Goal: Task Accomplishment & Management: Complete application form

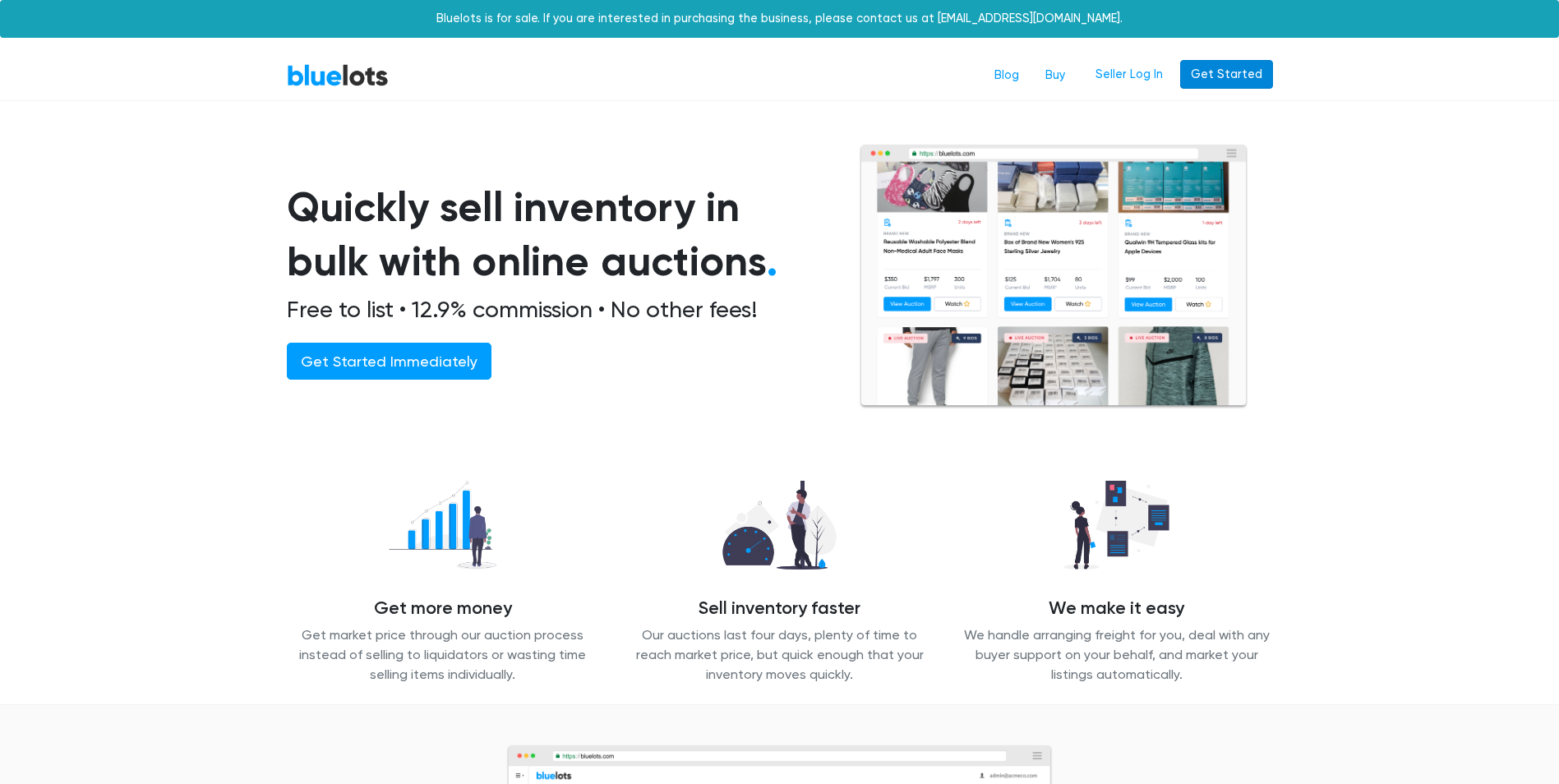
click at [1216, 68] on link "Get Started" at bounding box center [1226, 75] width 93 height 30
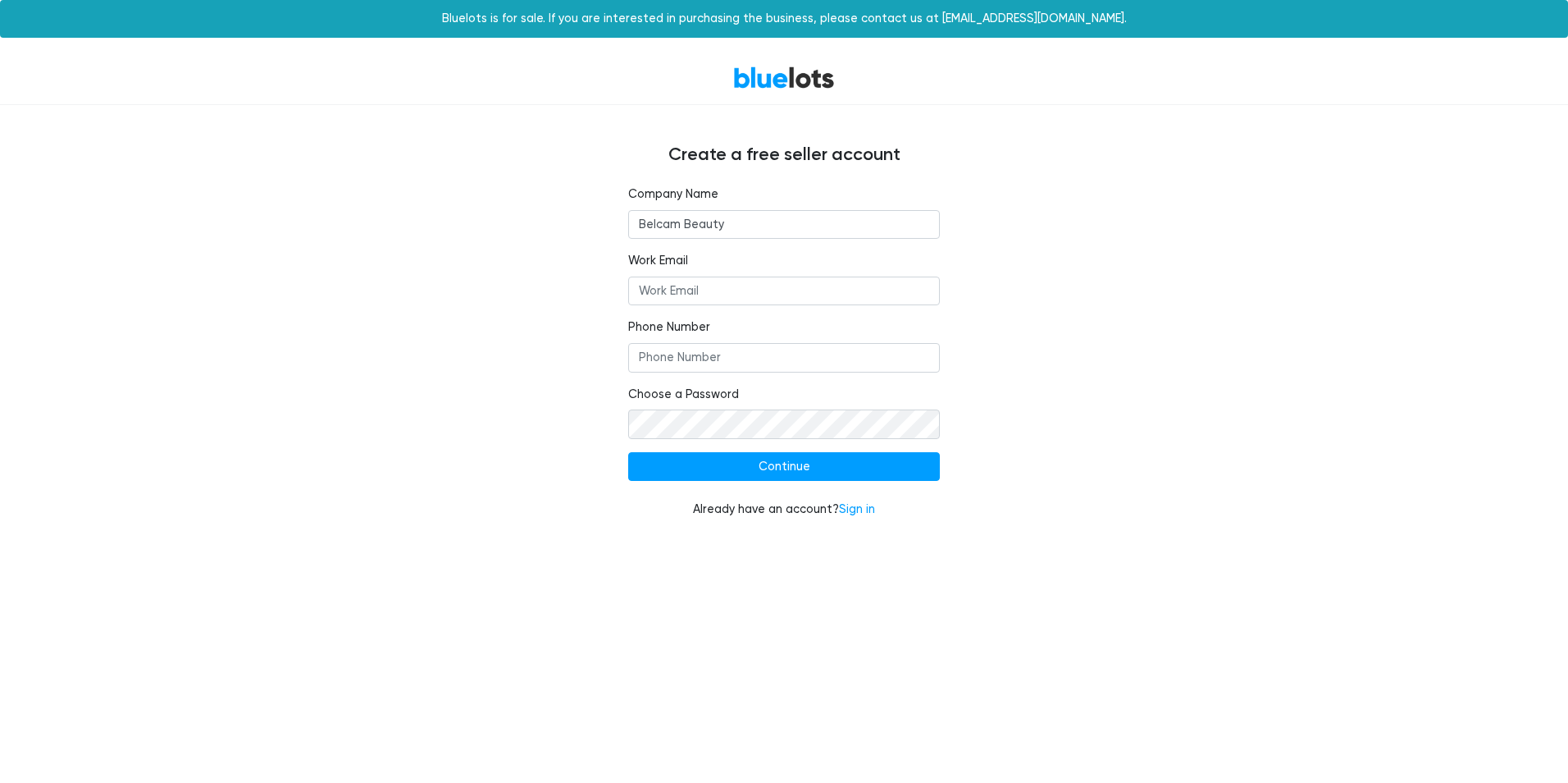
type input "Belcam Beauty LLC"
type input "[EMAIL_ADDRESS][DOMAIN_NAME]"
type input "8457846439"
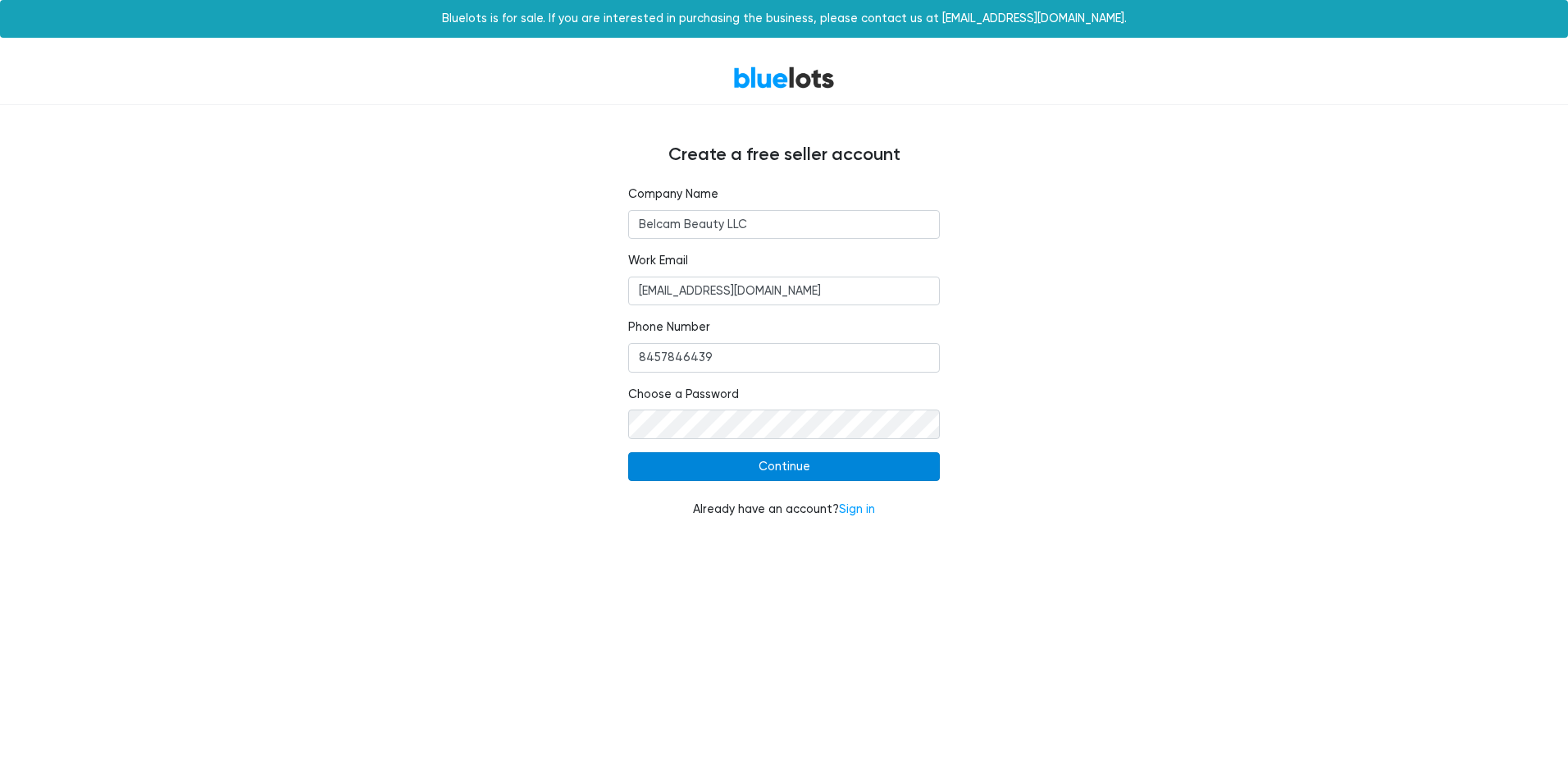
click at [778, 469] on input "Continue" at bounding box center [784, 467] width 311 height 30
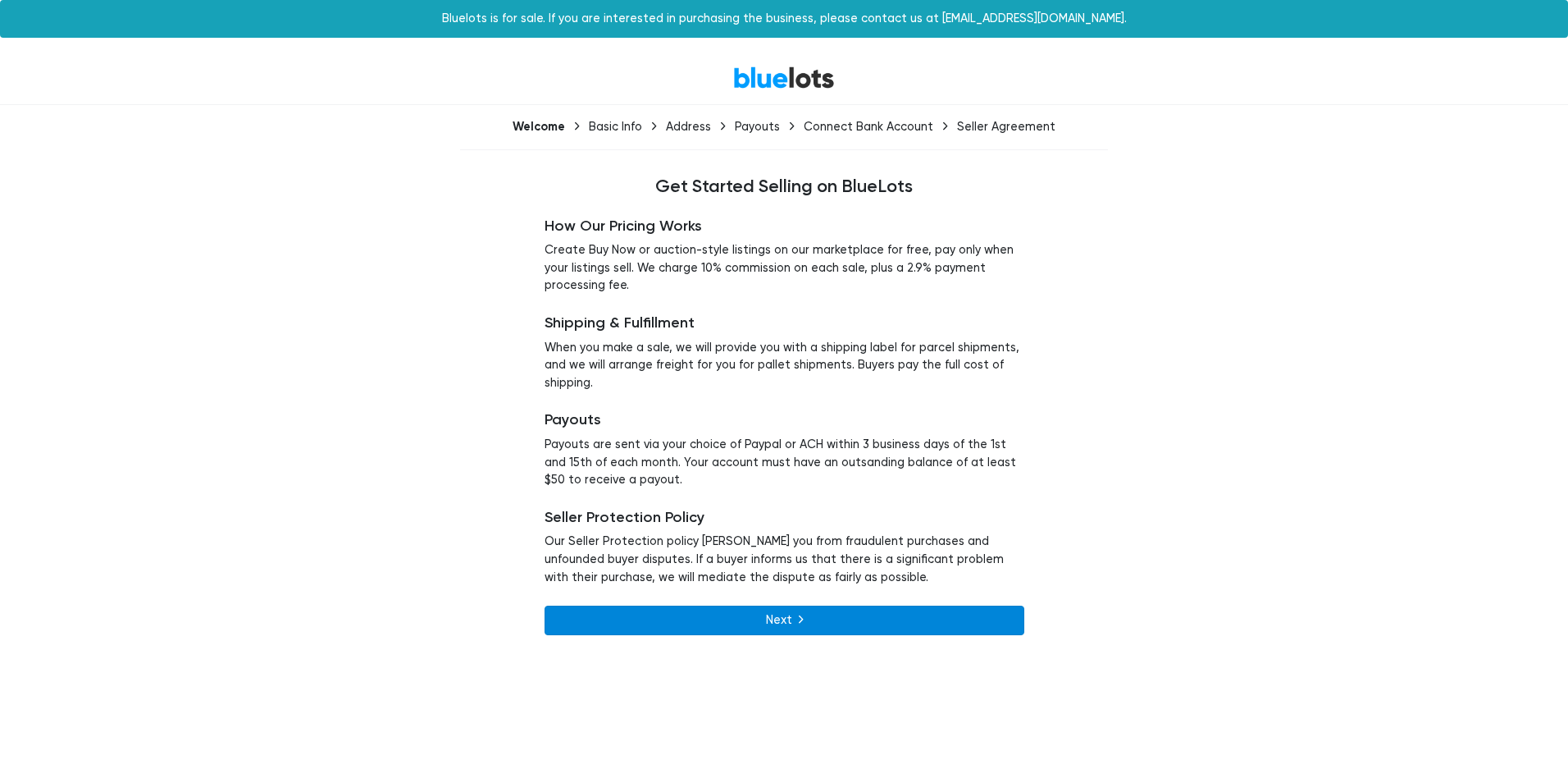
click at [806, 617] on link "Next" at bounding box center [784, 620] width 480 height 30
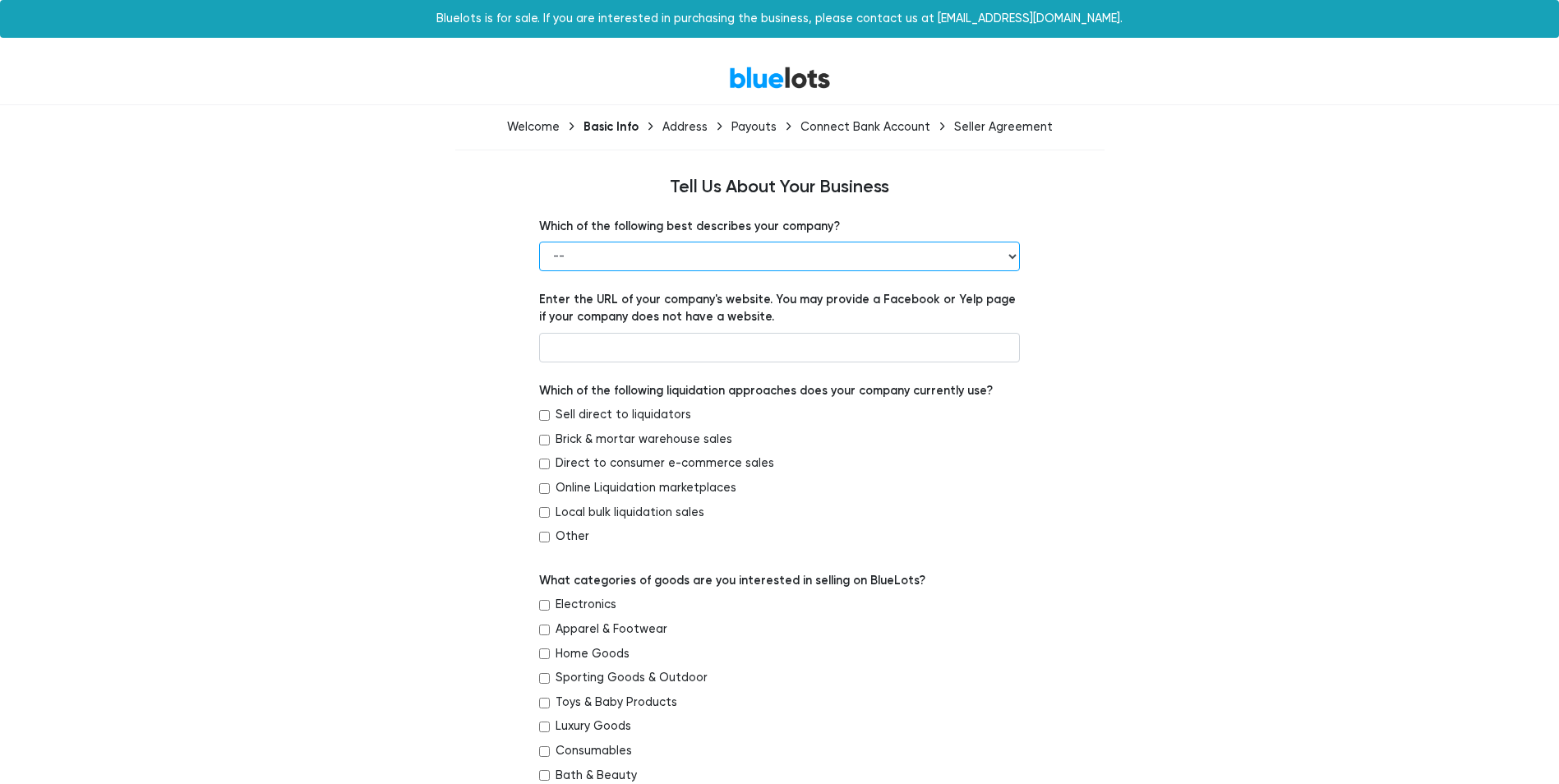
click at [813, 262] on select "-- Retailer Wholesaler Brand or Manufacturer Liquidator 3PL Other" at bounding box center [780, 256] width 481 height 30
select select "Brand or Manufacturer"
click at [539, 241] on select "-- Retailer Wholesaler Brand or Manufacturer Liquidator 3PL Other" at bounding box center [780, 256] width 481 height 30
click at [583, 344] on input "text" at bounding box center [780, 348] width 481 height 30
click at [546, 412] on input "Sell direct to liquidators" at bounding box center [545, 415] width 11 height 11
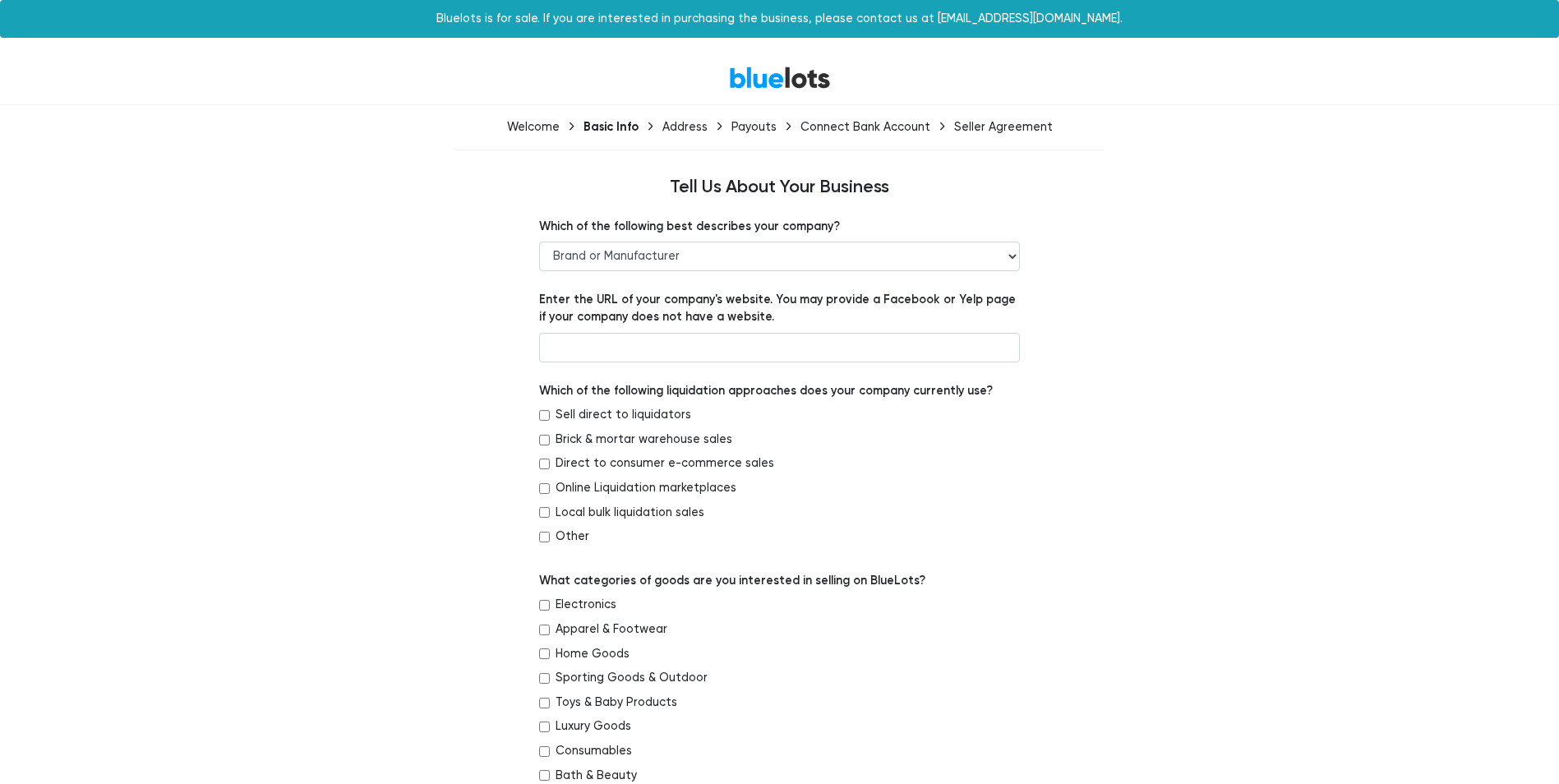
checkbox input "true"
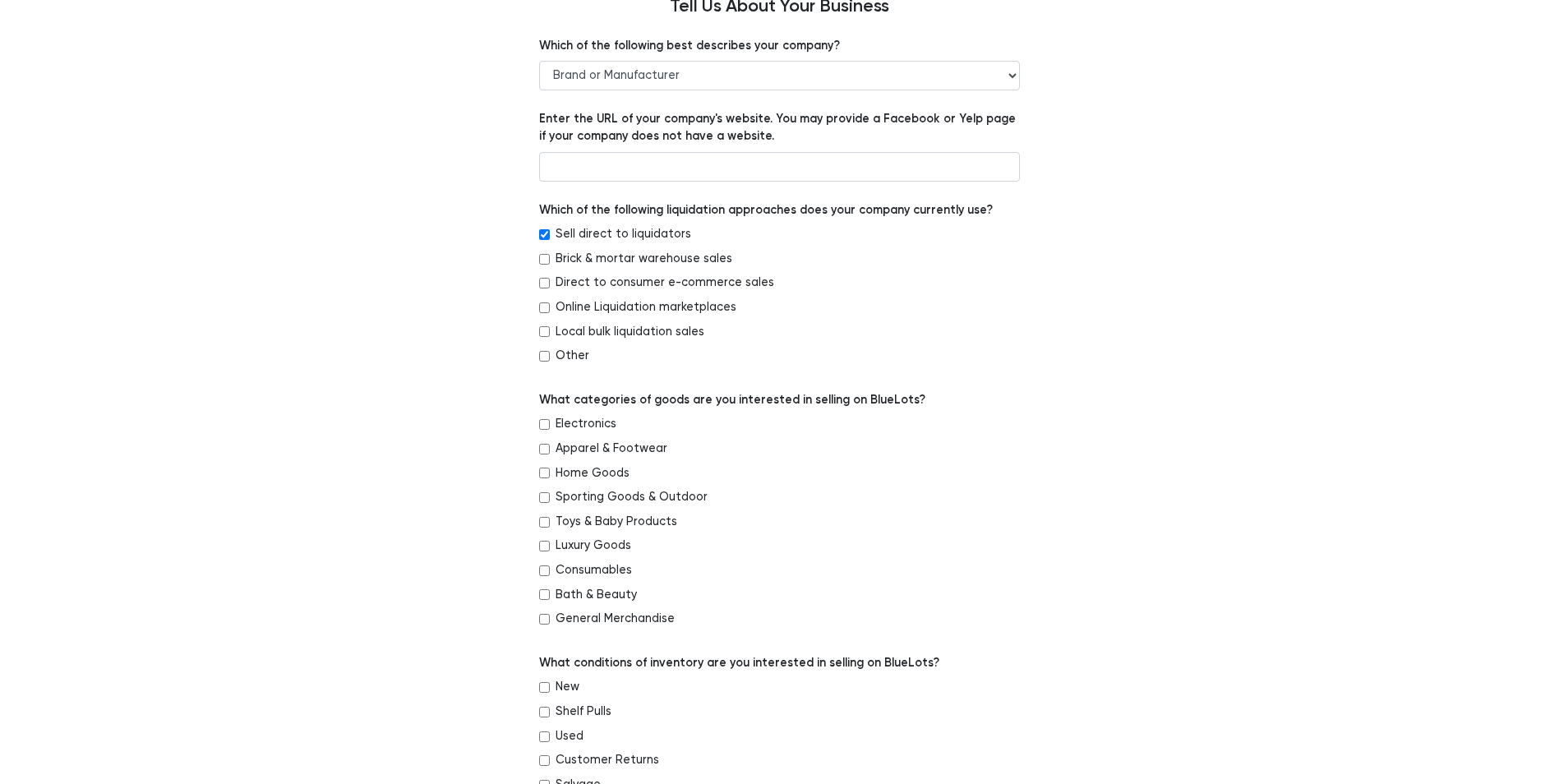
scroll to position [247, 0]
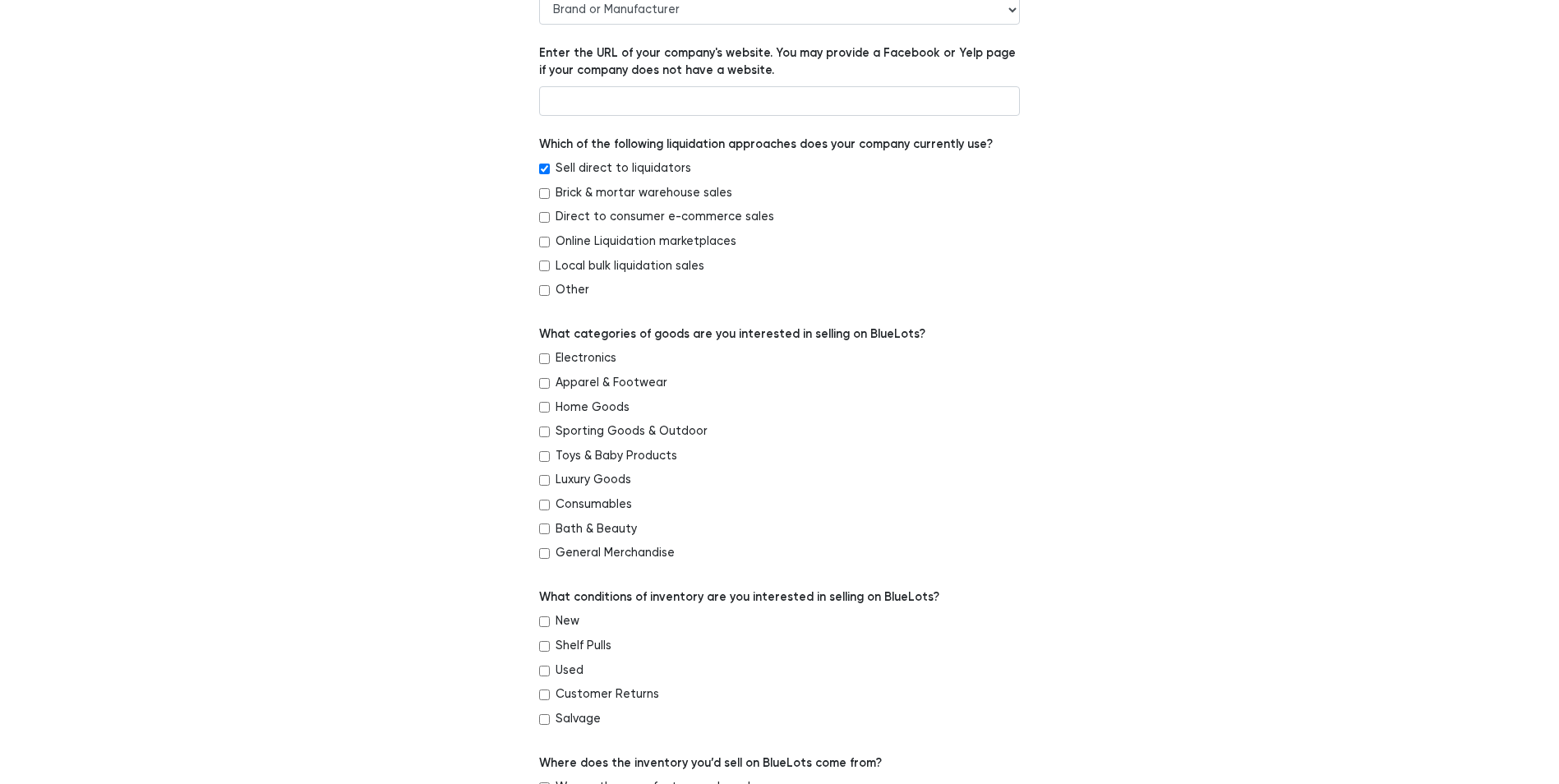
click at [544, 530] on input "Bath & Beauty" at bounding box center [545, 529] width 11 height 11
checkbox input "true"
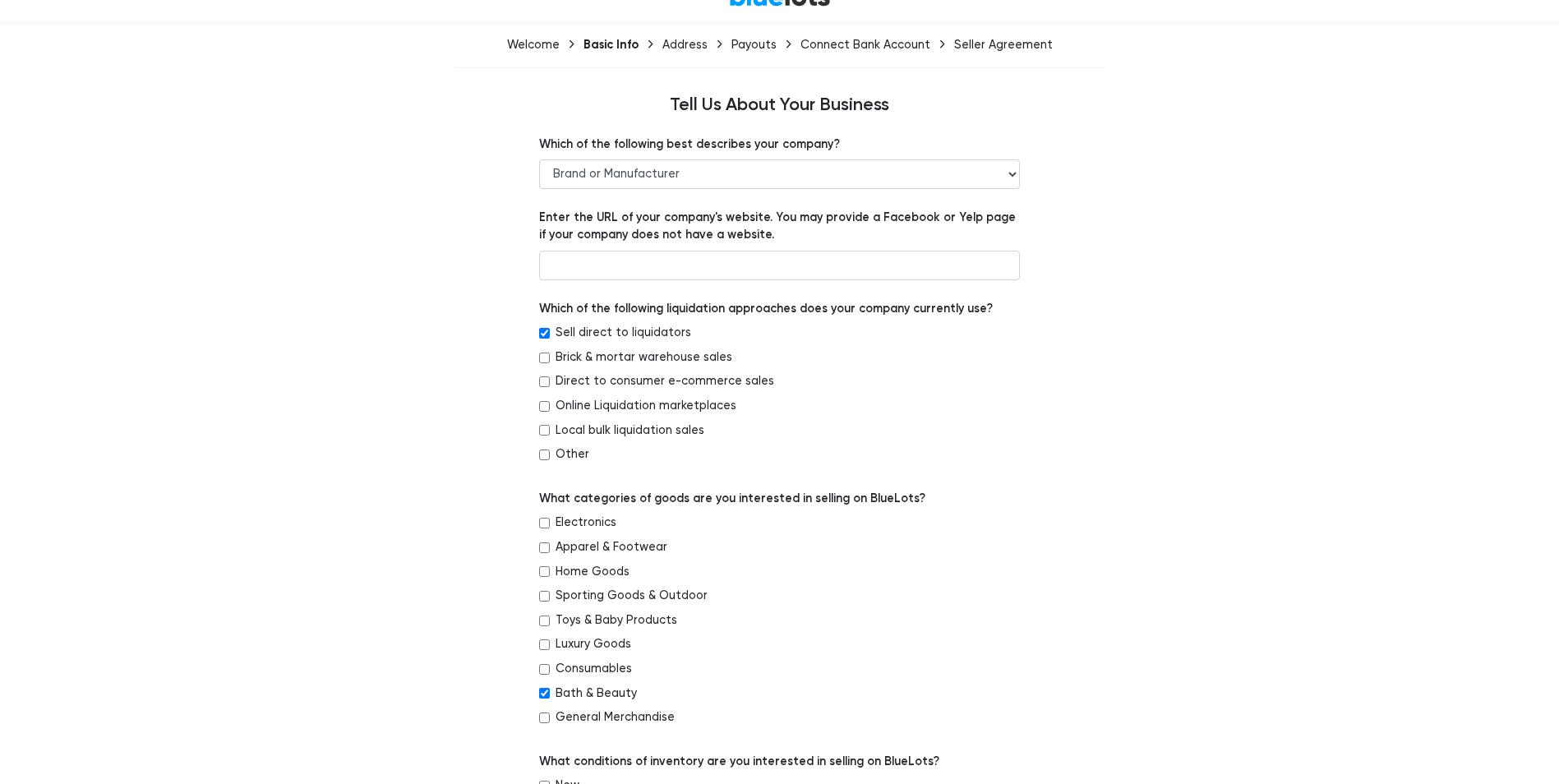
scroll to position [0, 0]
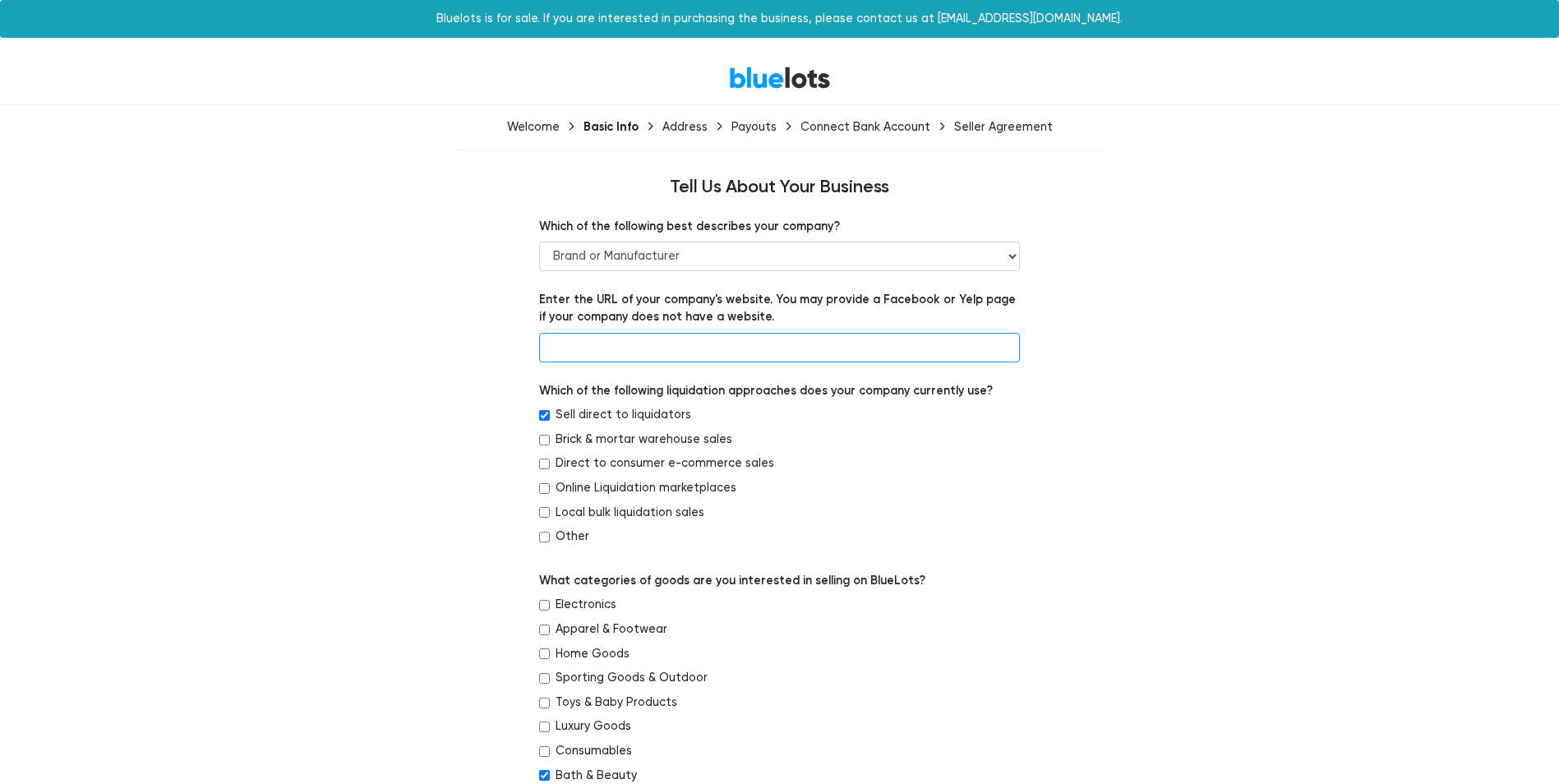
click at [654, 341] on input "text" at bounding box center [780, 348] width 481 height 30
click at [607, 355] on input "text" at bounding box center [780, 348] width 481 height 30
type input "b"
click at [741, 348] on input "text" at bounding box center [780, 348] width 481 height 30
type input "Belcambeauty.com"
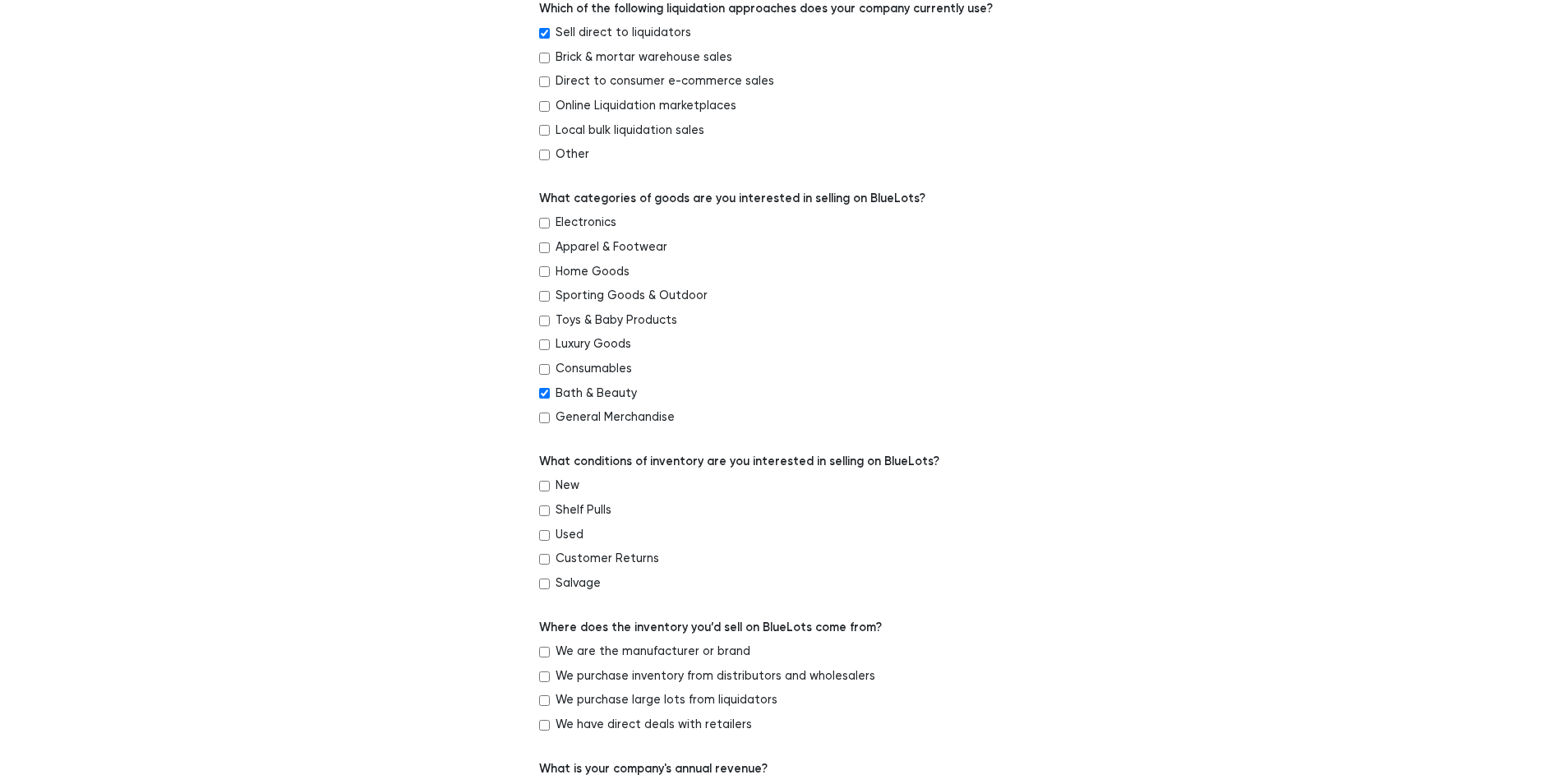
scroll to position [410, 0]
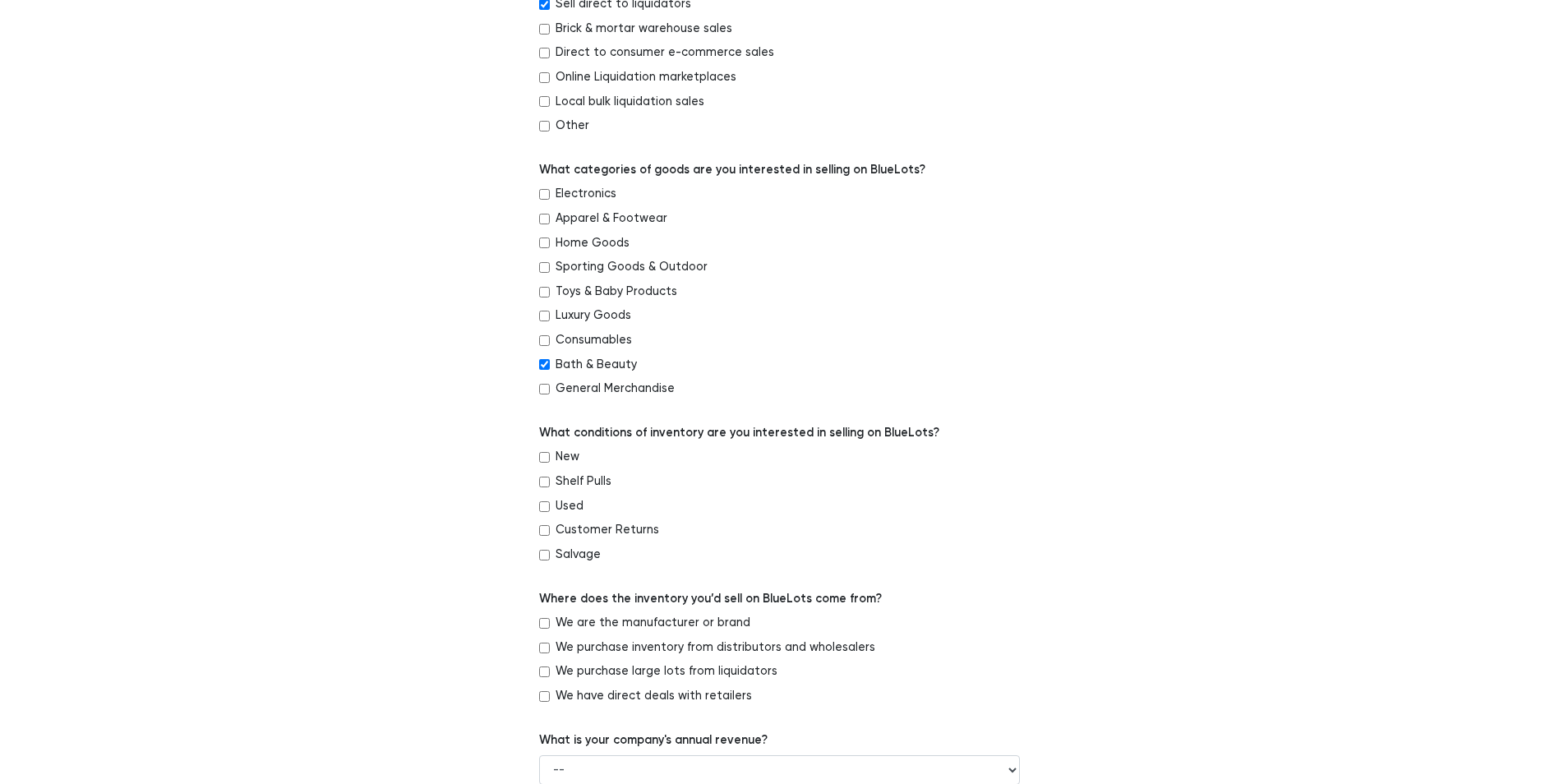
click at [545, 455] on input "New" at bounding box center [545, 457] width 11 height 11
checkbox input "true"
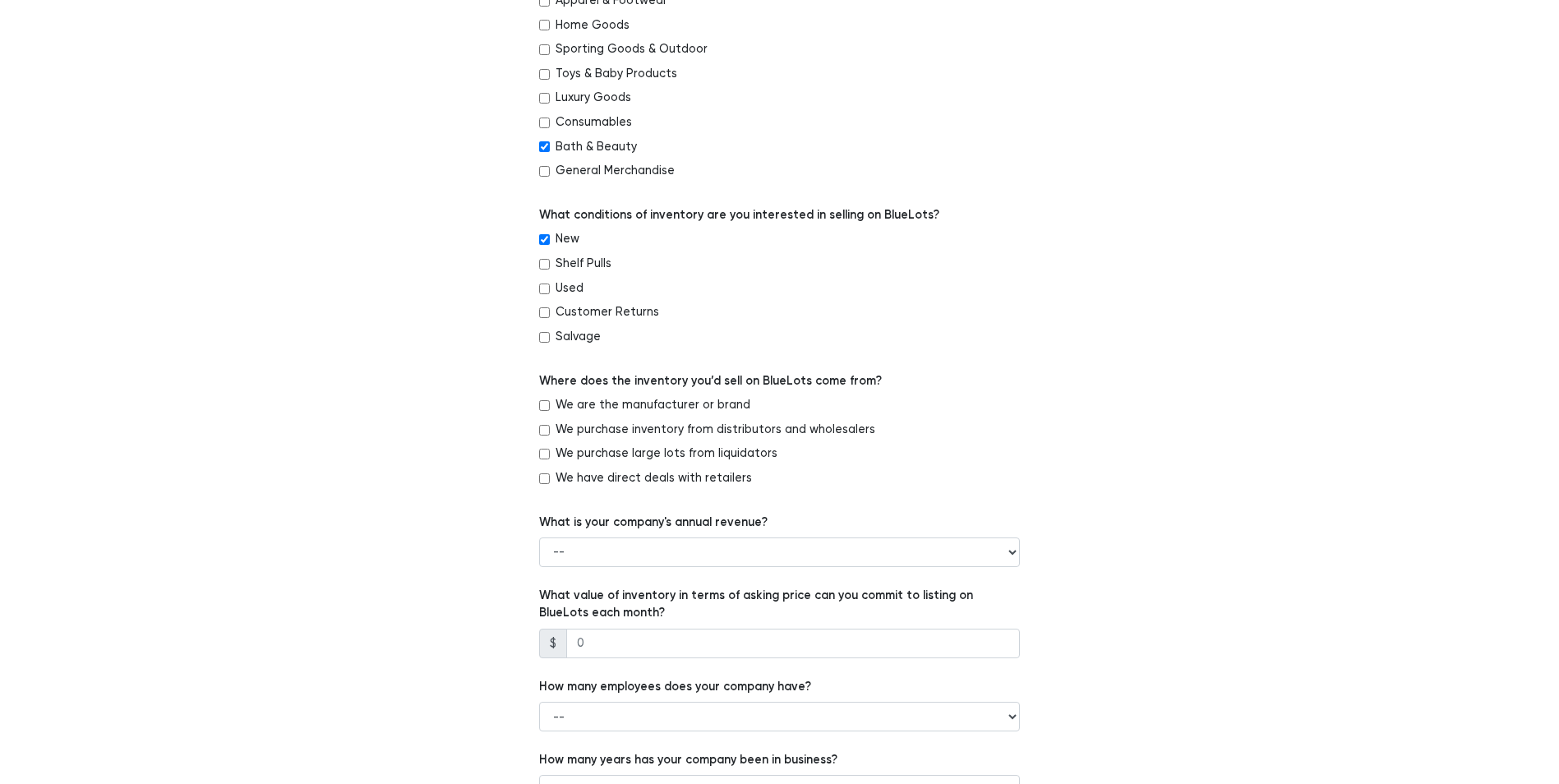
scroll to position [657, 0]
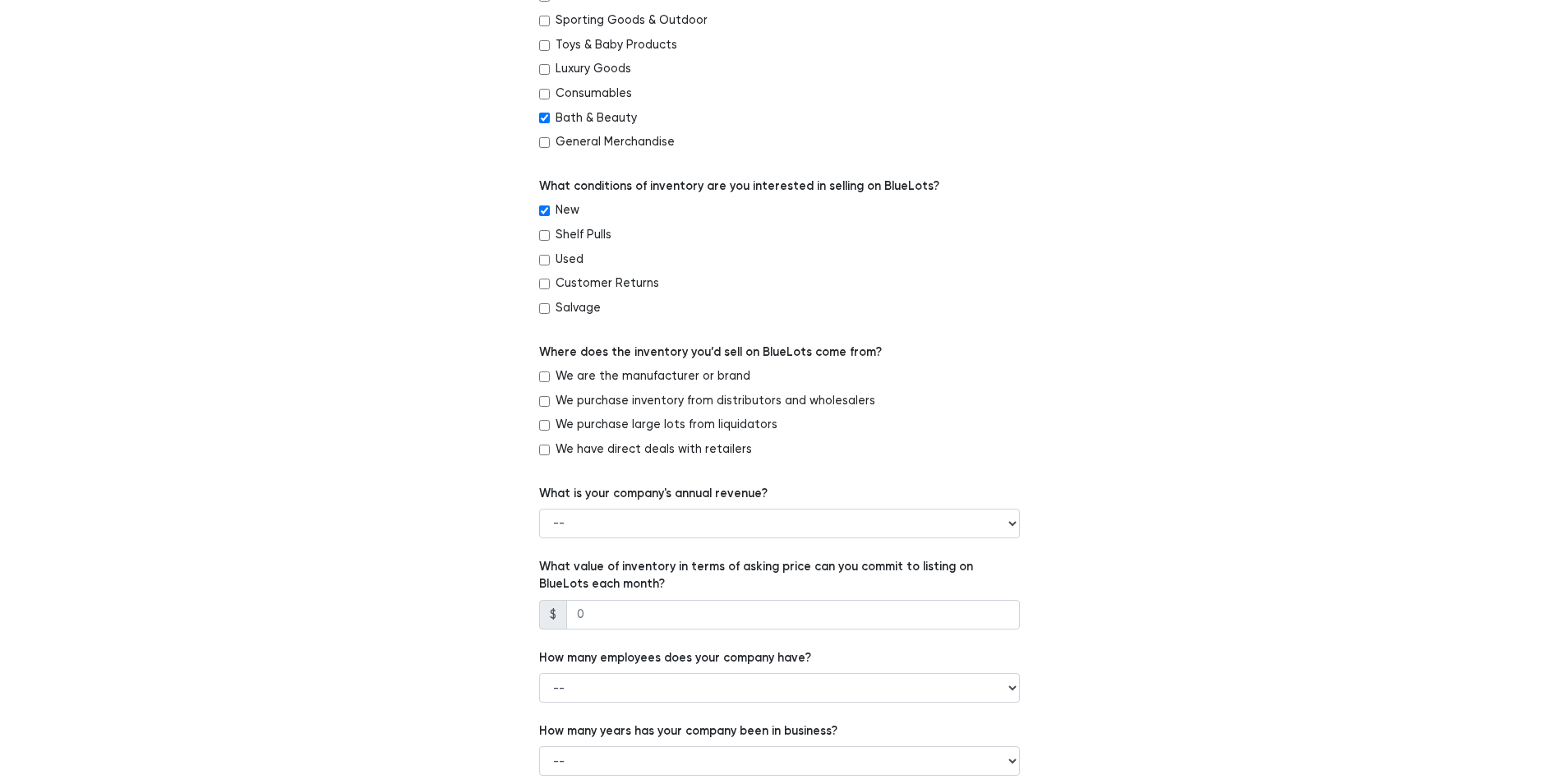
click at [364, 373] on div "Which of the following best describes your company? -- Retailer Wholesaler Bran…" at bounding box center [780, 255] width 1011 height 1391
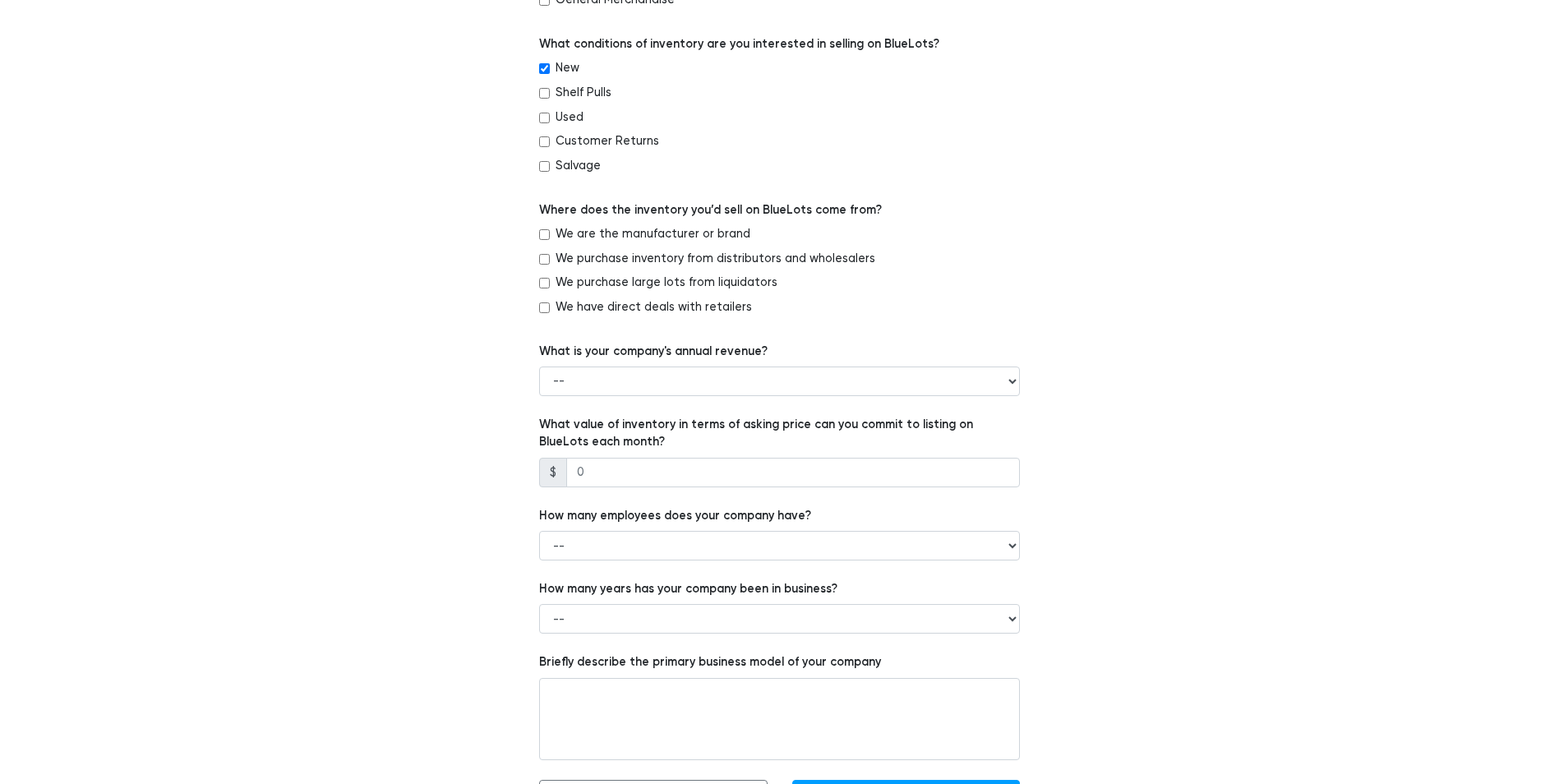
scroll to position [822, 0]
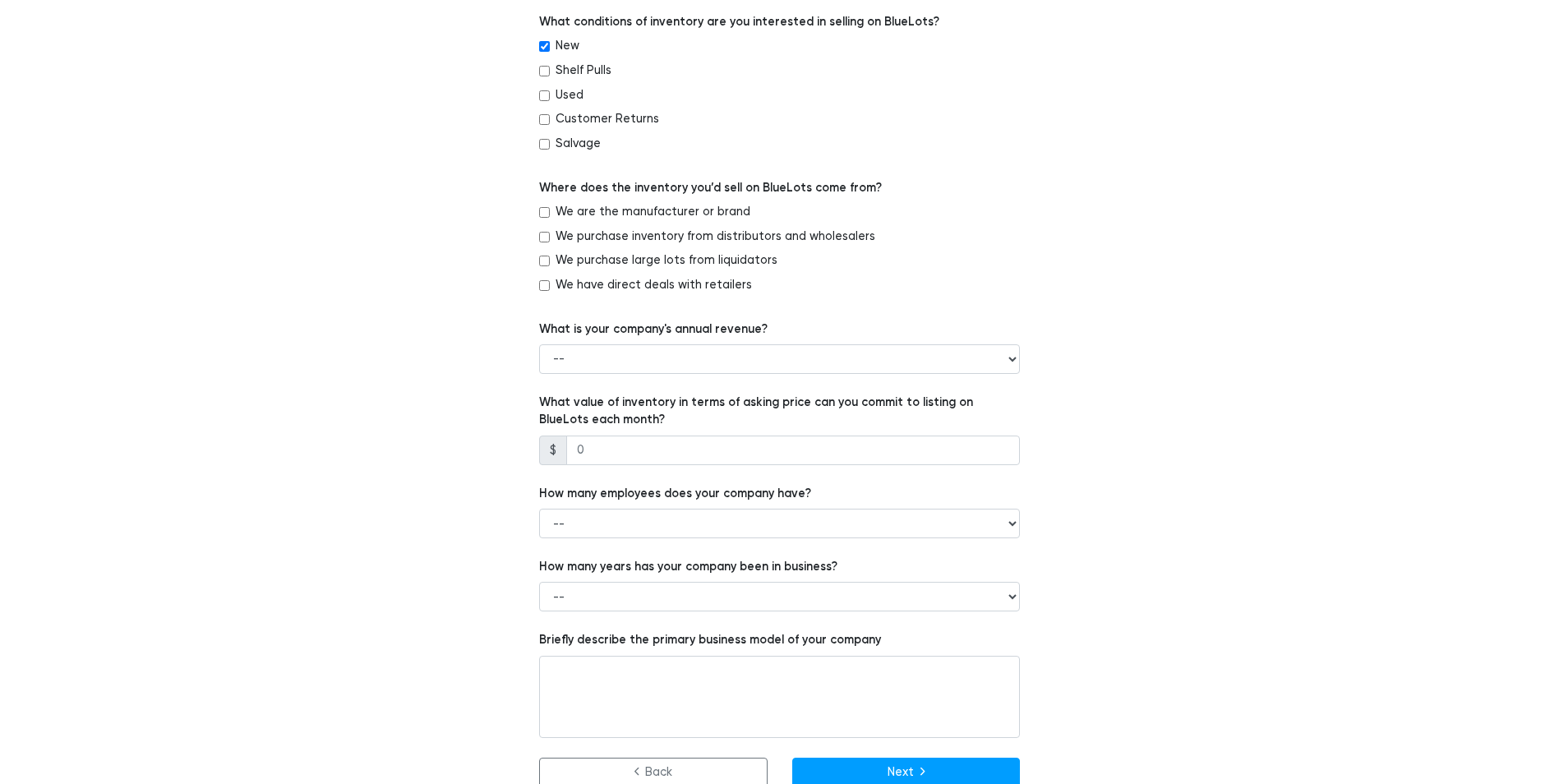
click at [548, 214] on input "We are the manufacturer or brand" at bounding box center [545, 212] width 11 height 11
checkbox input "true"
click at [688, 360] on select "-- Less than $100,000 $100,000 to $500,000 $500,000 to $1,000,000 $1,000,000 to…" at bounding box center [780, 359] width 481 height 30
select select "More than $10,000,000"
click at [539, 344] on select "-- Less than $100,000 $100,000 to $500,000 $500,000 to $1,000,000 $1,000,000 to…" at bounding box center [780, 359] width 481 height 30
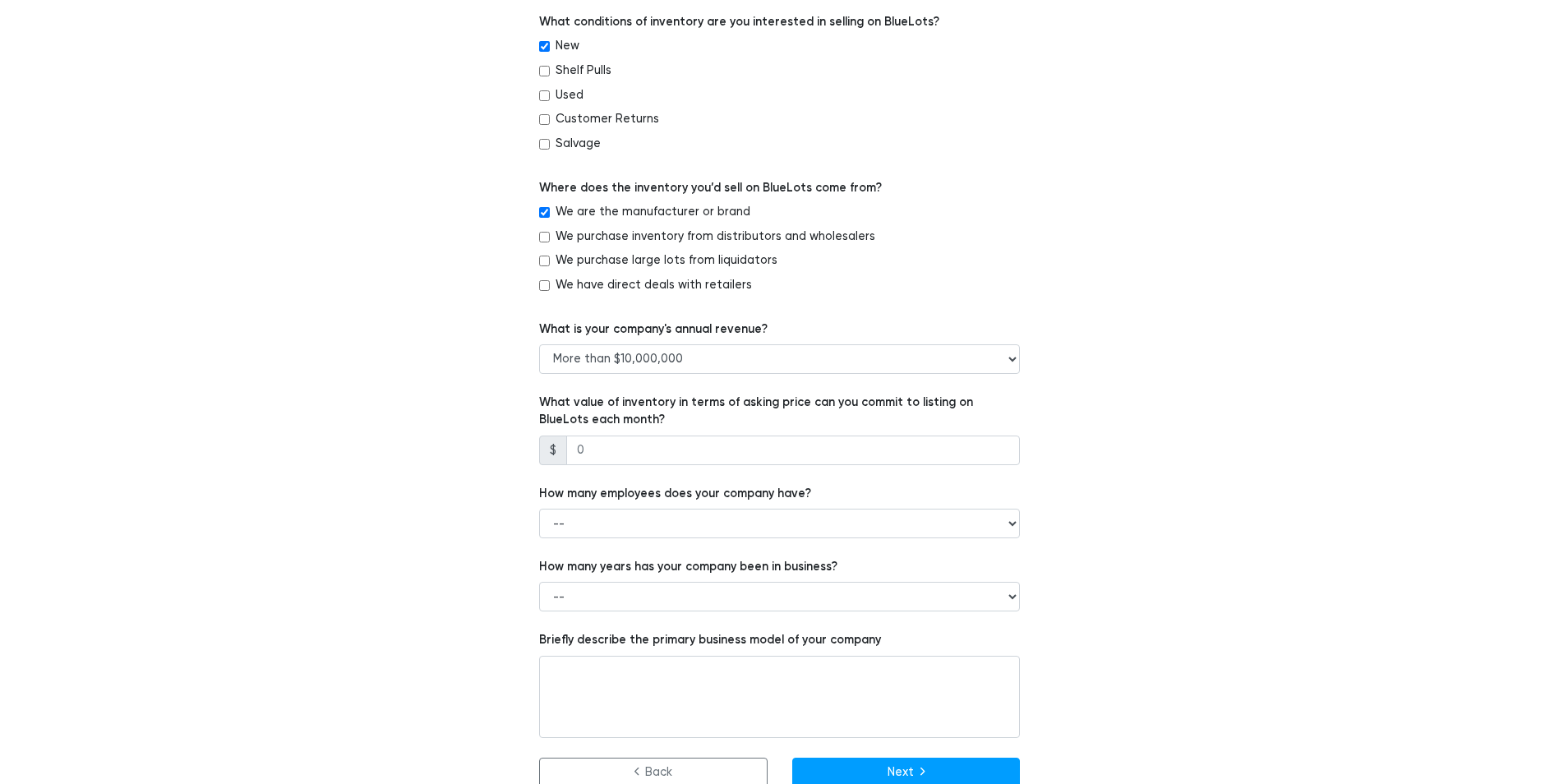
click at [470, 425] on div "Which of the following best describes your company? -- Retailer Wholesaler Bran…" at bounding box center [780, 91] width 1011 height 1391
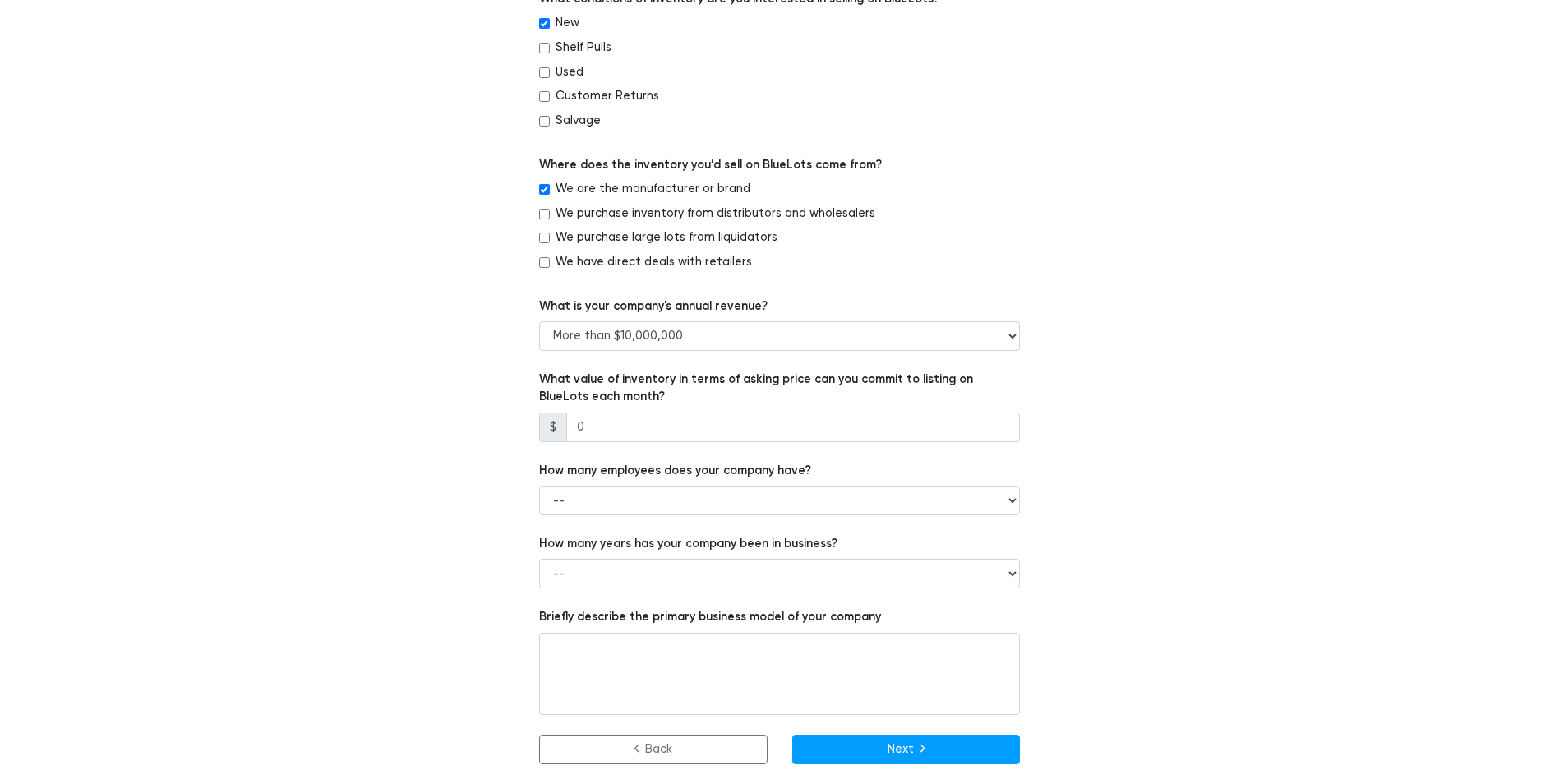
click at [1145, 387] on div "Which of the following best describes your company? -- Retailer Wholesaler Bran…" at bounding box center [780, 68] width 1011 height 1391
click at [668, 422] on input "number" at bounding box center [793, 427] width 454 height 30
type input "10000"
click at [641, 507] on select "-- 1 - 5 6 - 20 21 - 50 More than 50" at bounding box center [780, 500] width 481 height 30
click at [539, 485] on select "-- 1 - 5 6 - 20 21 - 50 More than 50" at bounding box center [780, 500] width 481 height 30
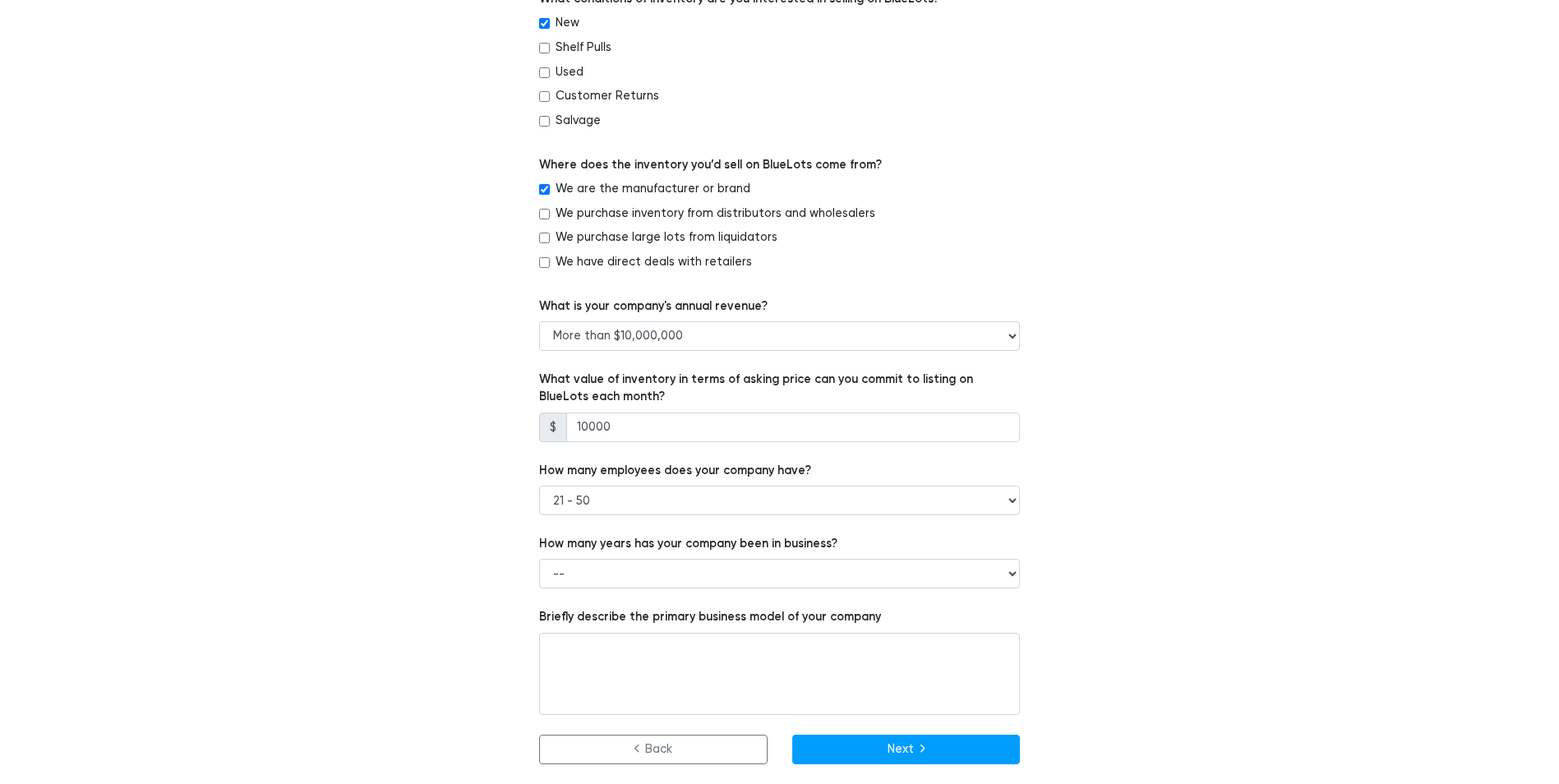
click at [457, 572] on div "Which of the following best describes your company? -- Retailer Wholesaler Bran…" at bounding box center [780, 68] width 1011 height 1391
click at [736, 499] on select "-- 1 - 5 6 - 20 21 - 50 More than 50" at bounding box center [780, 500] width 481 height 30
select select "More than 50"
click at [539, 485] on select "-- 1 - 5 6 - 20 21 - 50 More than 50" at bounding box center [780, 500] width 481 height 30
click at [601, 572] on select "-- Less than 1 year 1 to 3 years 4+ years" at bounding box center [780, 573] width 481 height 30
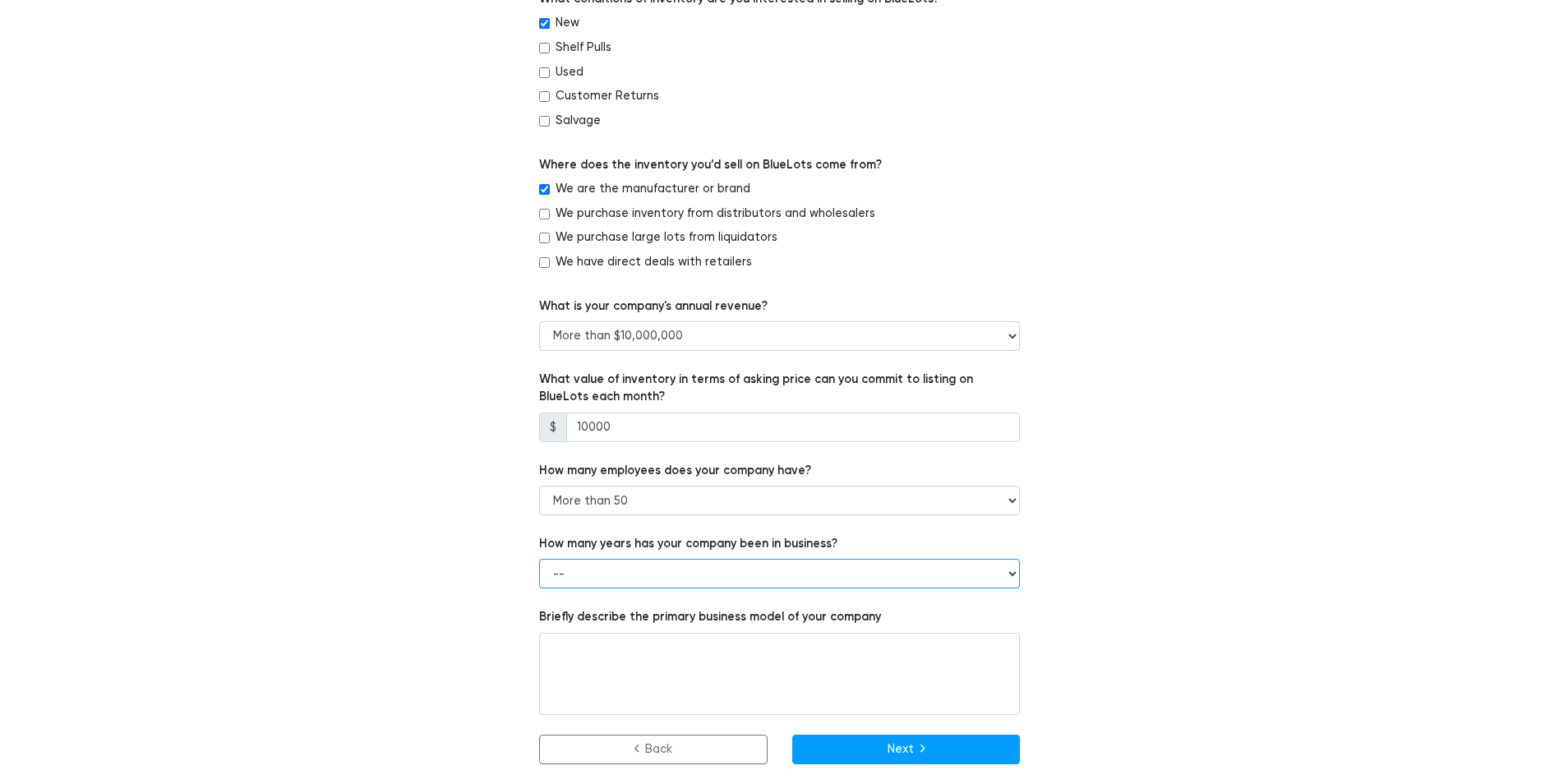
select select "4+ years"
click at [539, 558] on select "-- Less than 1 year 1 to 3 years 4+ years" at bounding box center [780, 573] width 481 height 30
click at [402, 631] on div "Which of the following best describes your company? -- Retailer Wholesaler Bran…" at bounding box center [780, 68] width 1011 height 1391
click at [591, 657] on textarea at bounding box center [780, 673] width 481 height 82
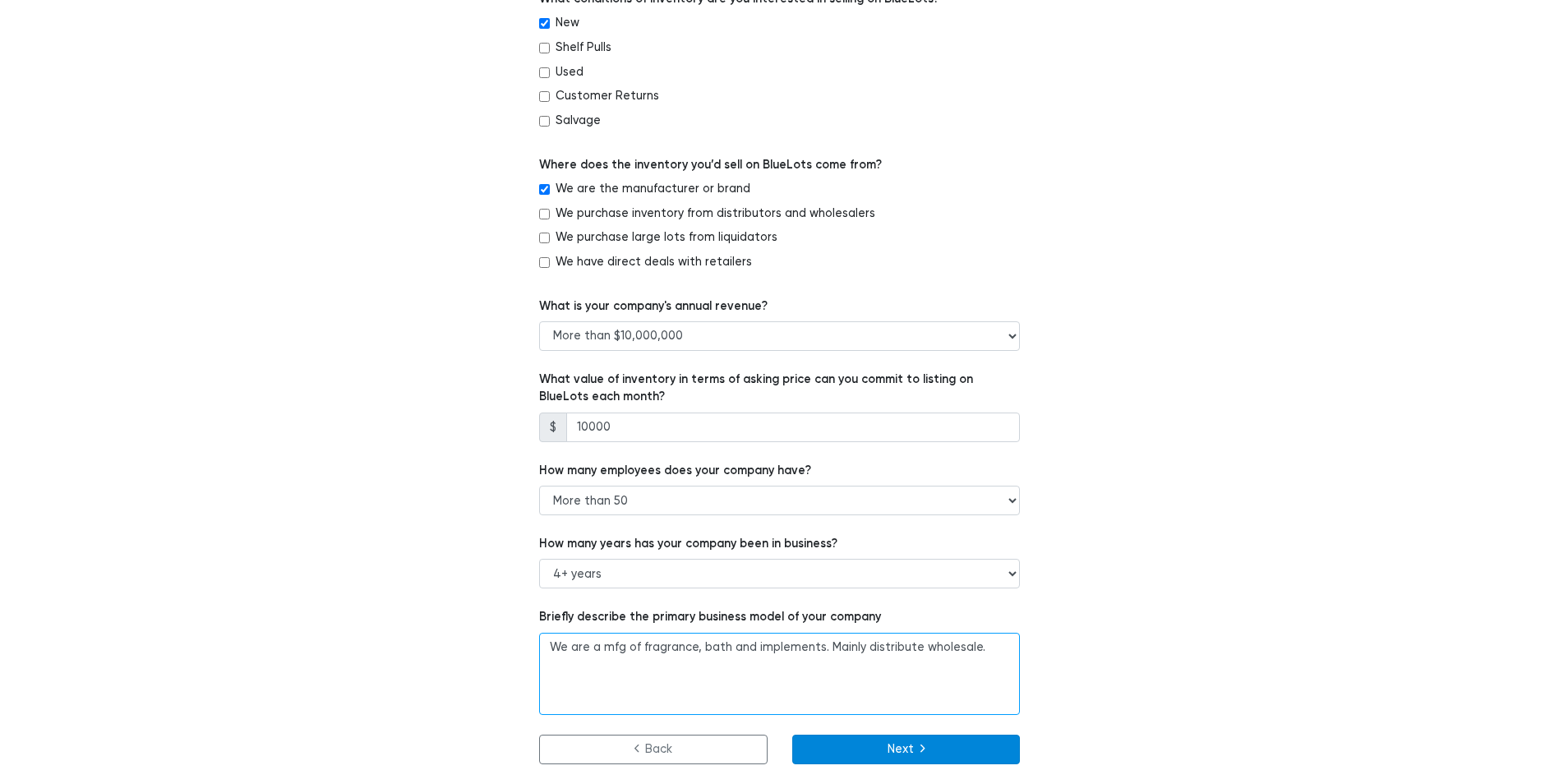
type textarea "We are a mfg of fragrance, bath and implements. Mainly distribute wholesale."
click at [935, 756] on button "Next" at bounding box center [906, 750] width 228 height 30
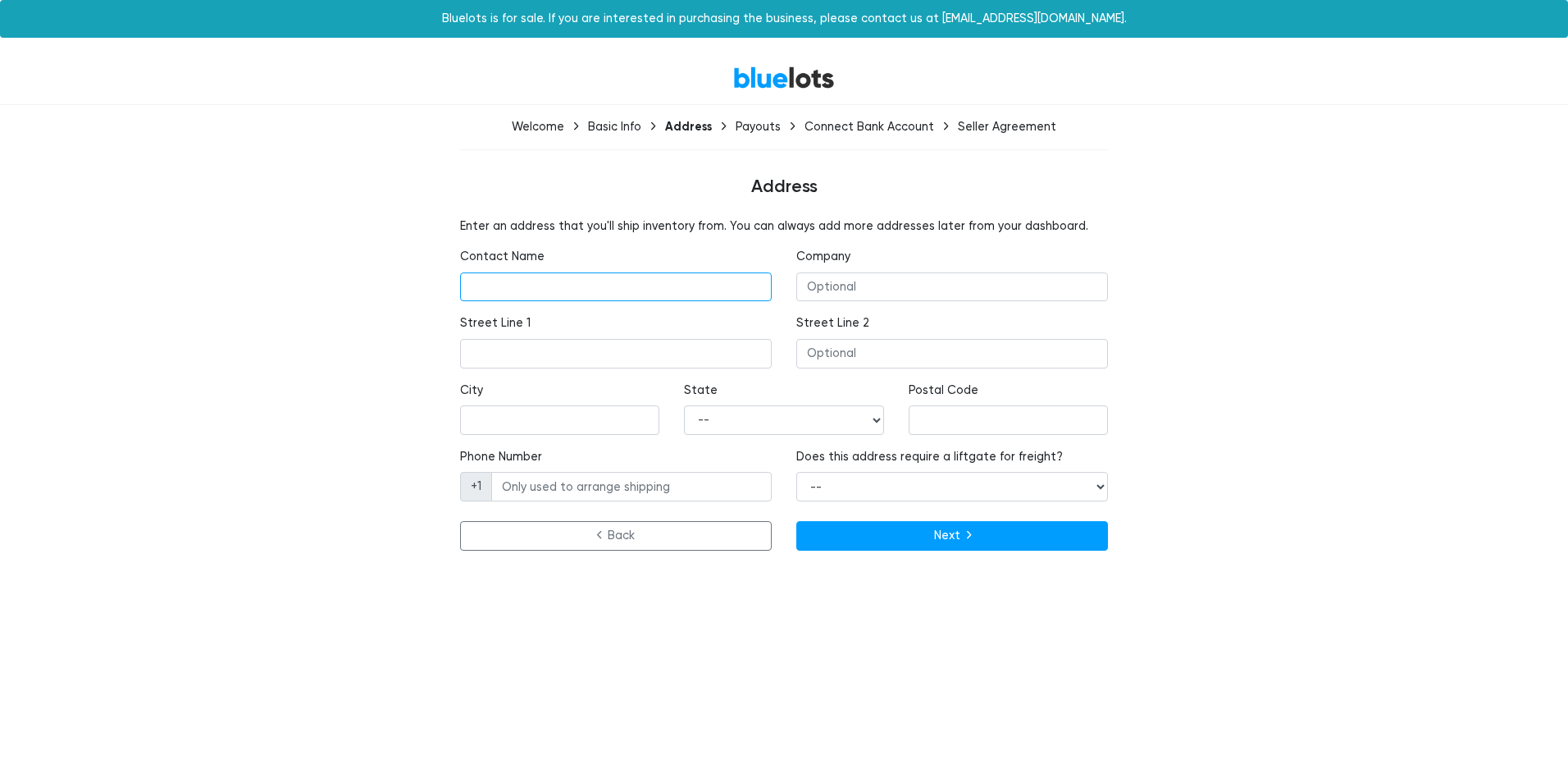
click at [537, 288] on input "text" at bounding box center [616, 288] width 311 height 30
type input "C"
type input "Cheryl Redner"
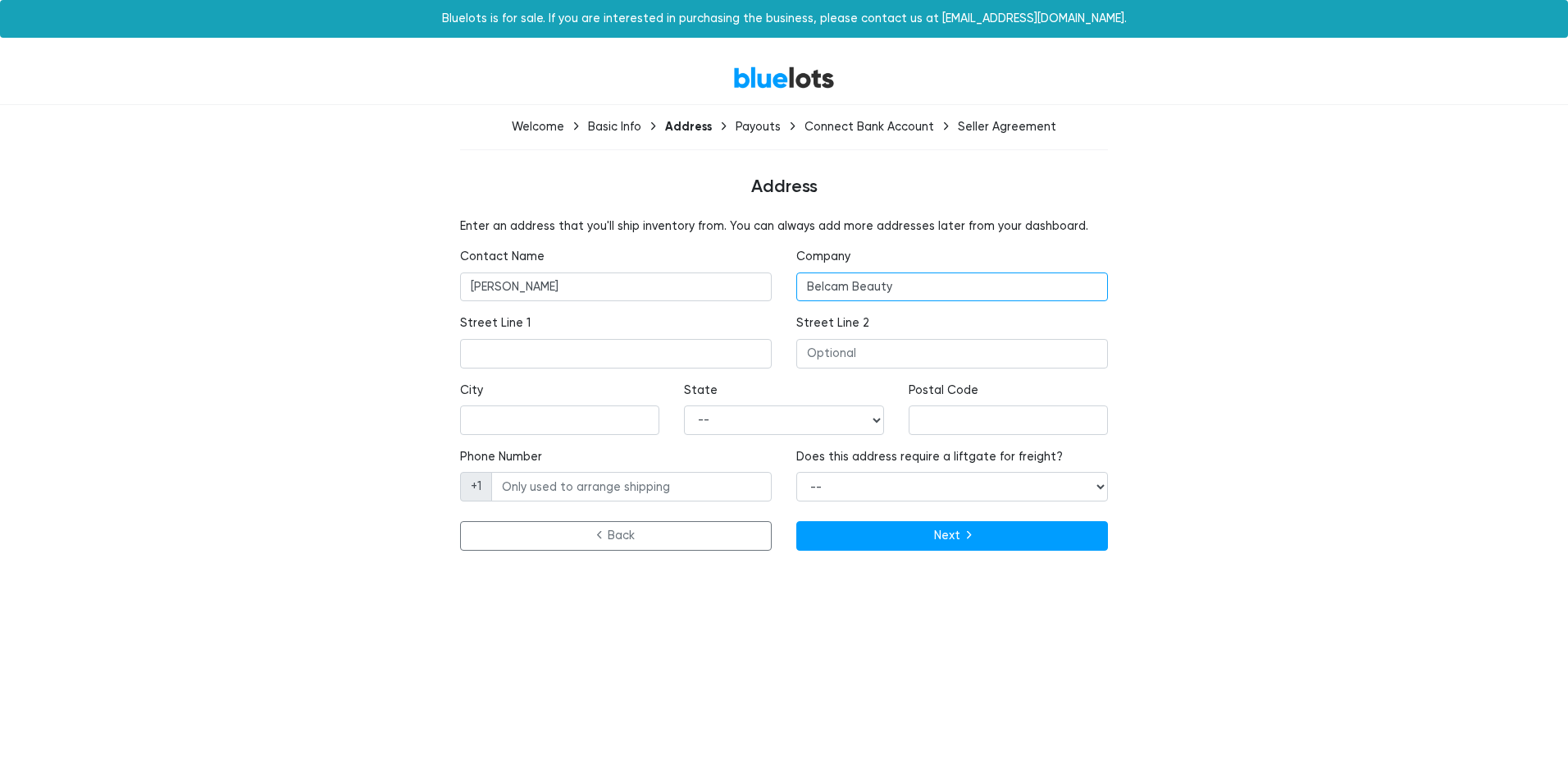
type input "Belcam Beauty"
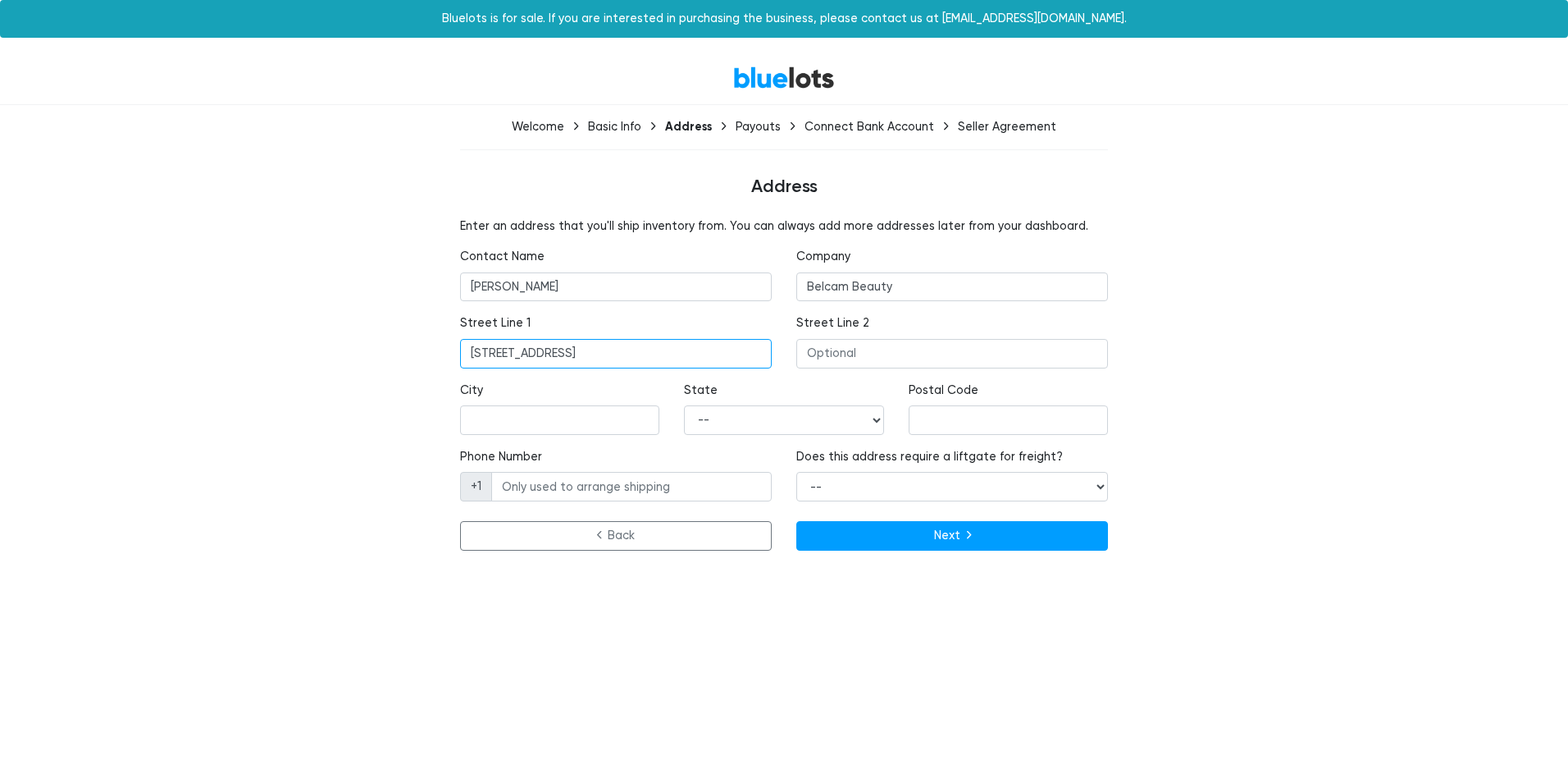
type input "49 Lake Street"
type input "o"
type input "Rouses Point"
select select "NY"
type input "12979"
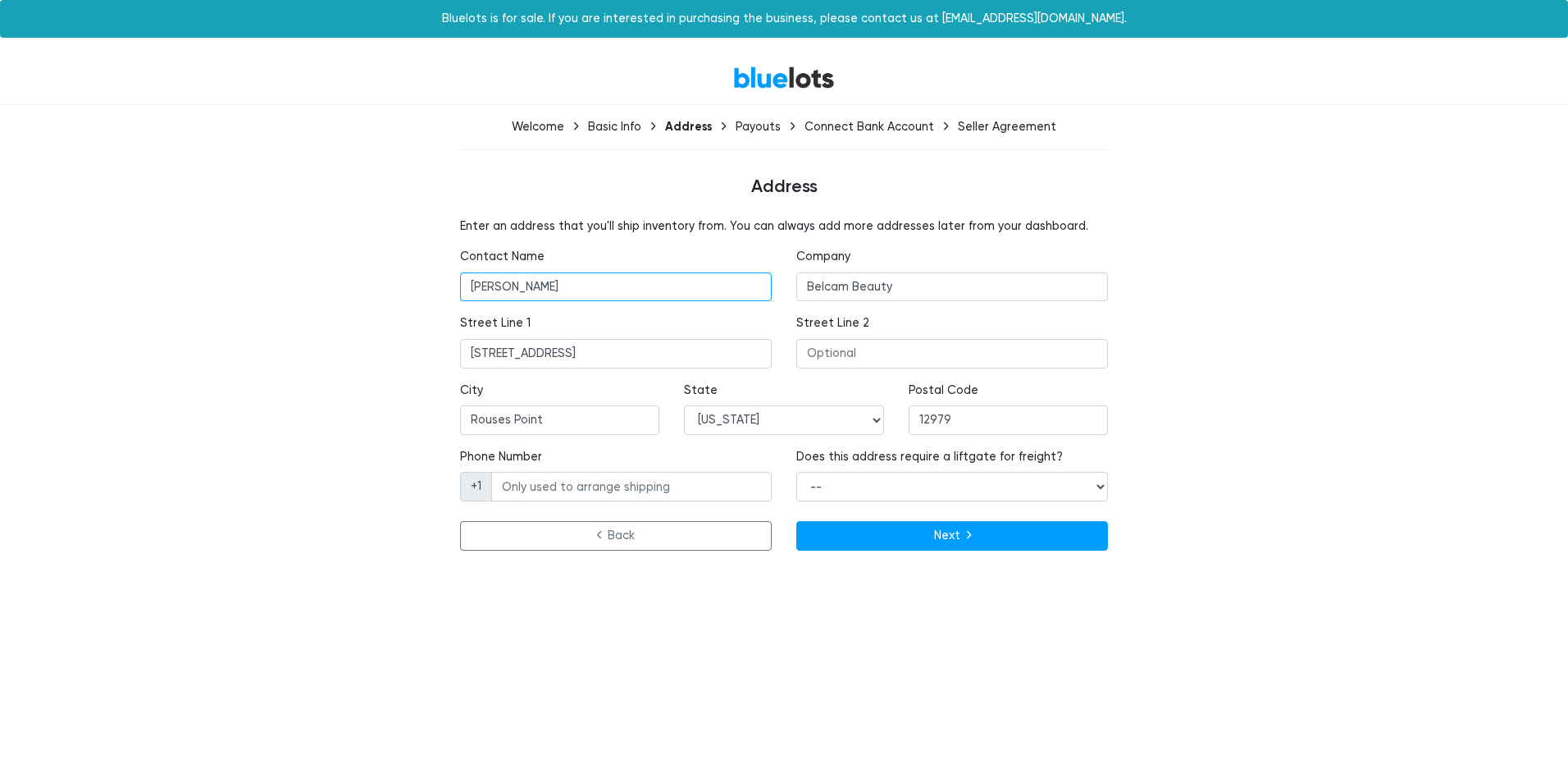
drag, startPoint x: 601, startPoint y: 278, endPoint x: 383, endPoint y: 245, distance: 220.5
click at [383, 245] on div "Enter an address that you'll ship inventory from. You can always add more addre…" at bounding box center [784, 387] width 1009 height 340
type input "D"
type input "d"
type input "Daniel"
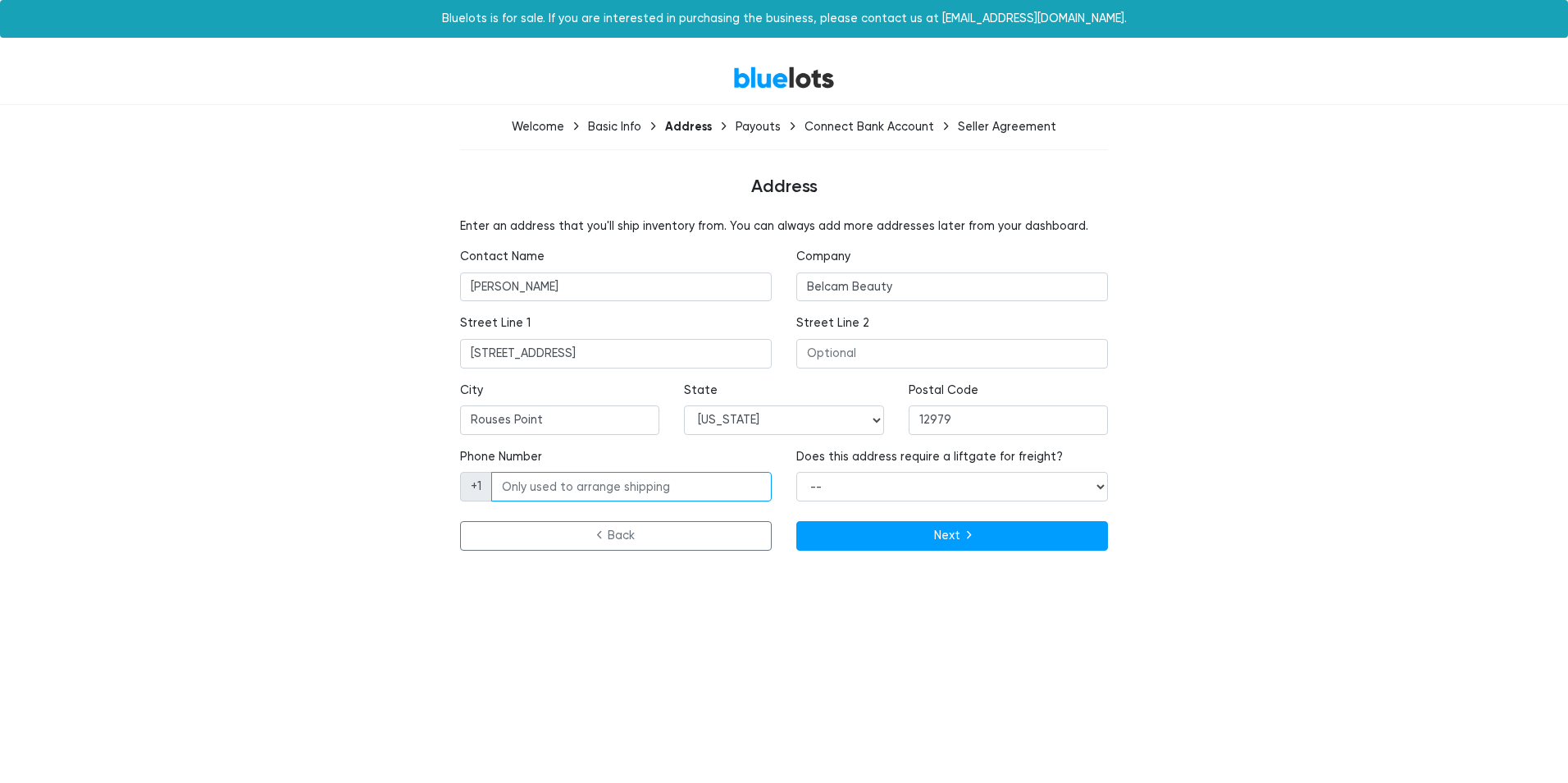
click at [748, 492] on input "Phone Number" at bounding box center [631, 487] width 281 height 30
type input "5189017927"
click at [848, 486] on select "-- Yes No" at bounding box center [952, 487] width 311 height 30
select select "false"
click at [797, 472] on select "-- Yes No" at bounding box center [952, 487] width 311 height 30
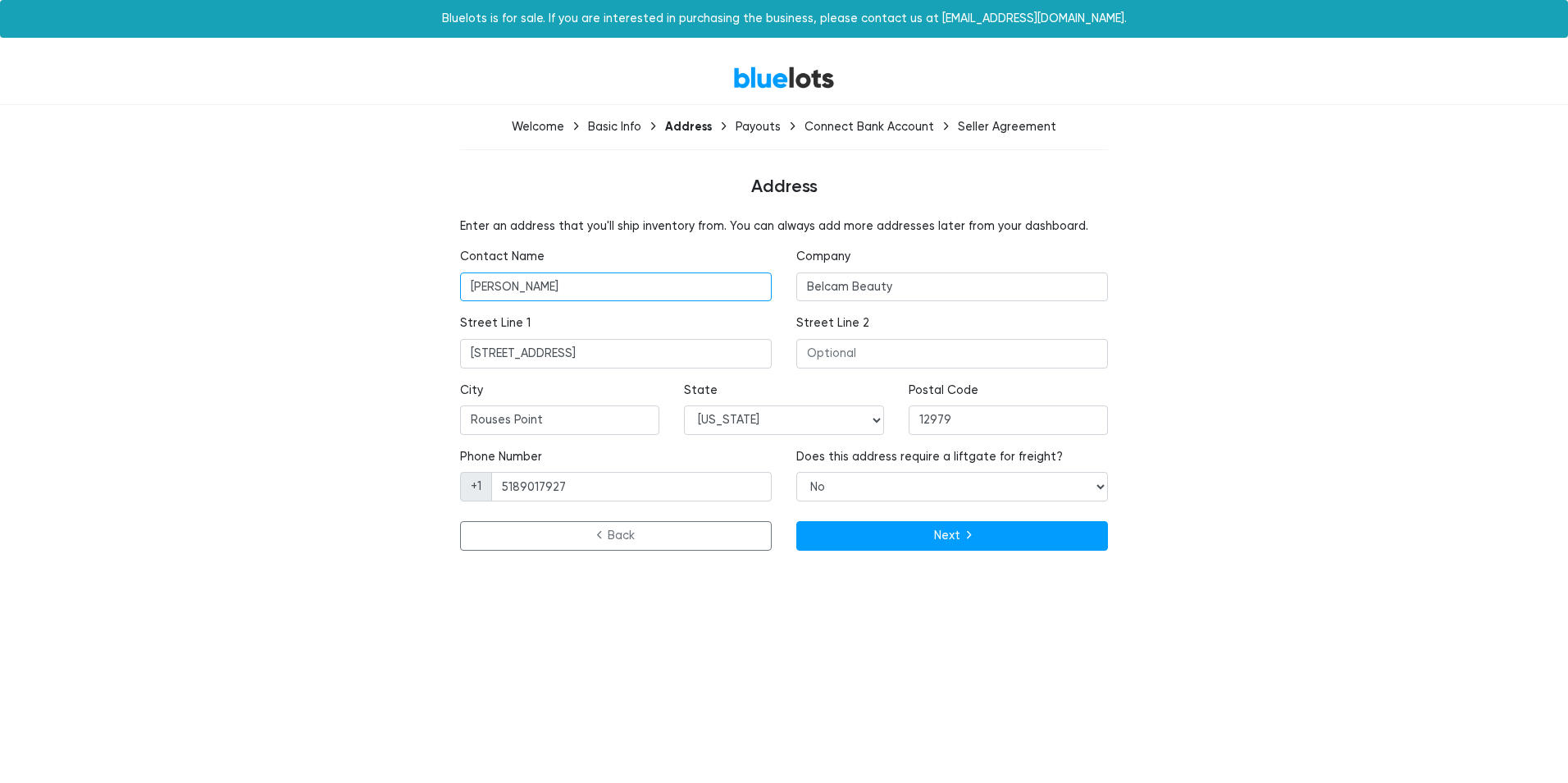
click at [574, 279] on input "Daniel" at bounding box center [616, 288] width 311 height 30
type input "[PERSON_NAME]"
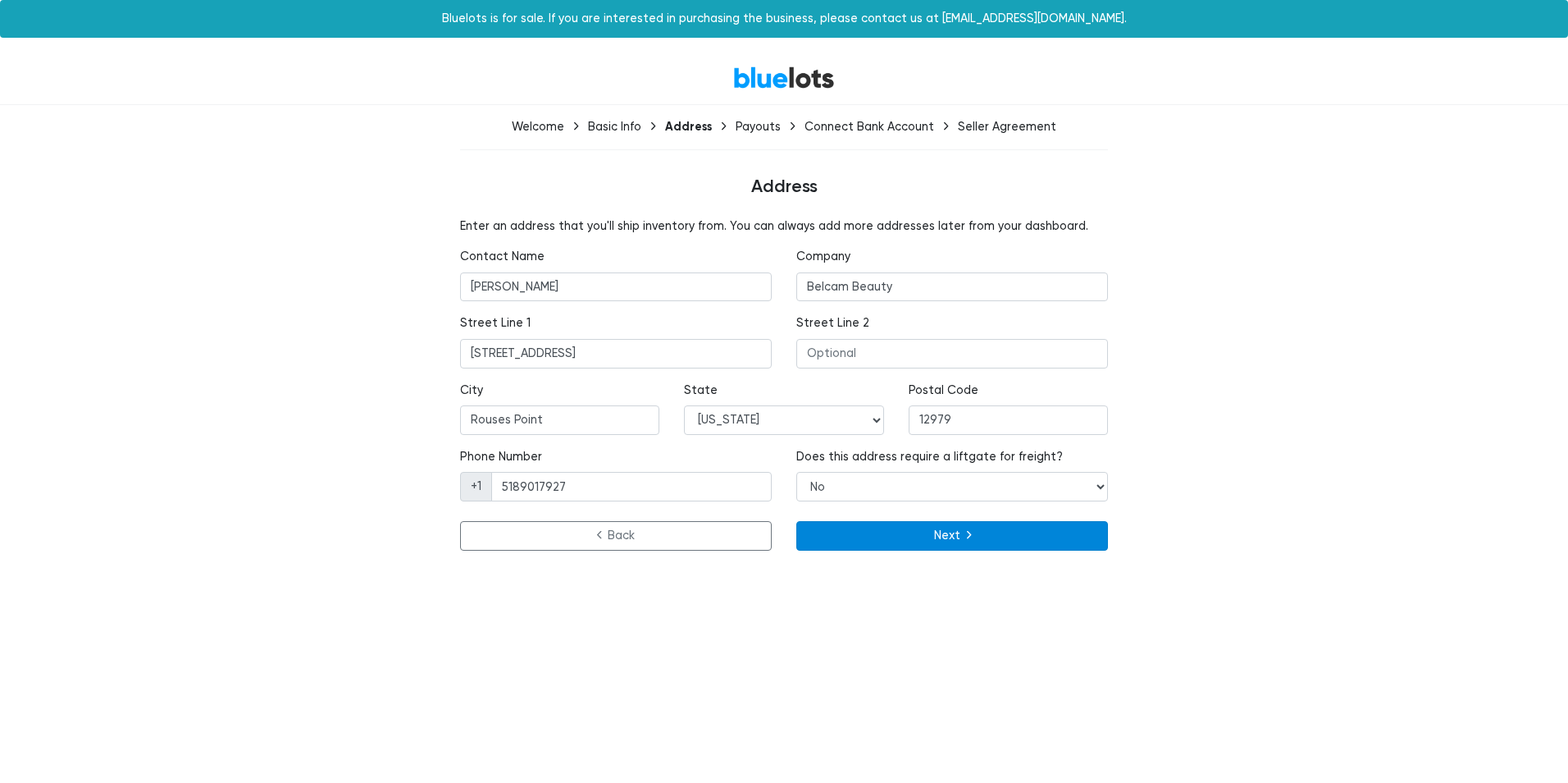
click at [898, 540] on button "Next" at bounding box center [952, 536] width 311 height 30
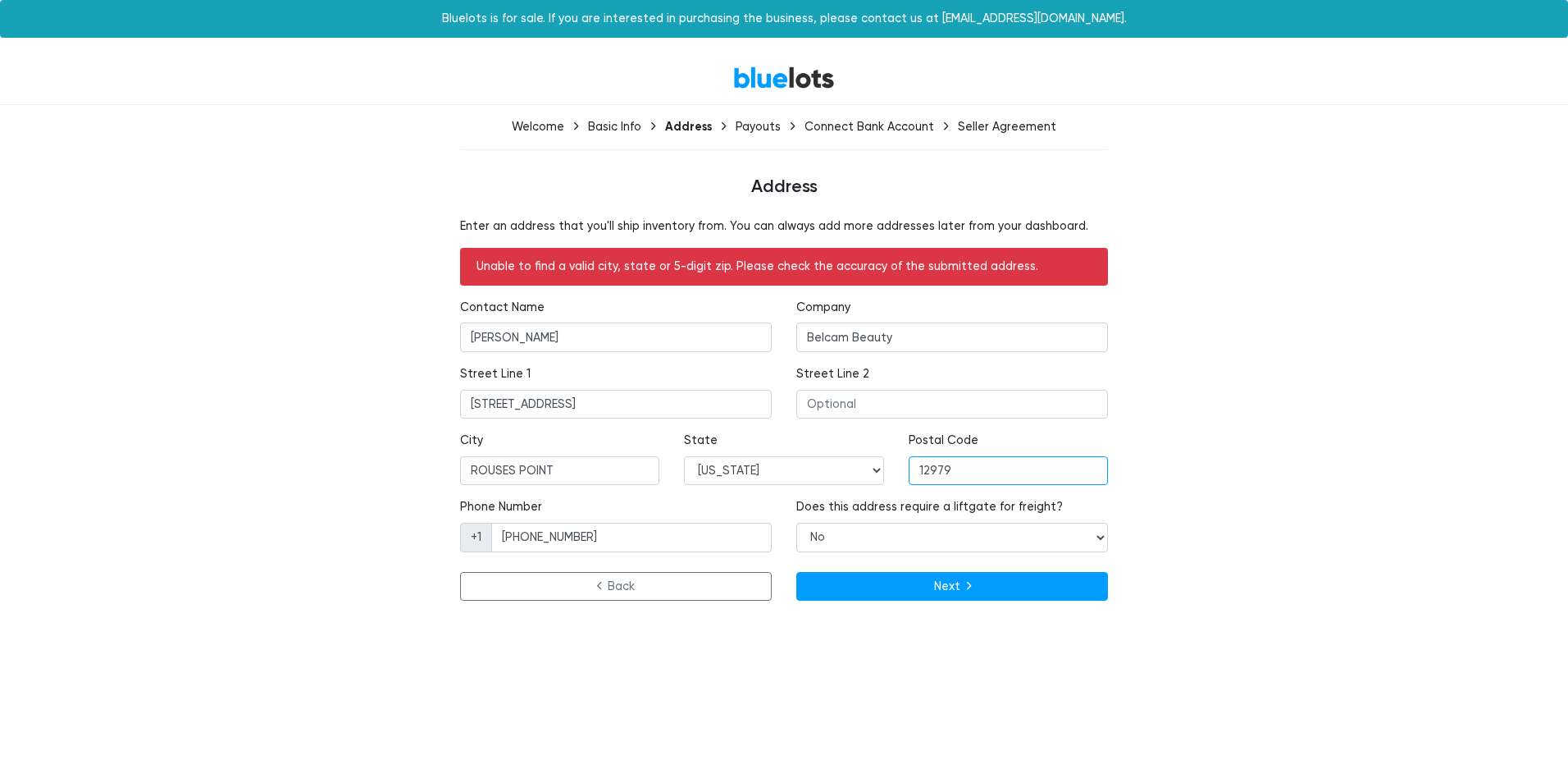
drag, startPoint x: 959, startPoint y: 473, endPoint x: 838, endPoint y: 457, distance: 122.1
click at [838, 458] on div "City [GEOGRAPHIC_DATA] State [US_STATE] [US_STATE] [US_STATE] [US_STATE] [US_ST…" at bounding box center [784, 465] width 673 height 67
type input "12979"
click at [884, 589] on button "Next" at bounding box center [952, 587] width 311 height 30
click at [364, 203] on div "Welcome Basic Info Address Payouts Connect Bank Account Seller Agreement Addres…" at bounding box center [784, 362] width 1009 height 489
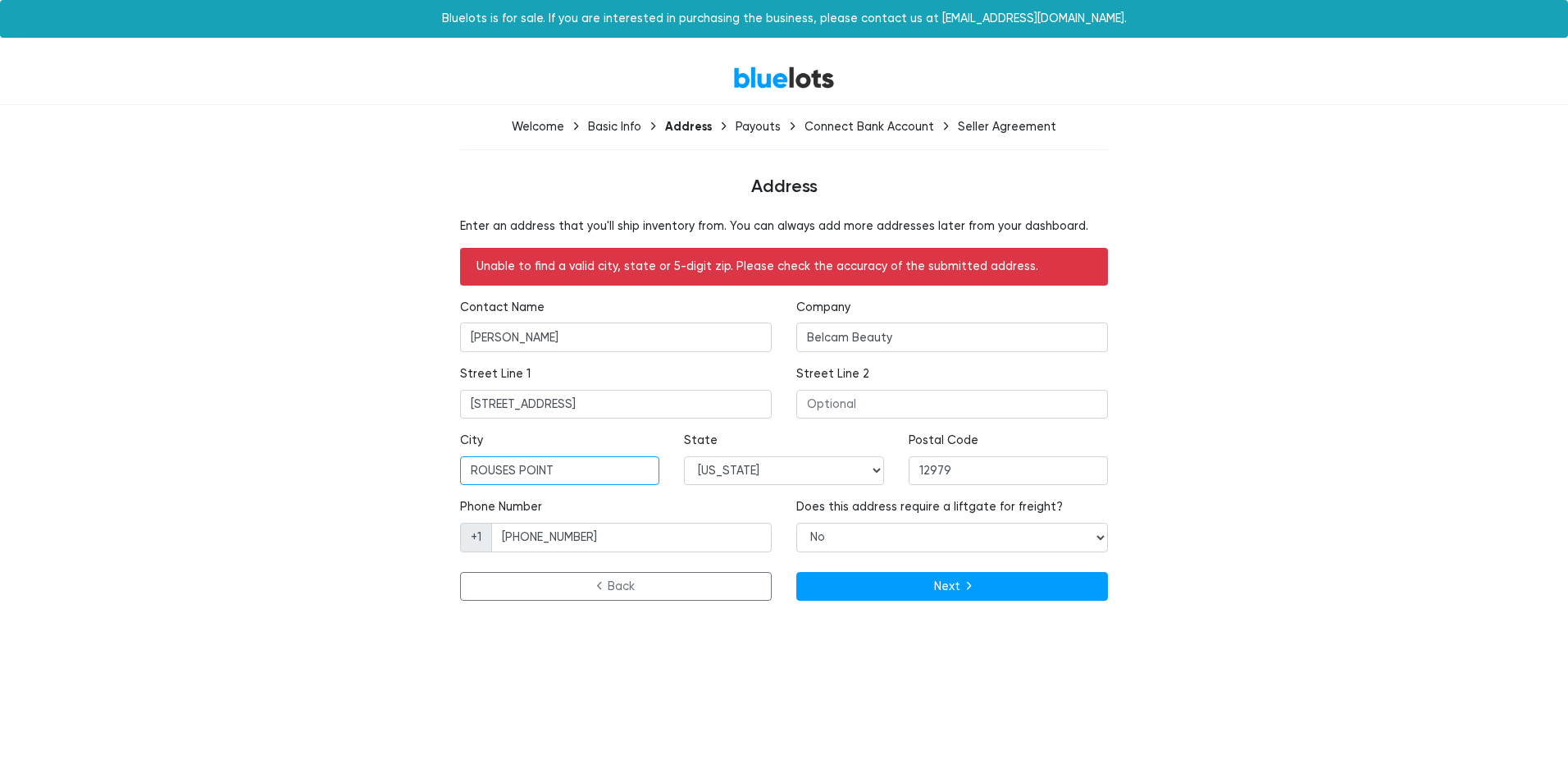
click at [587, 462] on input "ROUSES POINT" at bounding box center [559, 472] width 200 height 30
click at [1000, 590] on button "Next" at bounding box center [952, 587] width 311 height 30
click at [786, 260] on div "Unable to find a valid city, state or 5-digit zip. Please check the accuracy of…" at bounding box center [784, 267] width 648 height 38
click at [580, 401] on input "[STREET_ADDRESS]" at bounding box center [616, 405] width 311 height 30
click at [275, 377] on div "BlueLots Welcome Basic Info Address Payouts Connect Bank Account Seller Agreeme…" at bounding box center [784, 329] width 1568 height 557
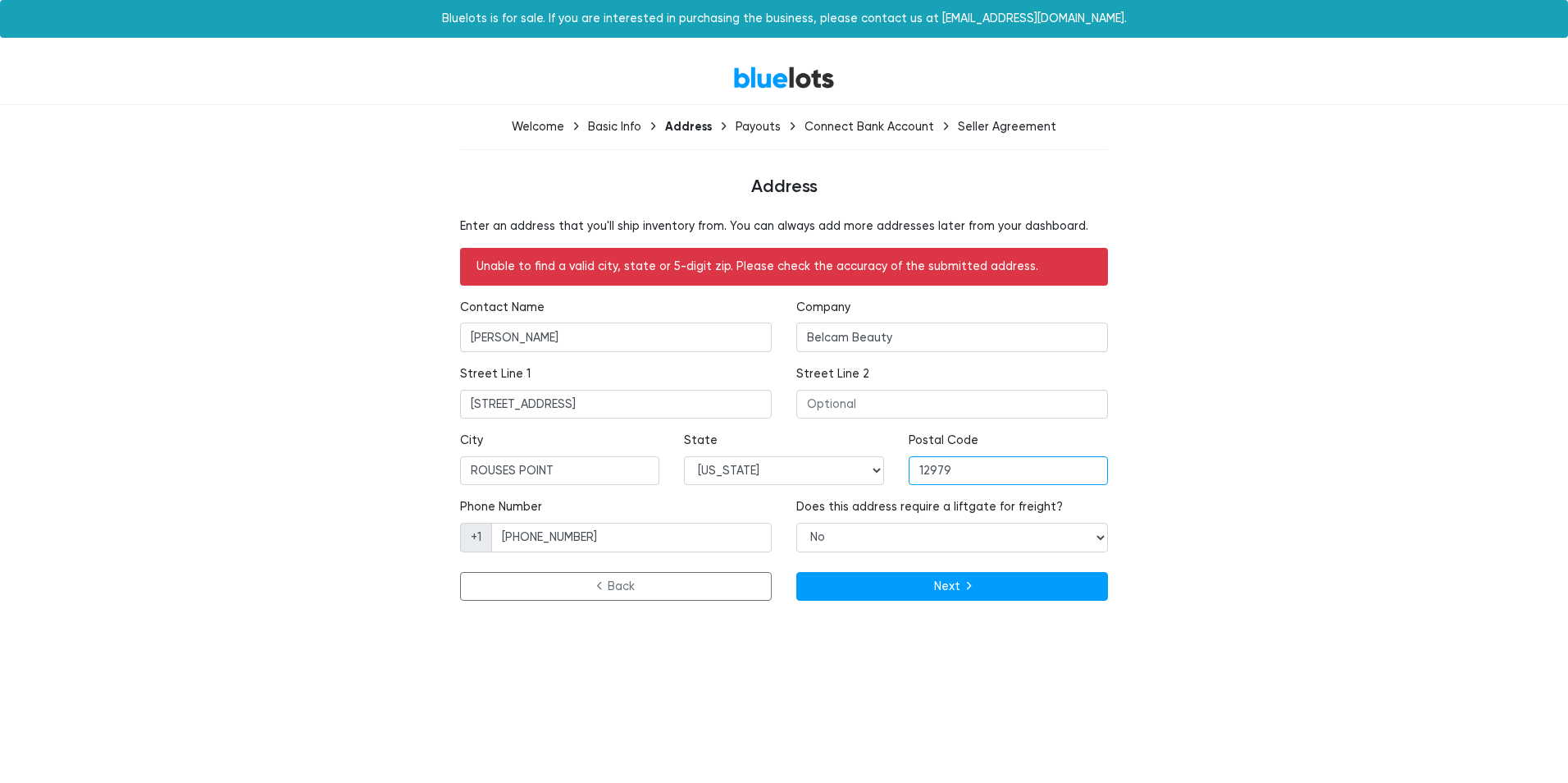
click at [959, 470] on input "12979" at bounding box center [1009, 472] width 200 height 30
drag, startPoint x: 1002, startPoint y: 474, endPoint x: 814, endPoint y: 430, distance: 193.1
click at [820, 434] on div "City ROUSES POINT State Alabama Alaska Arizona Arkansas California Colorado Con…" at bounding box center [784, 465] width 673 height 67
click at [963, 471] on input "12979" at bounding box center [1009, 472] width 200 height 30
click at [1079, 457] on input "12979" at bounding box center [1009, 472] width 200 height 30
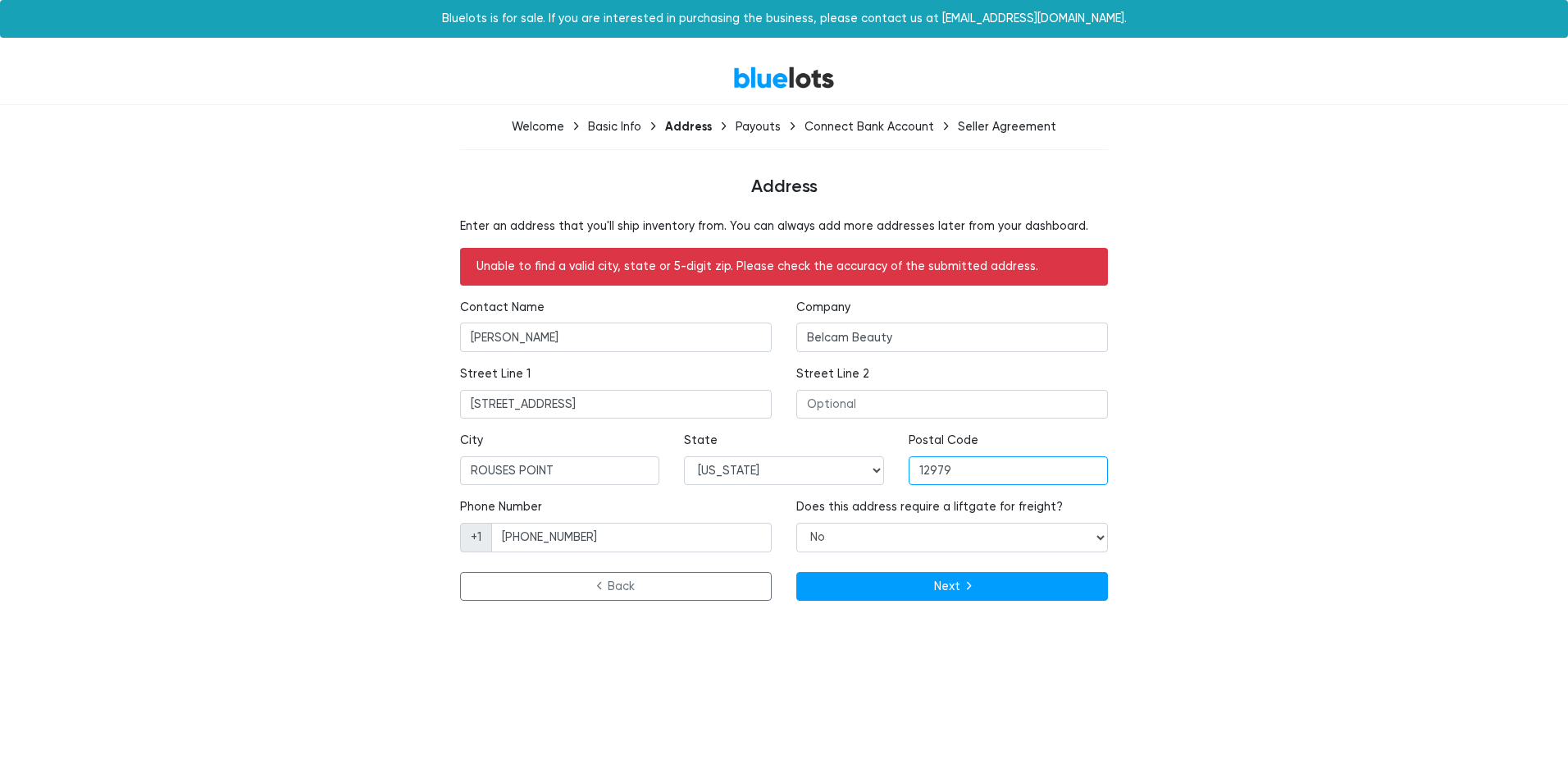
drag, startPoint x: 1079, startPoint y: 468, endPoint x: 886, endPoint y: 456, distance: 193.4
click at [886, 456] on div "City ROUSES POINT State Alabama Alaska Arizona Arkansas California Colorado Con…" at bounding box center [784, 465] width 673 height 67
type input "12979"
click at [1334, 305] on div "BlueLots Welcome Basic Info Address Payouts Connect Bank Account Seller Agreeme…" at bounding box center [784, 329] width 1568 height 557
click at [915, 587] on button "Next" at bounding box center [952, 587] width 311 height 30
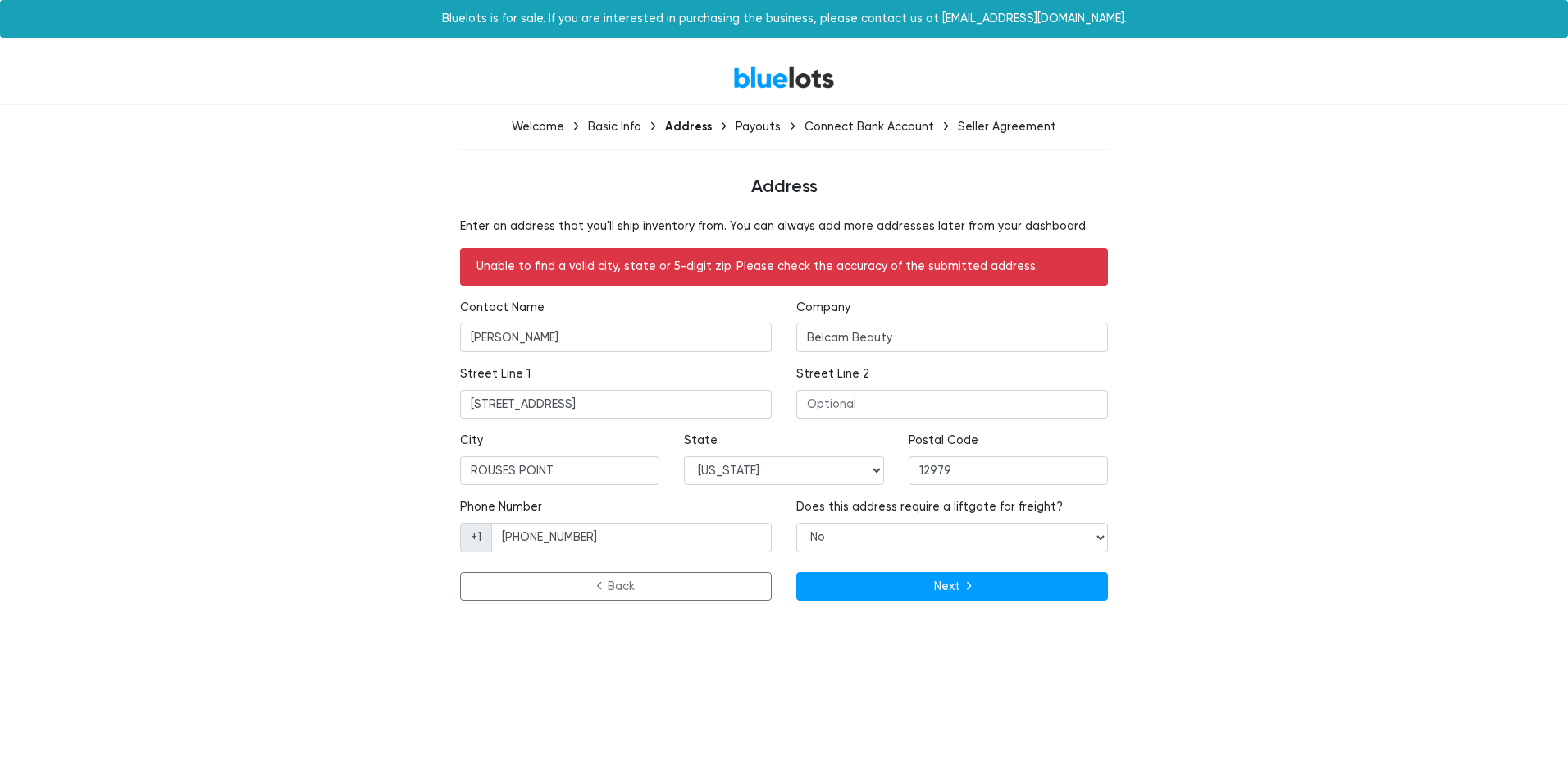
click at [1568, 401] on html "Bluelots is for sale. If you are interested in purchasing the business, please …" at bounding box center [784, 313] width 1568 height 627
click at [790, 225] on p "Enter an address that you'll ship inventory from. You can always add more addre…" at bounding box center [784, 226] width 648 height 18
click at [985, 472] on input "12979" at bounding box center [1009, 472] width 200 height 30
click at [590, 467] on input "ROUSES POINT" at bounding box center [559, 472] width 200 height 30
click at [339, 128] on div "Welcome Basic Info Address Payouts Connect Bank Account Seller Agreement" at bounding box center [784, 140] width 1009 height 45
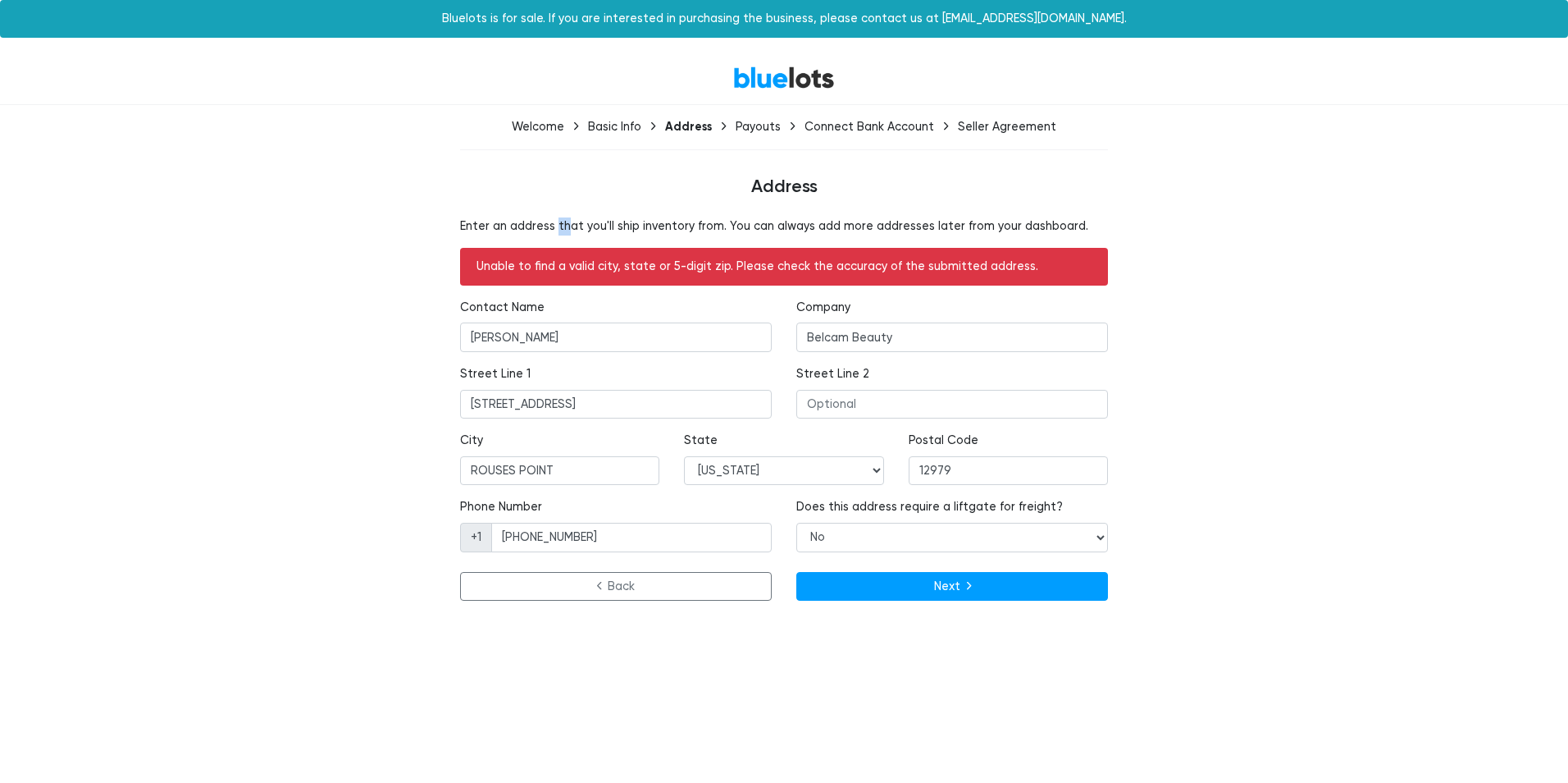
drag, startPoint x: 556, startPoint y: 230, endPoint x: 565, endPoint y: 231, distance: 9.1
click at [565, 231] on p "Enter an address that you'll ship inventory from. You can always add more addre…" at bounding box center [784, 226] width 648 height 18
drag, startPoint x: 565, startPoint y: 231, endPoint x: 732, endPoint y: 222, distance: 167.2
click at [732, 222] on p "Enter an address that you'll ship inventory from. You can always add more addre…" at bounding box center [784, 226] width 648 height 18
click at [1215, 262] on div "Enter an address that you'll ship inventory from. You can always add more addre…" at bounding box center [784, 413] width 1009 height 391
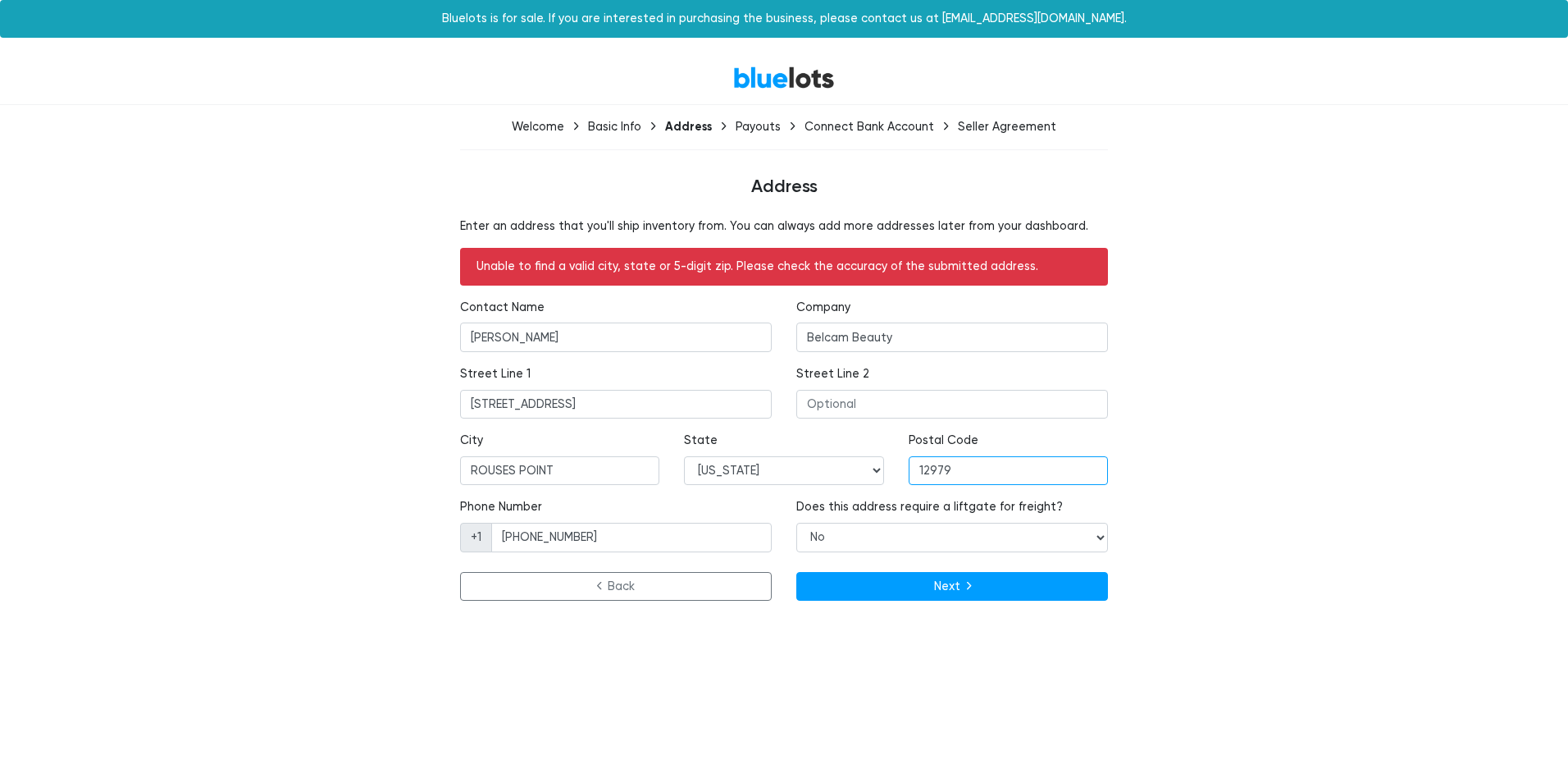
drag, startPoint x: 971, startPoint y: 460, endPoint x: 811, endPoint y: 458, distance: 160.0
click at [811, 460] on div "City [GEOGRAPHIC_DATA] State [US_STATE] [US_STATE] [US_STATE] [US_STATE] [US_ST…" at bounding box center [784, 465] width 673 height 67
click at [970, 582] on icon "submit" at bounding box center [969, 587] width 4 height 14
click at [740, 266] on div "Unable to find a valid city, state or 5-digit zip. Please check the accuracy of…" at bounding box center [784, 267] width 648 height 38
click at [642, 224] on p "Enter an address that you'll ship inventory from. You can always add more addre…" at bounding box center [784, 226] width 648 height 18
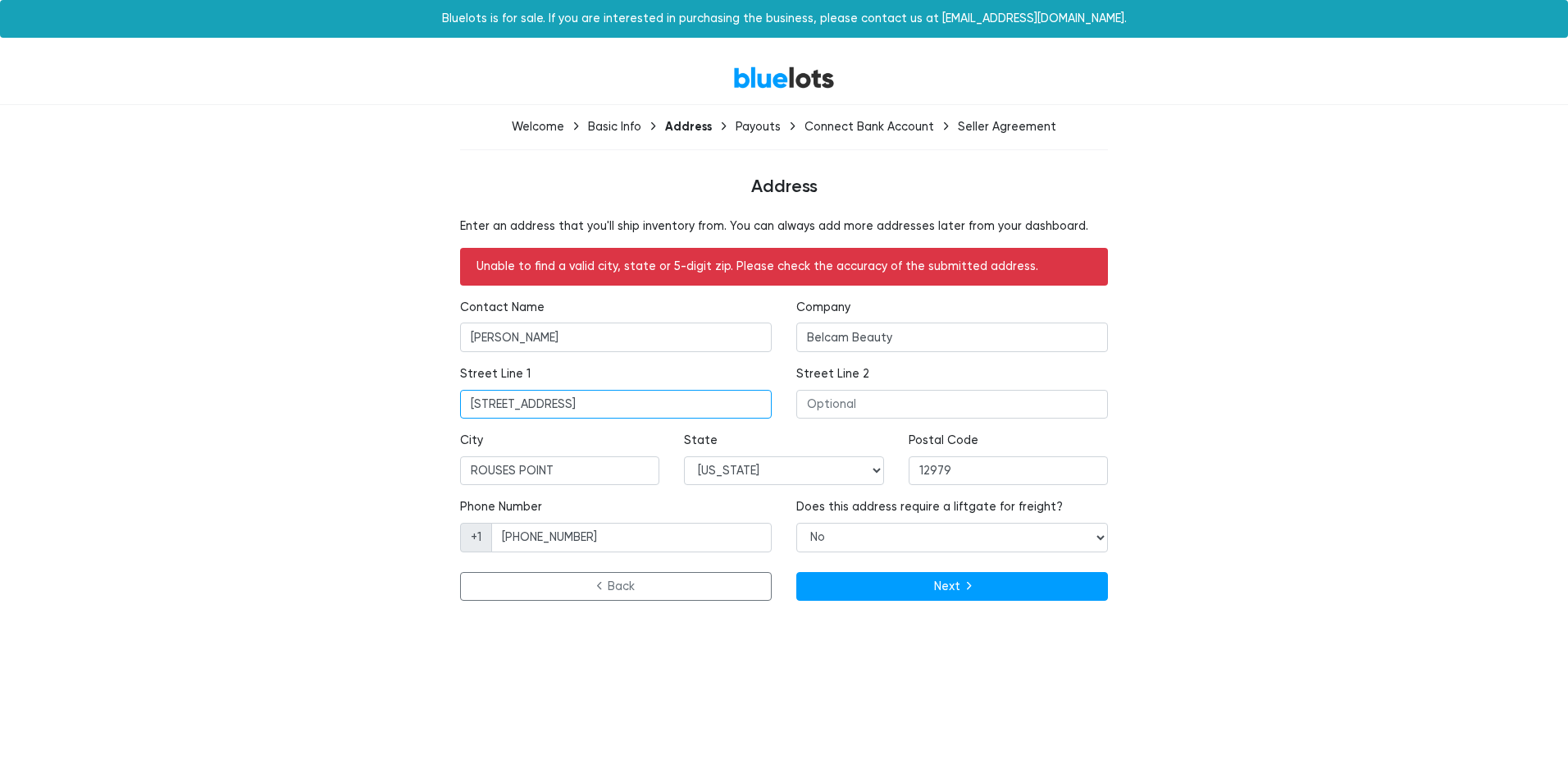
click at [592, 401] on input "[STREET_ADDRESS]" at bounding box center [616, 405] width 311 height 30
click at [375, 391] on div "Enter an address that you'll ship inventory from. You can always add more addre…" at bounding box center [784, 413] width 1009 height 391
drag, startPoint x: 983, startPoint y: 472, endPoint x: 812, endPoint y: 464, distance: 171.2
click at [814, 465] on div "City [GEOGRAPHIC_DATA] State [US_STATE] [US_STATE] [US_STATE] [US_STATE] [US_ST…" at bounding box center [784, 465] width 673 height 67
click at [996, 582] on button "Next" at bounding box center [952, 587] width 311 height 30
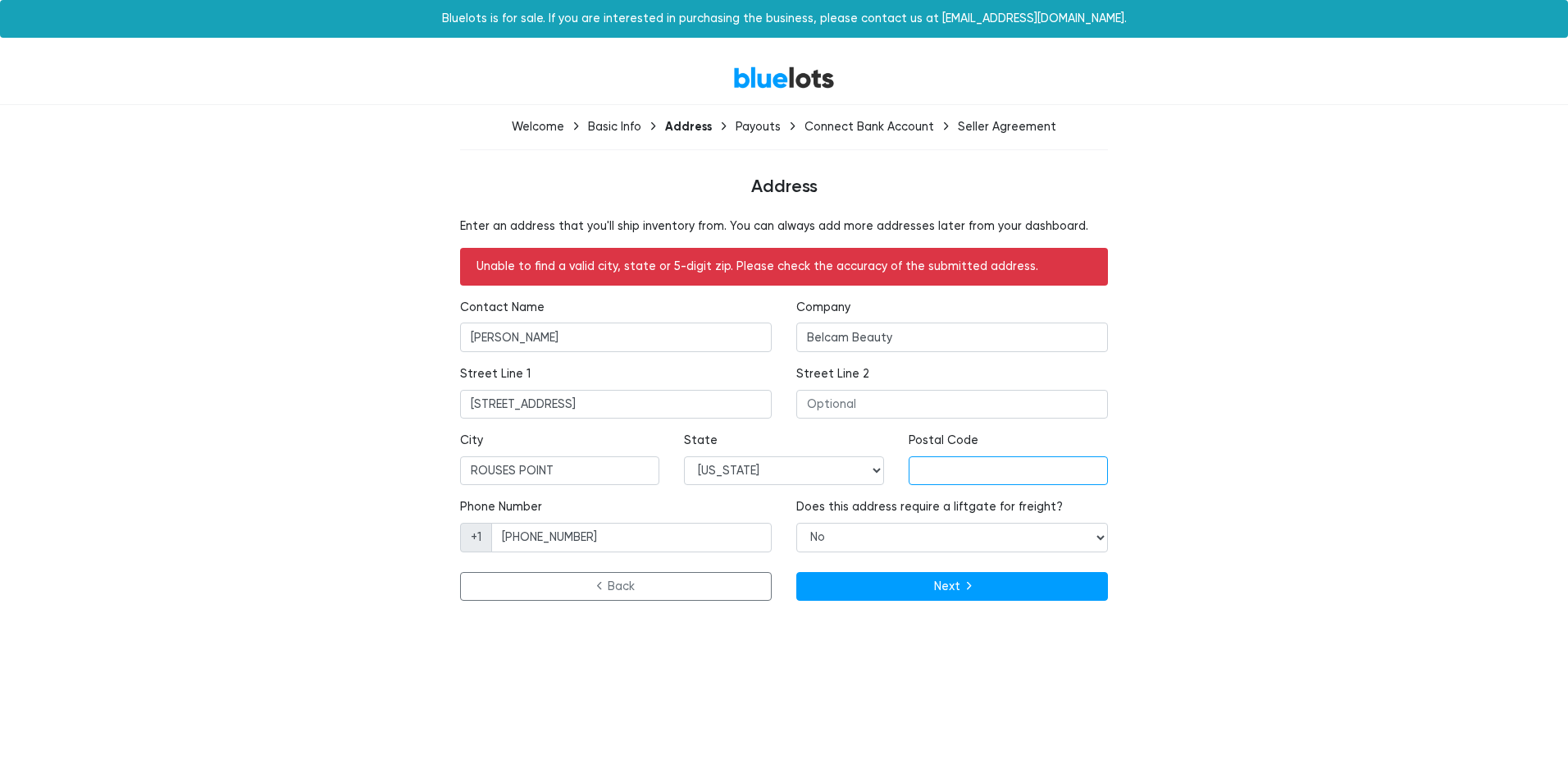
click at [942, 469] on input "text" at bounding box center [1009, 472] width 200 height 30
type input "00000"
click at [955, 582] on button "Next" at bounding box center [952, 587] width 311 height 30
click at [1005, 480] on input "00000" at bounding box center [1009, 472] width 200 height 30
drag, startPoint x: 1005, startPoint y: 480, endPoint x: 852, endPoint y: 470, distance: 153.3
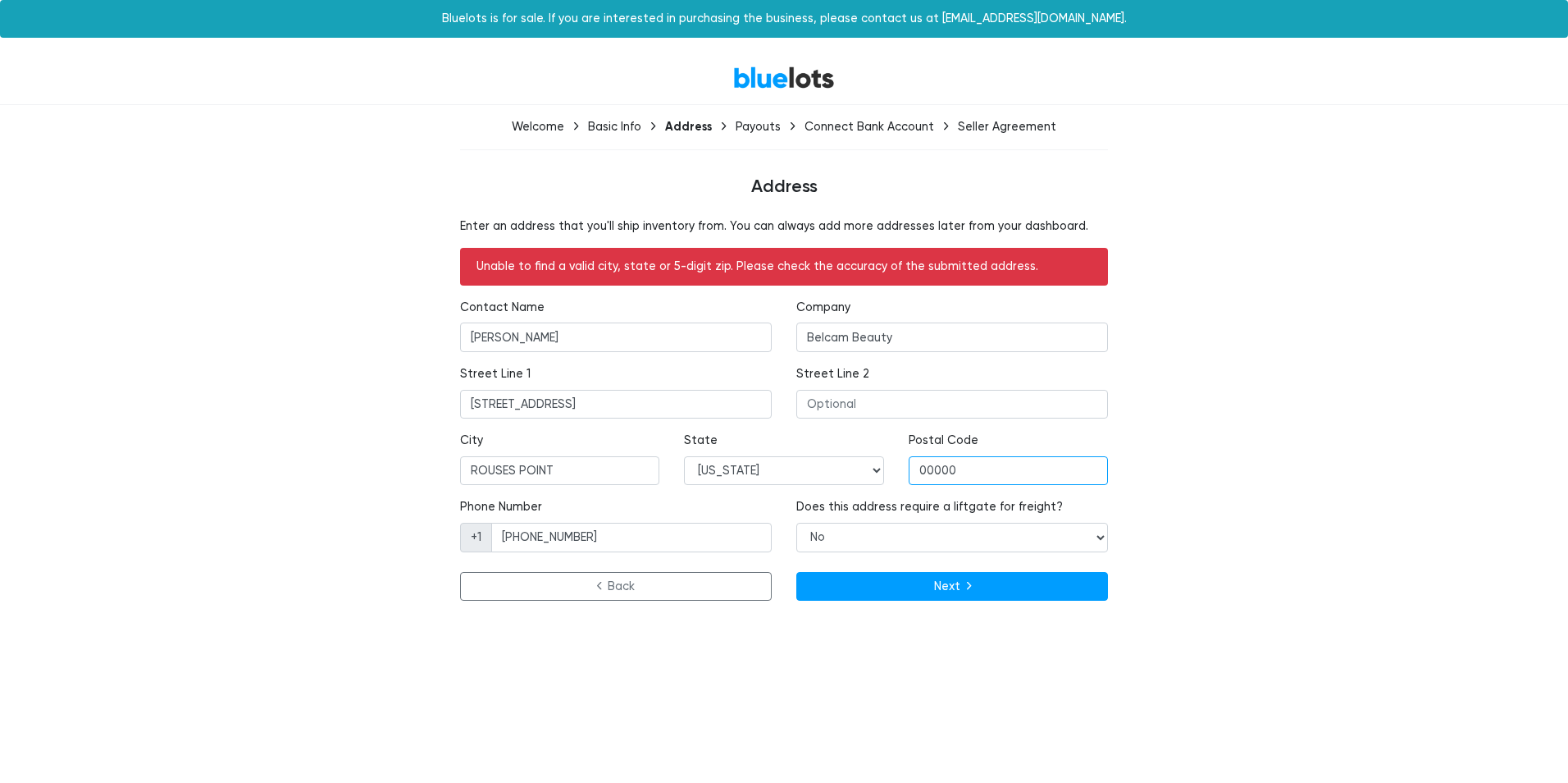
click at [852, 470] on div "City ROUSES POINT State Alabama Alaska Arizona Arkansas California Colorado Con…" at bounding box center [784, 465] width 673 height 67
type input "12979"
click at [880, 591] on button "Next" at bounding box center [952, 587] width 311 height 30
click at [760, 84] on link "BlueLots" at bounding box center [784, 77] width 102 height 24
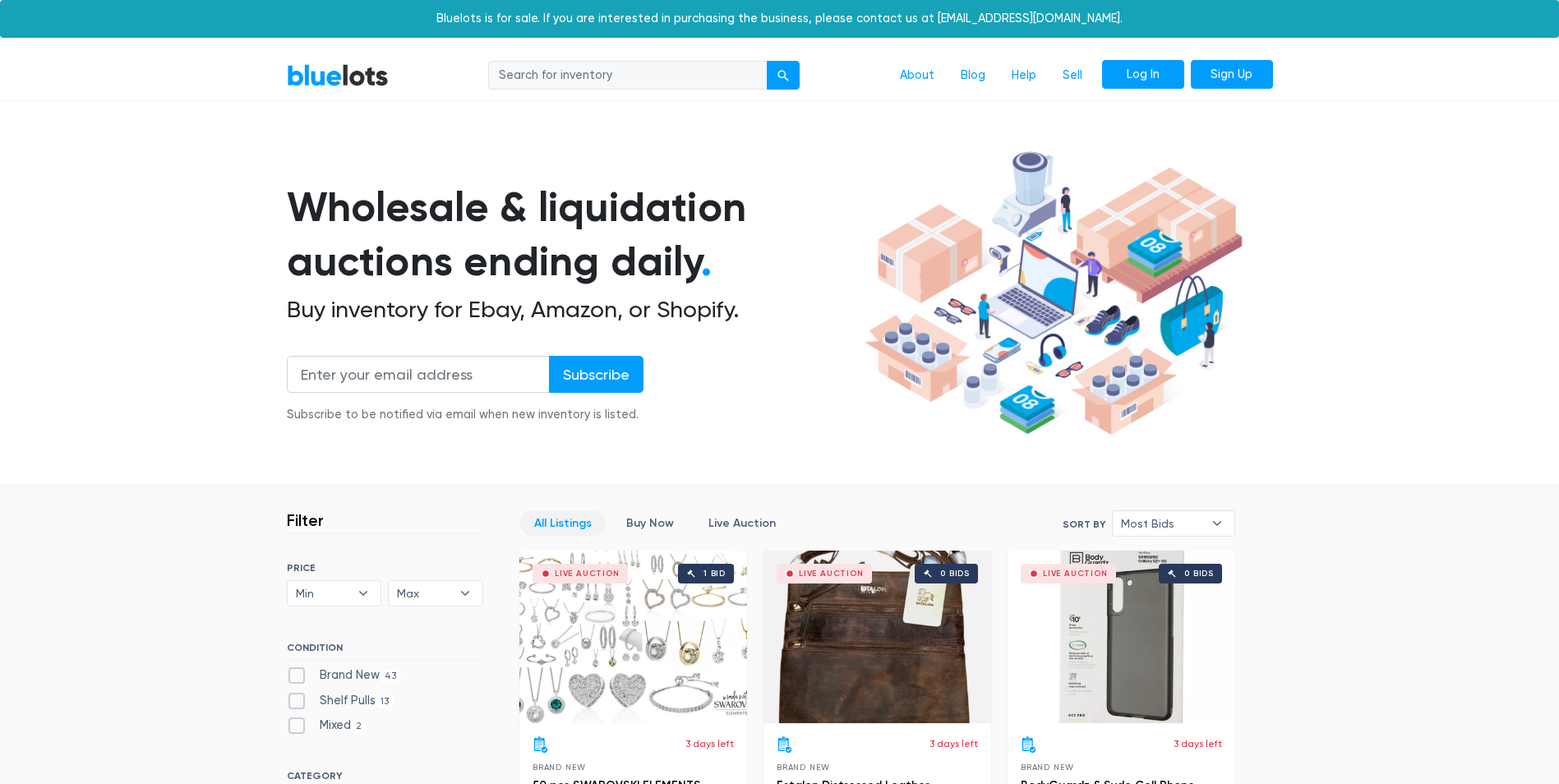
click at [1124, 71] on link "Log In" at bounding box center [1143, 75] width 82 height 30
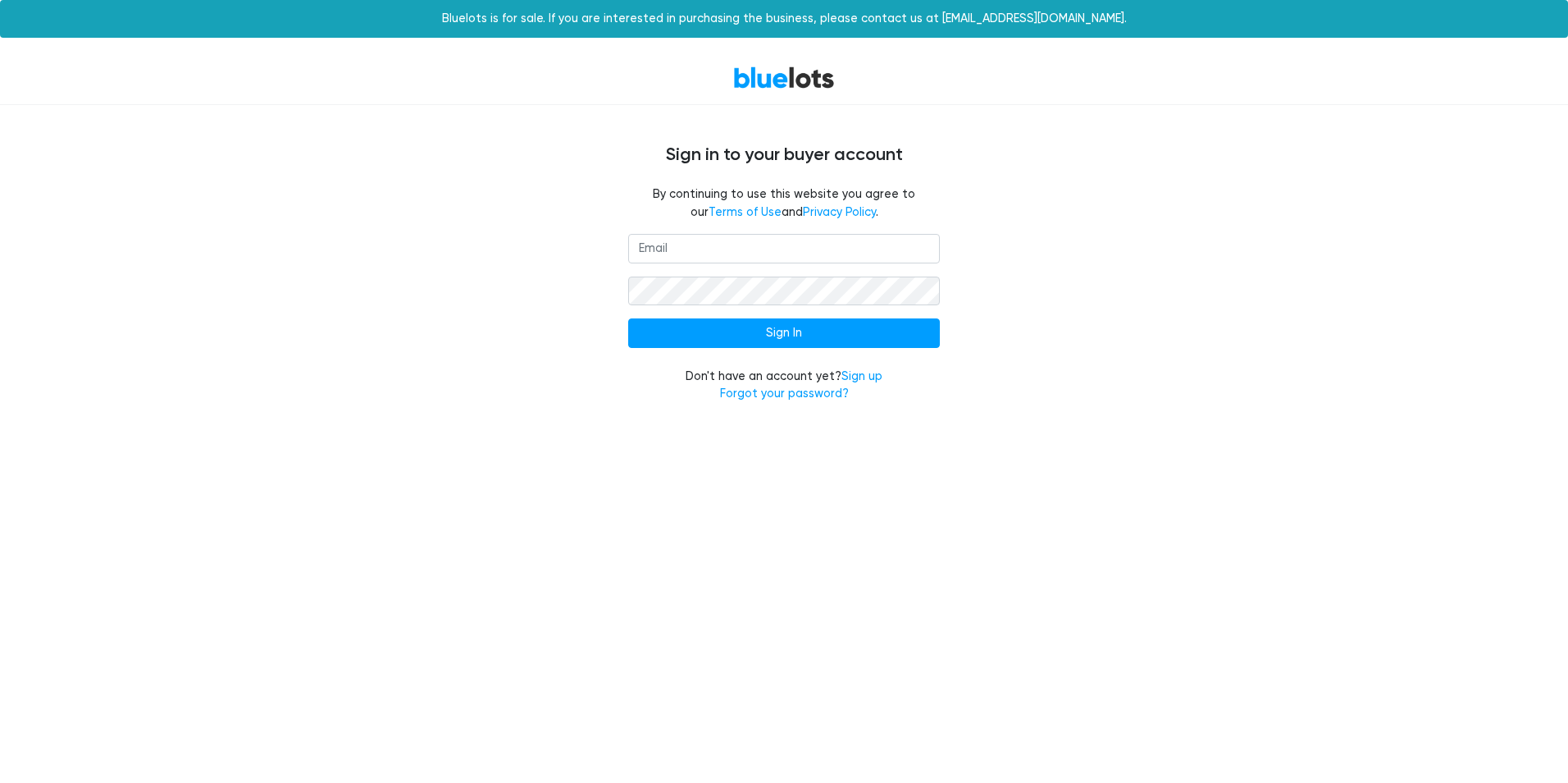
click at [726, 249] on input "email" at bounding box center [784, 249] width 311 height 30
type input "credner@belcaminc.com"
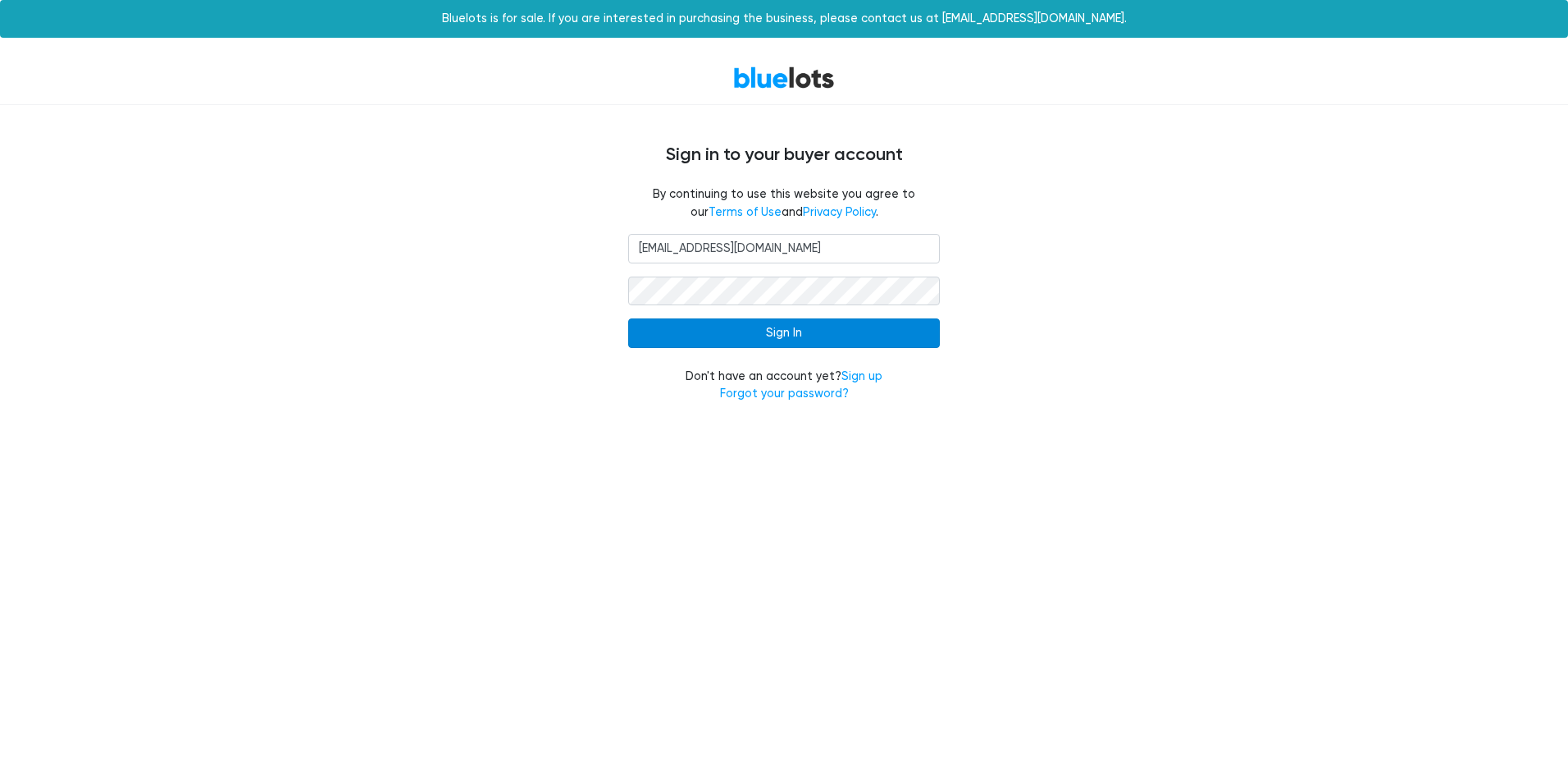
click at [747, 328] on input "Sign In" at bounding box center [784, 333] width 311 height 30
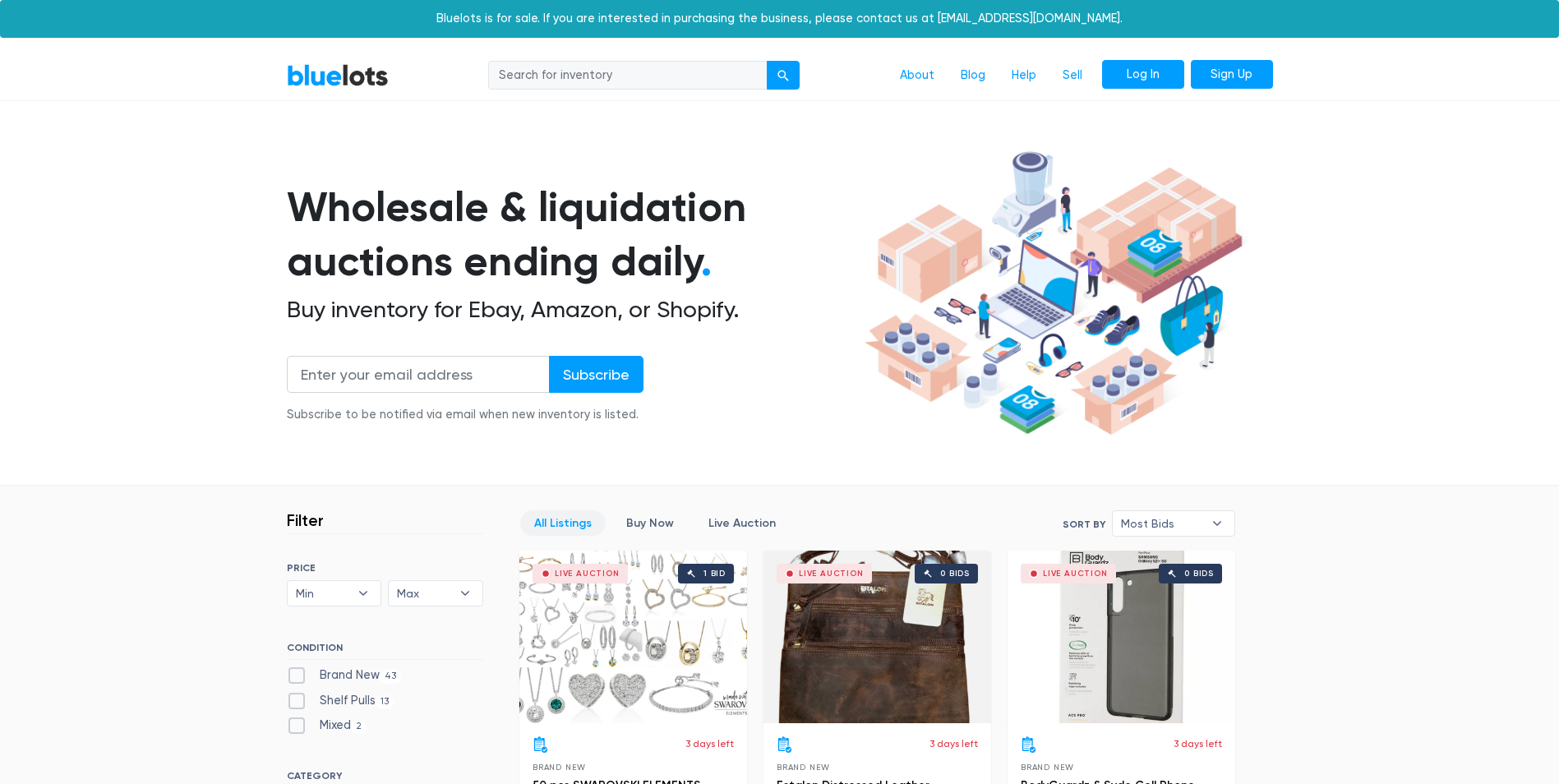
click at [1131, 75] on link "Log In" at bounding box center [1143, 75] width 82 height 30
click at [1073, 69] on link "Sell" at bounding box center [1073, 75] width 46 height 31
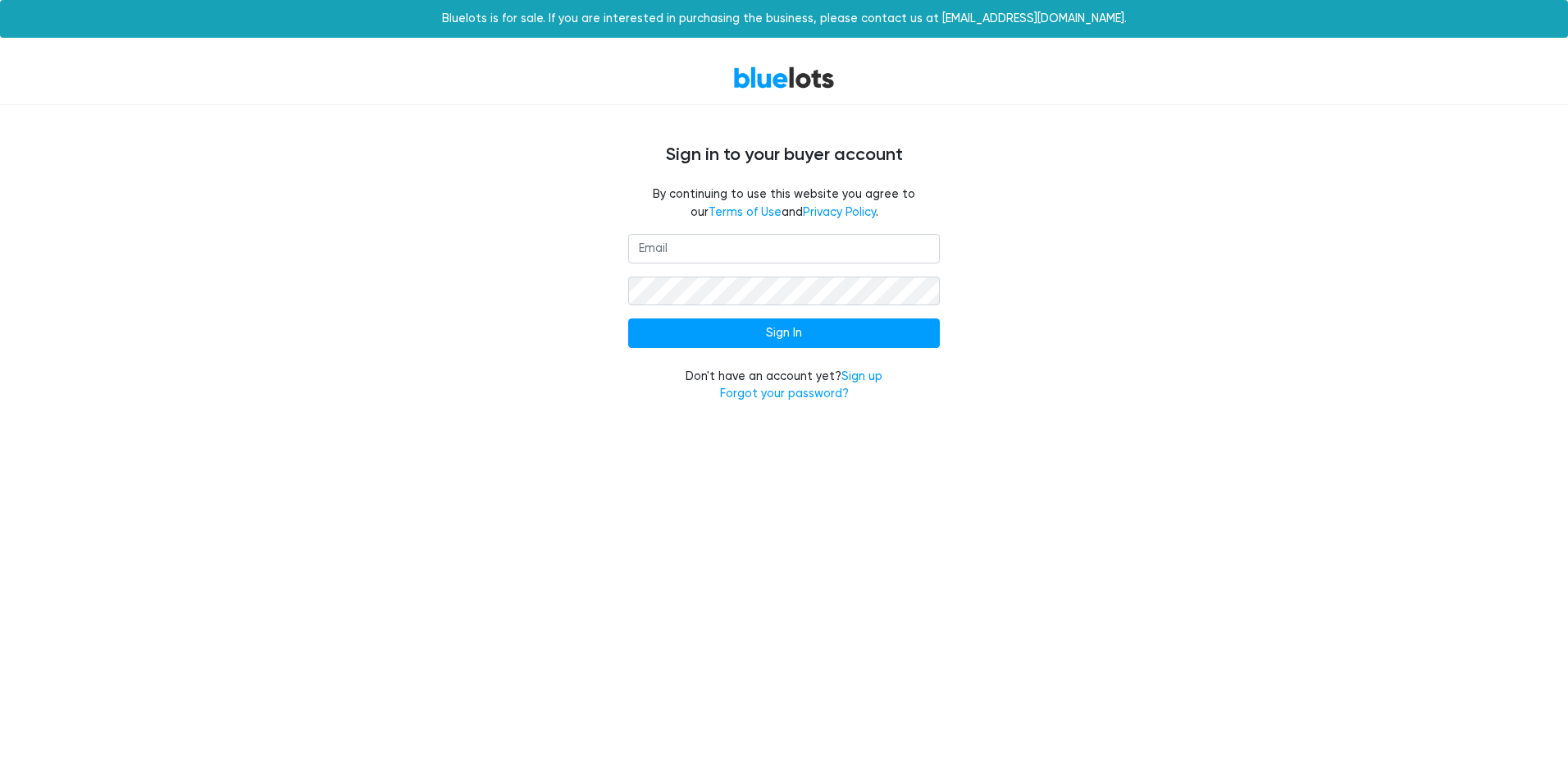
click at [710, 252] on input "email" at bounding box center [784, 249] width 311 height 30
type input "[EMAIL_ADDRESS][DOMAIN_NAME]"
click at [628, 318] on input "Sign In" at bounding box center [784, 333] width 311 height 30
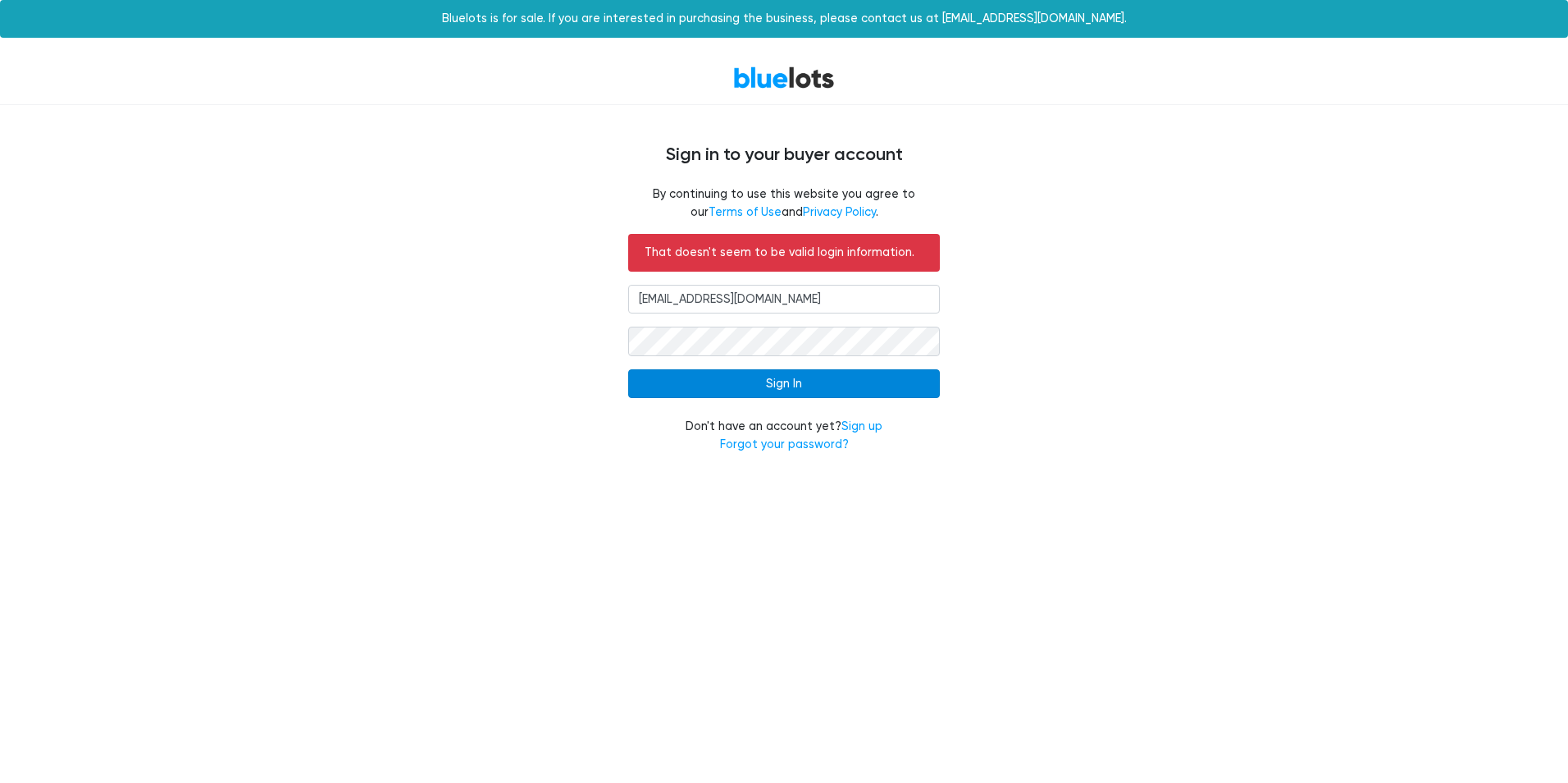
click at [907, 388] on input "Sign In" at bounding box center [784, 384] width 311 height 30
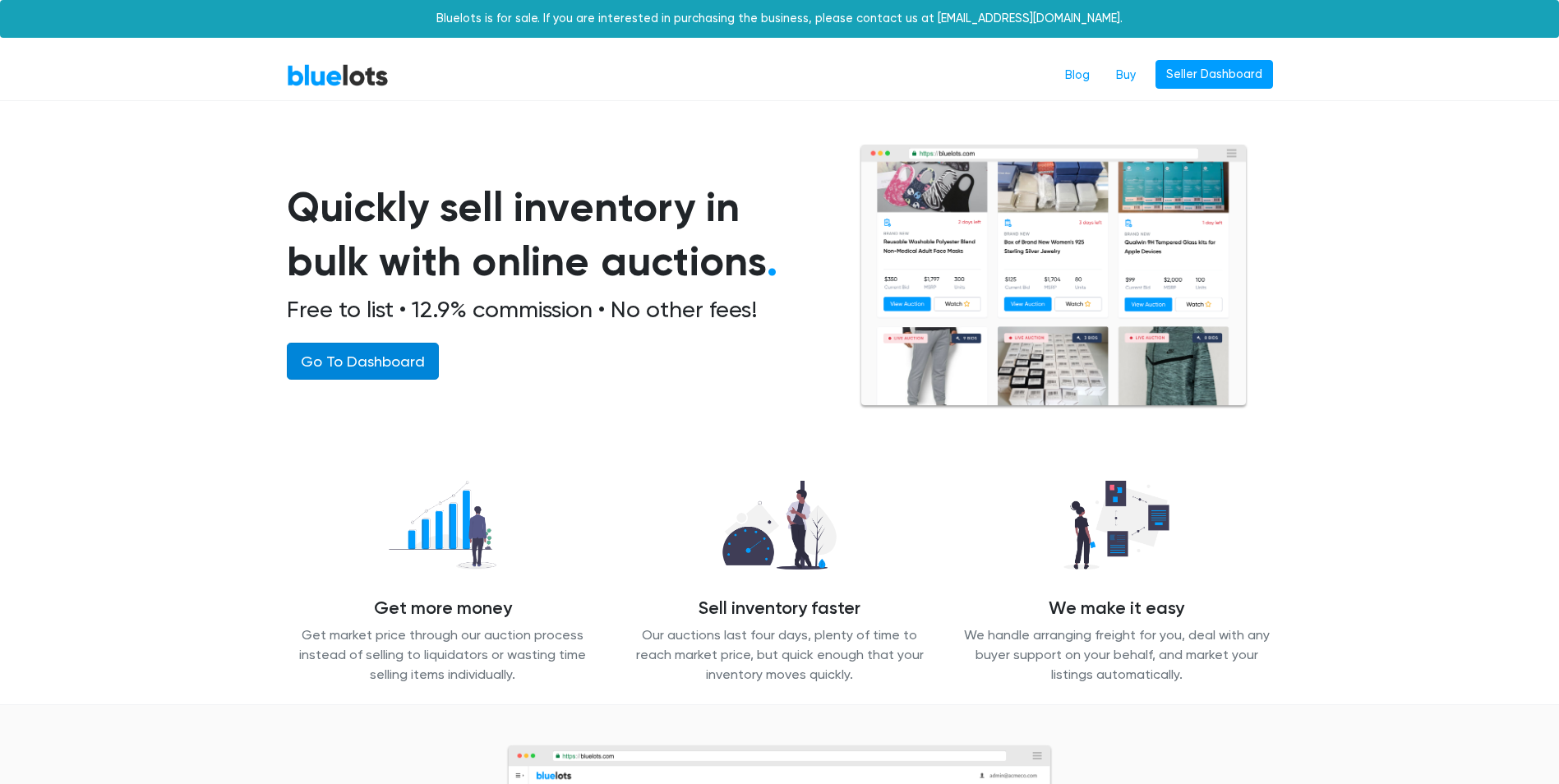
click at [360, 351] on link "Go To Dashboard" at bounding box center [363, 361] width 152 height 37
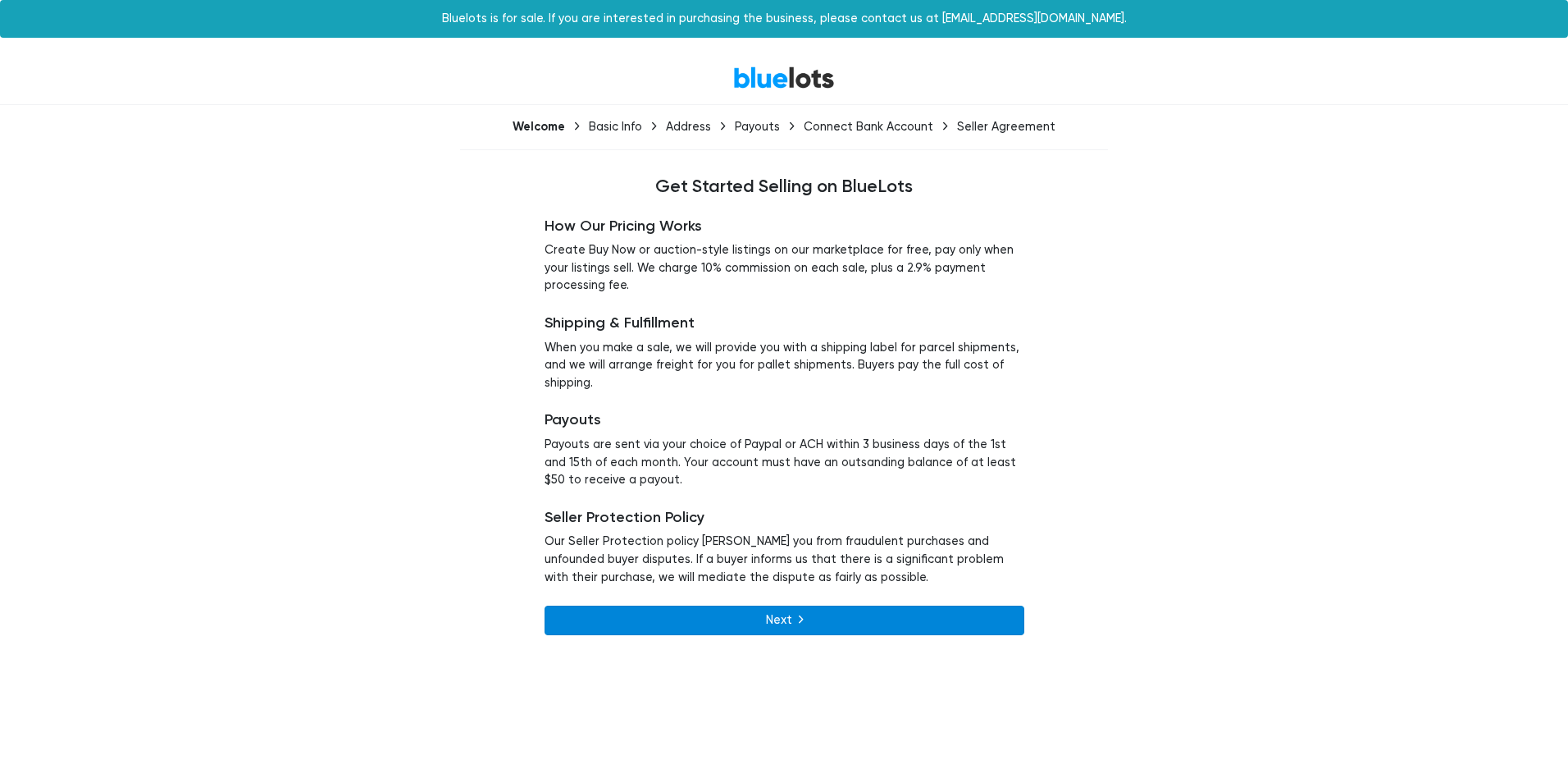
click at [803, 620] on link "Next" at bounding box center [784, 620] width 480 height 30
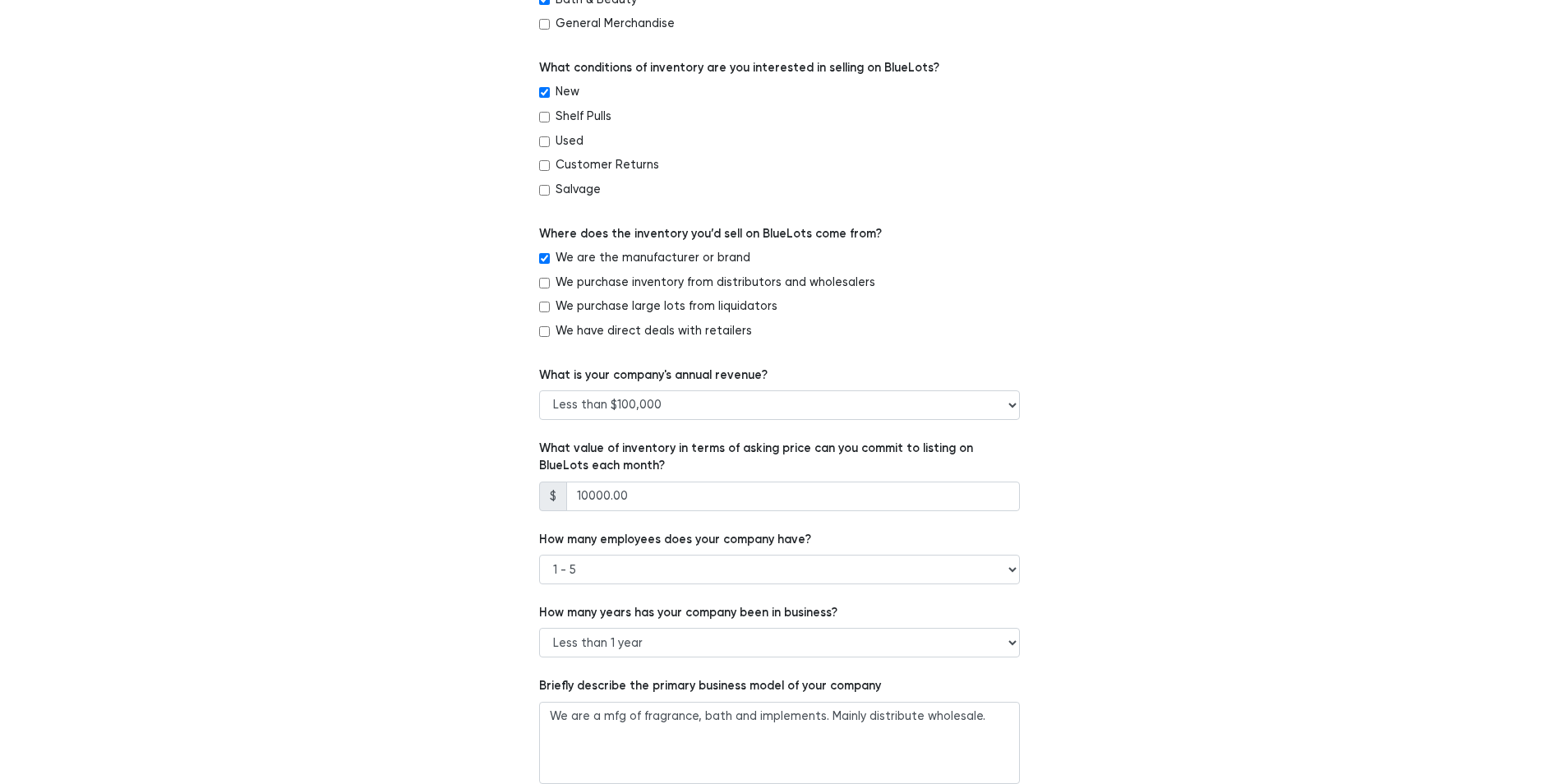
scroll to position [845, 0]
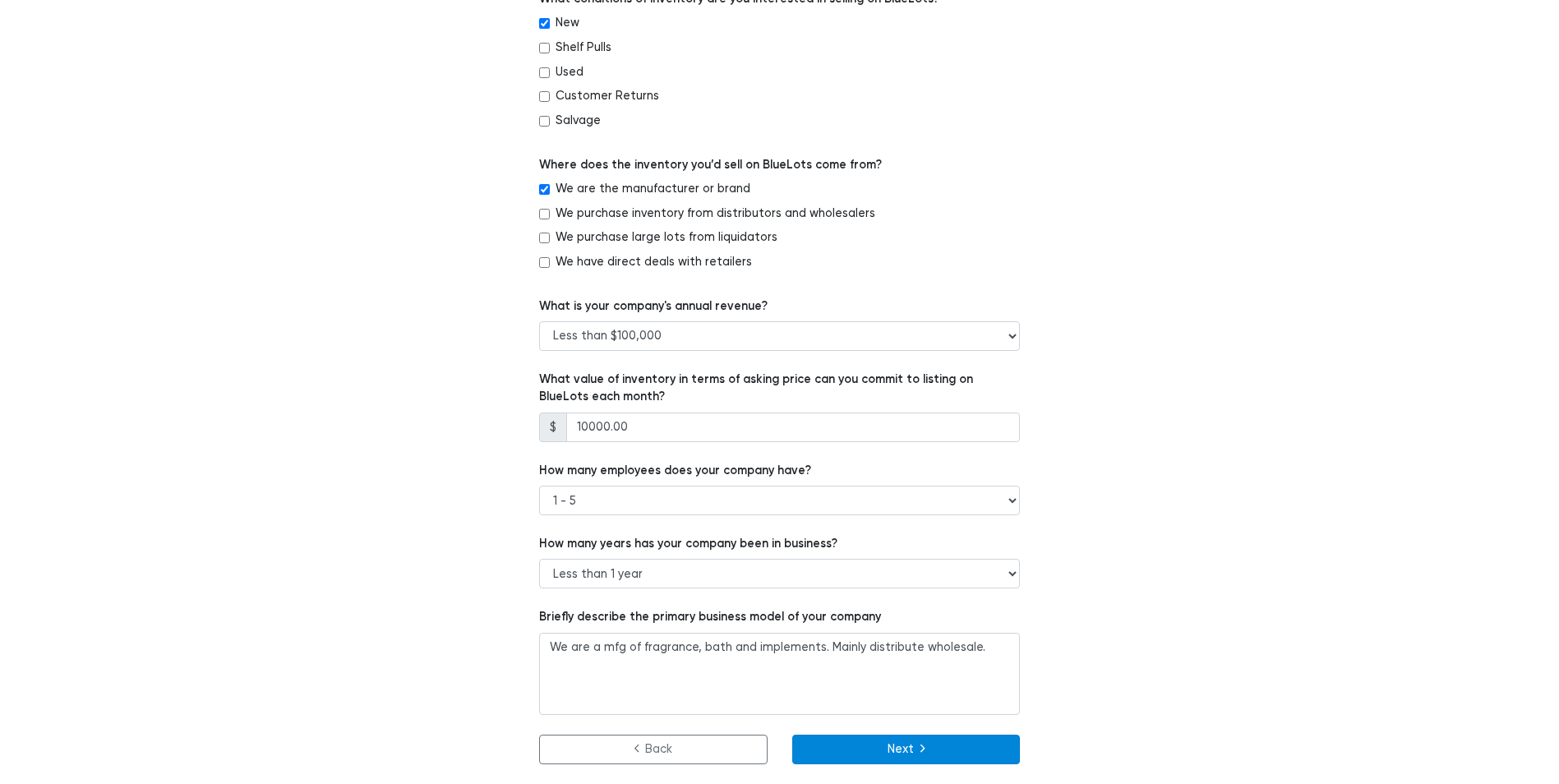
click at [977, 747] on button "Next" at bounding box center [906, 750] width 228 height 30
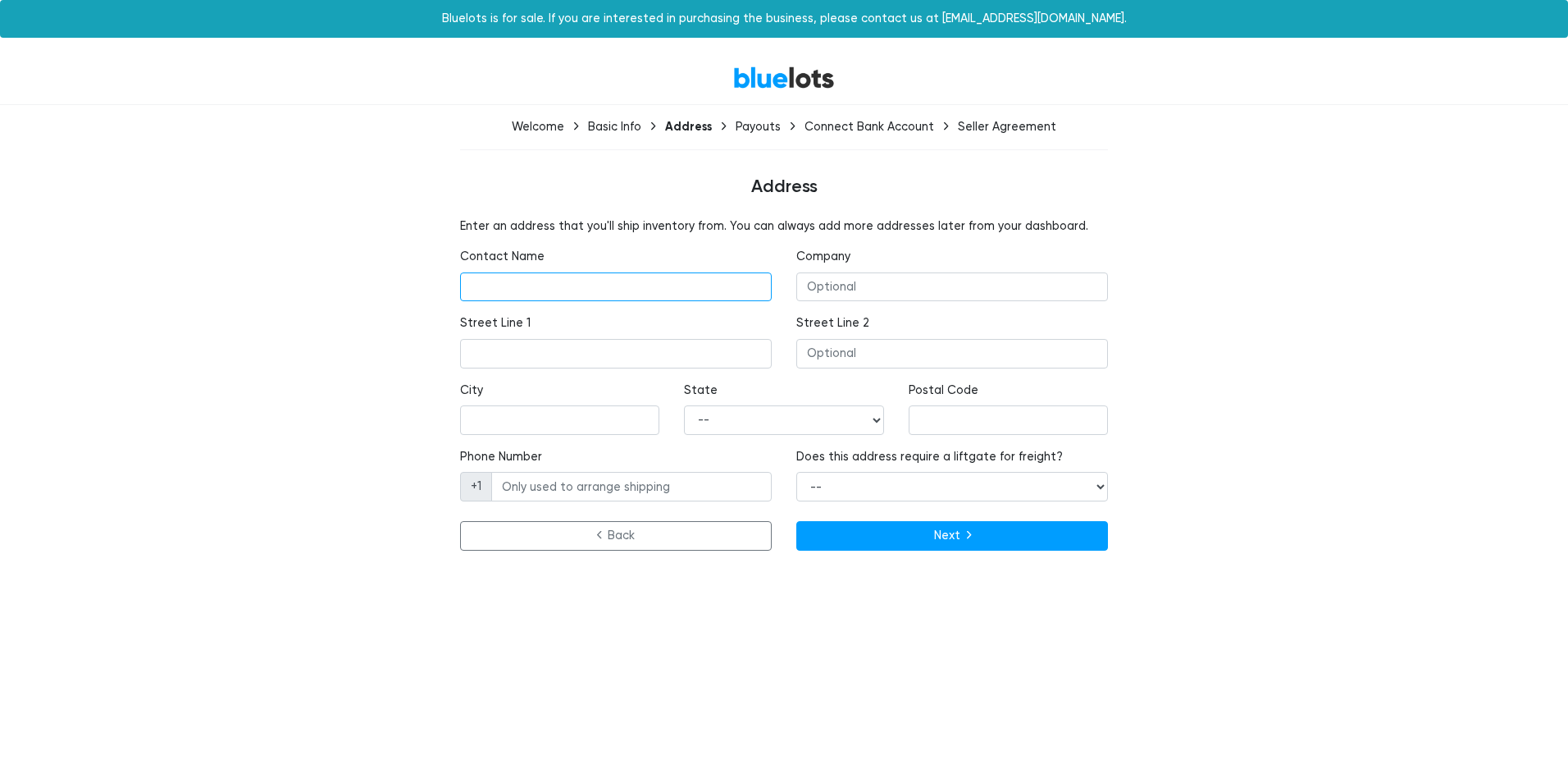
click at [532, 293] on input "text" at bounding box center [616, 288] width 311 height 30
type input "Daniel Basso"
type input "Belcam Beauty"
type input "49 LAKE STREET"
type input "ROUSES POINT"
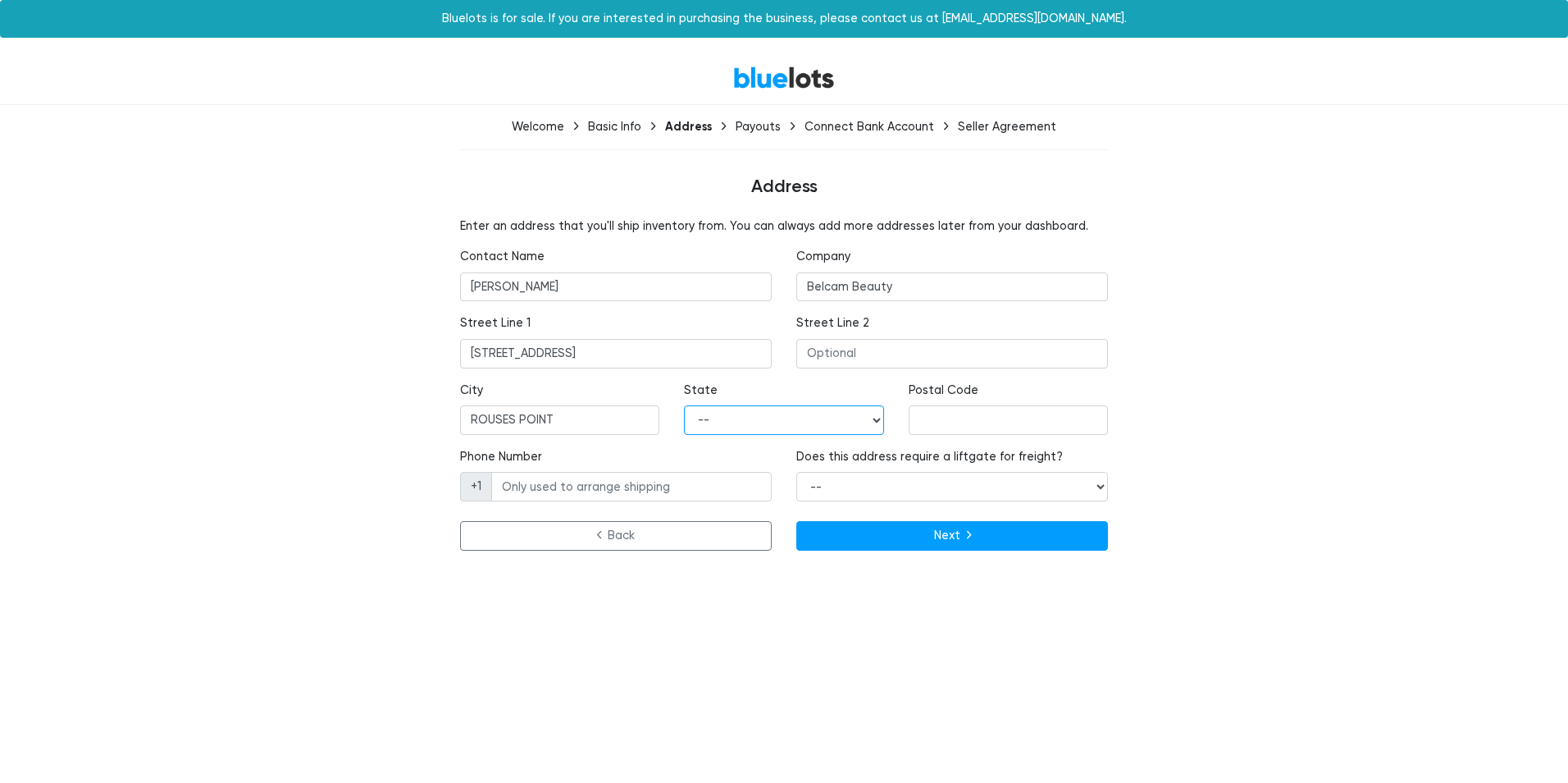
select select "NY"
type input "12979"
type input "(518) 901-7927"
click at [1353, 362] on div "BlueLots Welcome Basic Info Address Payouts Connect Bank Account Seller Agreeme…" at bounding box center [784, 304] width 1568 height 507
click at [1047, 545] on button "Next" at bounding box center [952, 536] width 311 height 30
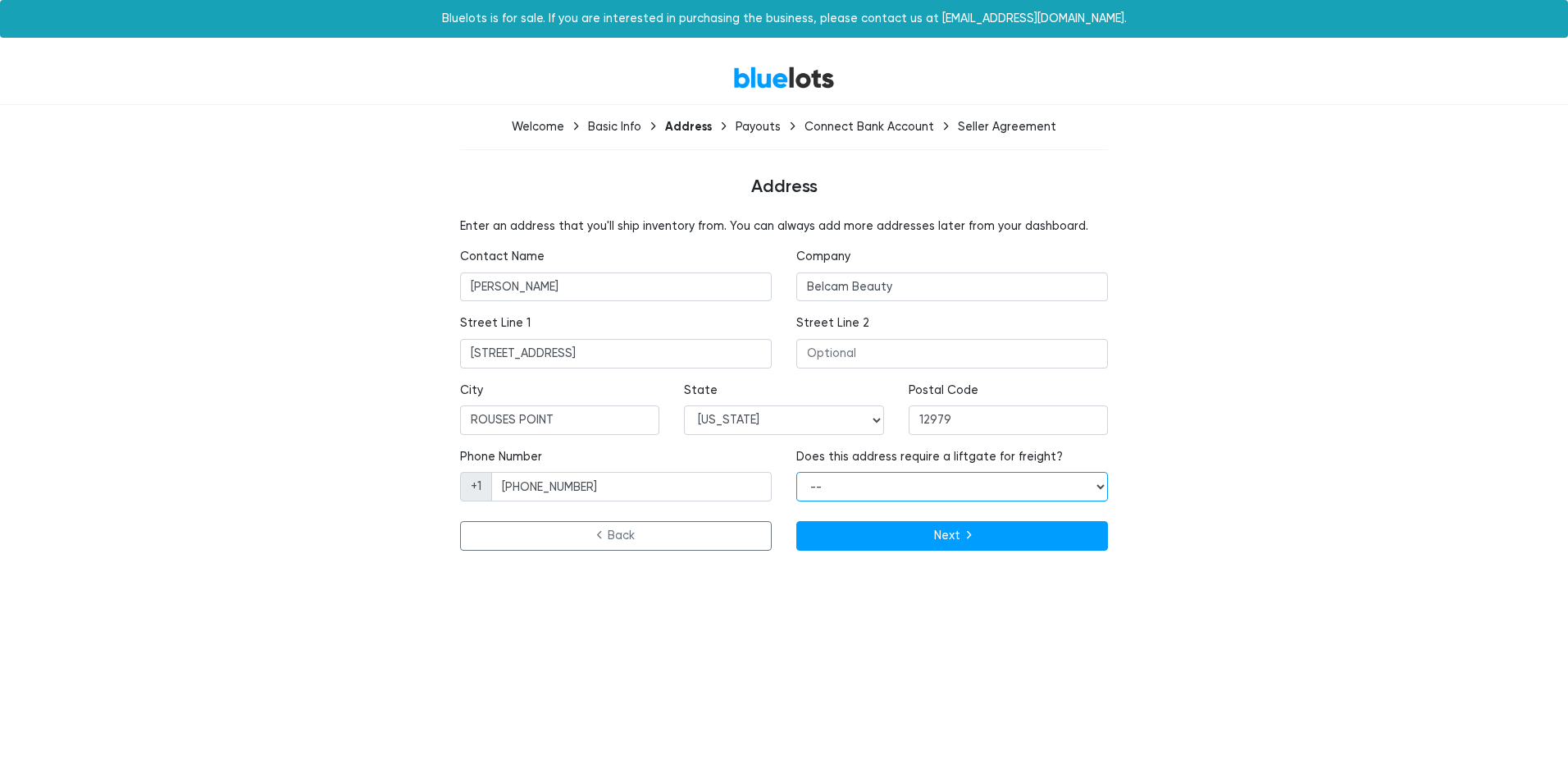
click at [858, 484] on select "-- Yes No" at bounding box center [952, 487] width 311 height 30
select select "false"
click at [797, 472] on select "-- Yes No" at bounding box center [952, 487] width 311 height 30
click at [945, 534] on button "Next" at bounding box center [952, 536] width 311 height 30
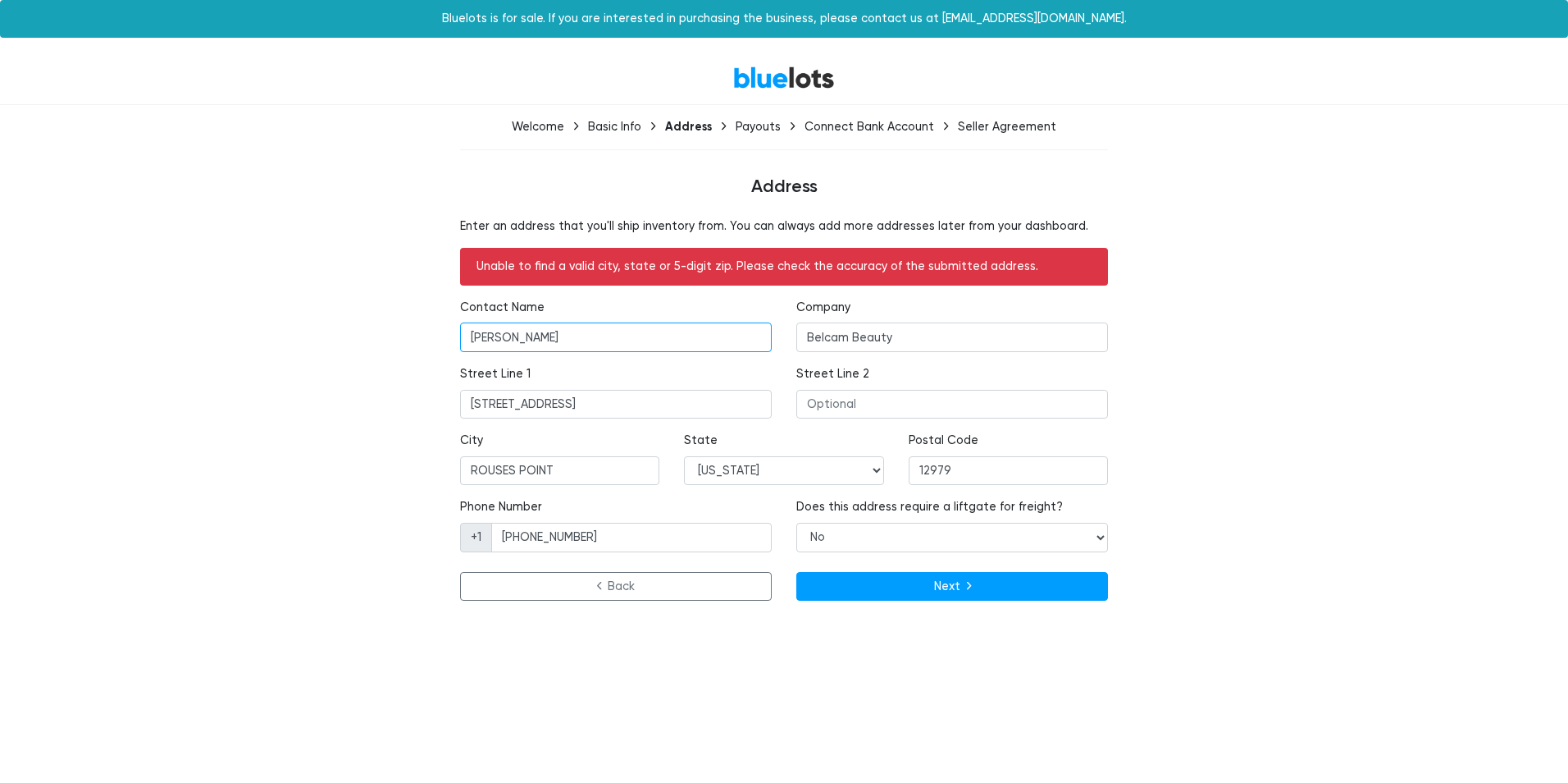
drag, startPoint x: 599, startPoint y: 332, endPoint x: 77, endPoint y: 274, distance: 525.2
click at [77, 274] on div "BlueLots Welcome Basic Info Address Payouts Connect Bank Account Seller Agreeme…" at bounding box center [784, 329] width 1568 height 557
type input "[PERSON_NAME]"
type input "[STREET_ADDRESS]"
type input "7D"
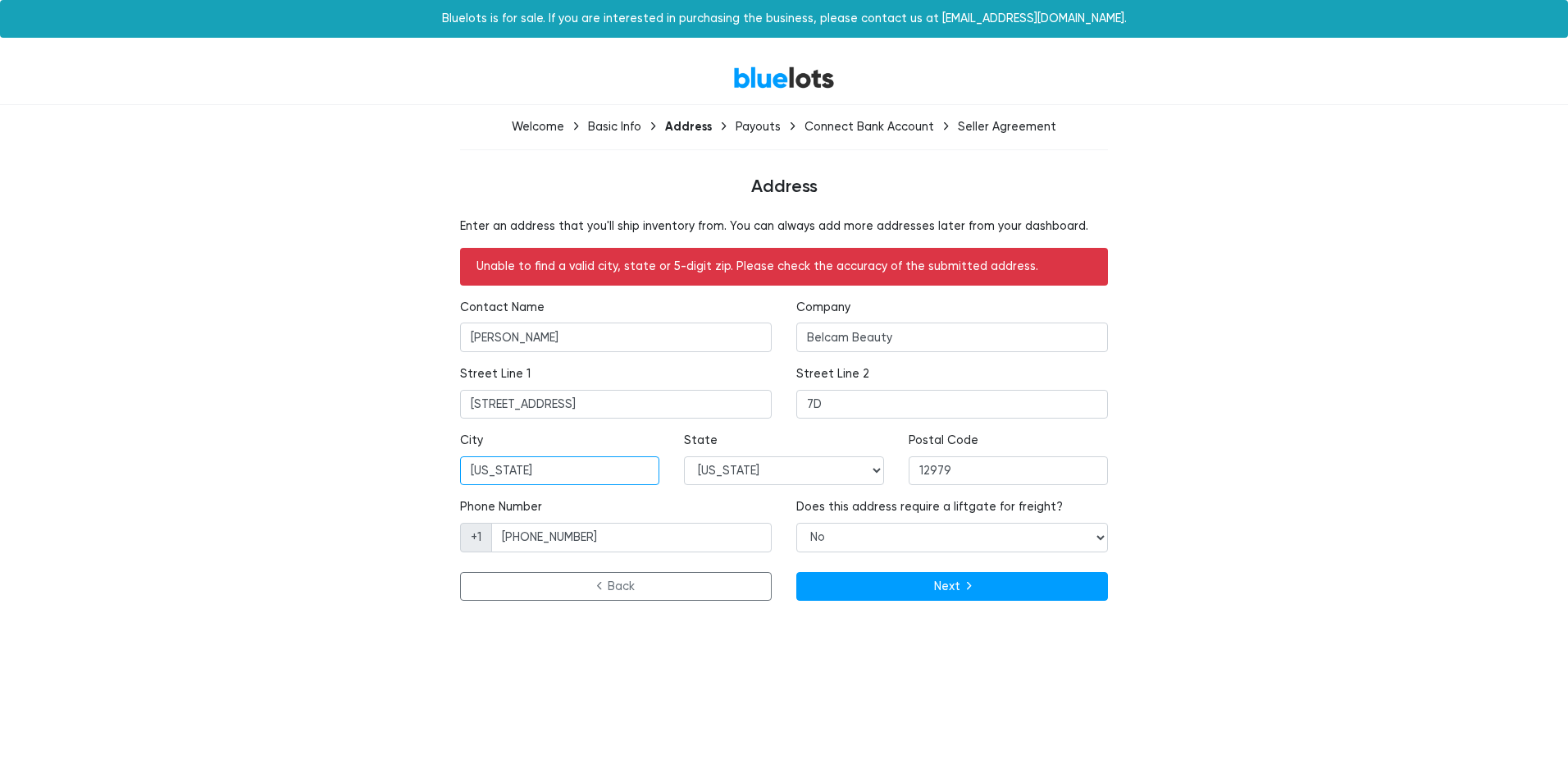
type input "[US_STATE]"
type input "10017"
type input "8457846439"
click at [978, 580] on button "Next" at bounding box center [952, 587] width 311 height 30
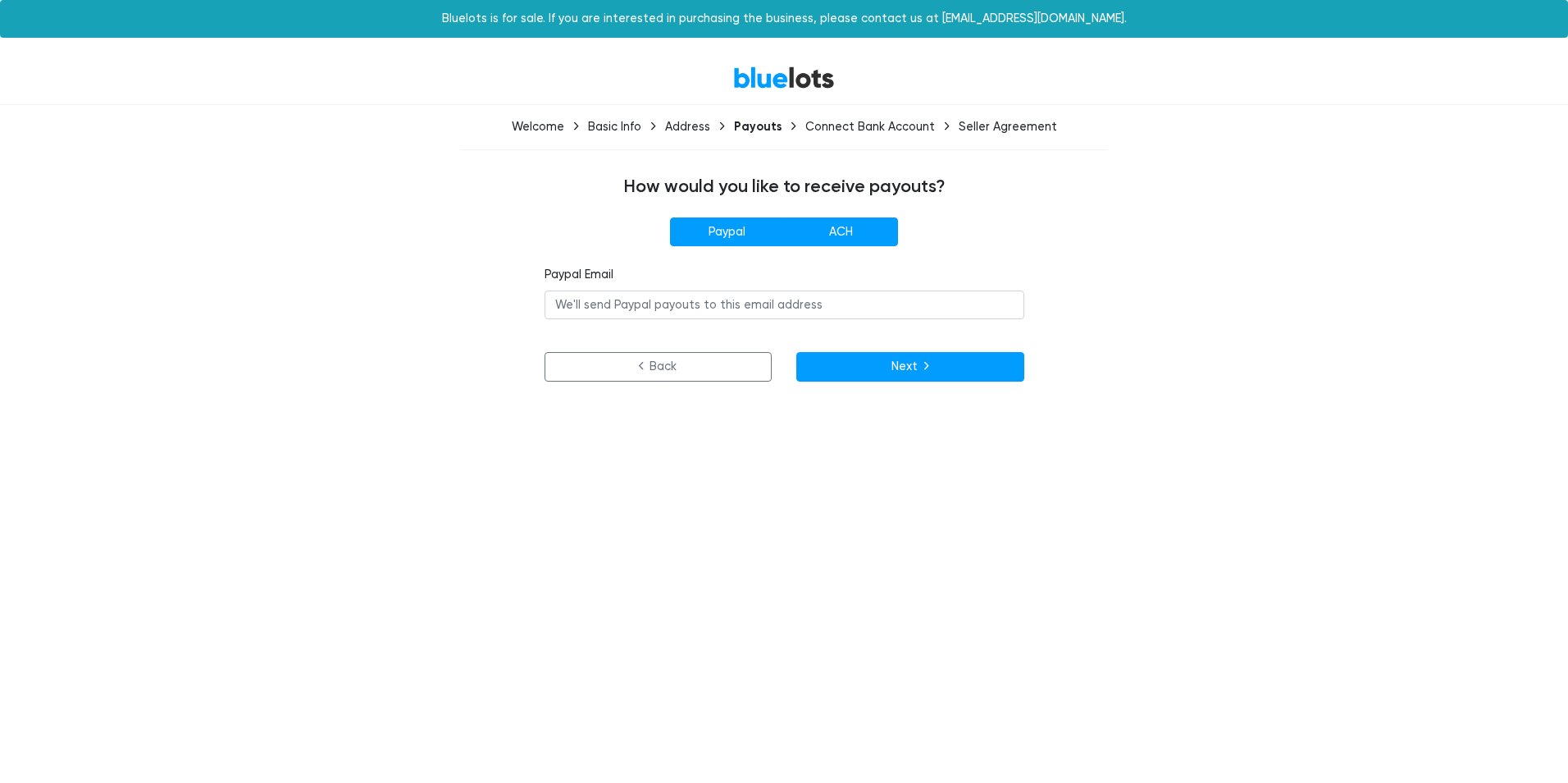
click at [858, 229] on label "ACH" at bounding box center [842, 232] width 114 height 30
radio input"] "true"
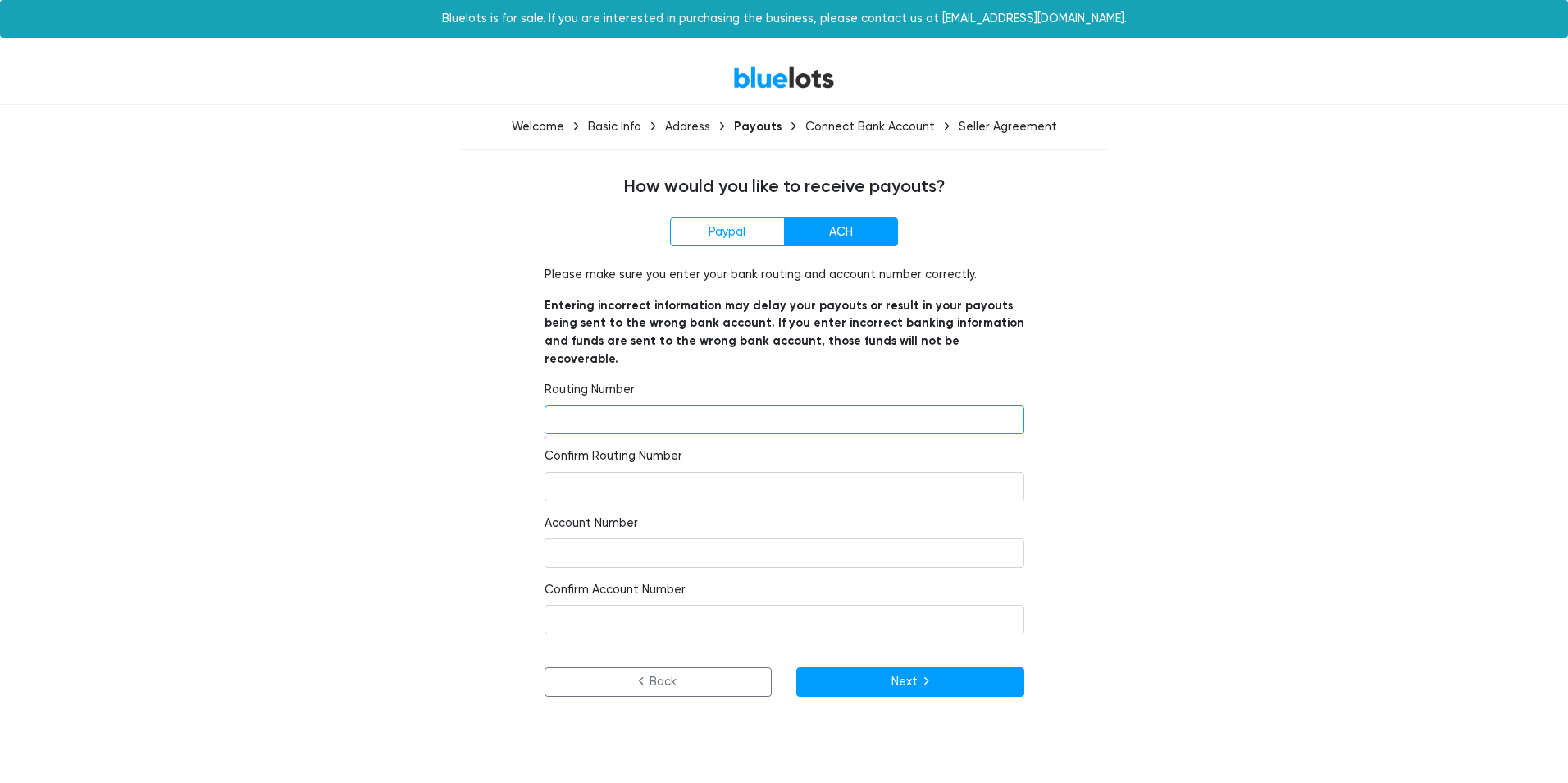
click at [691, 406] on input "number" at bounding box center [784, 421] width 480 height 30
type input "071000288"
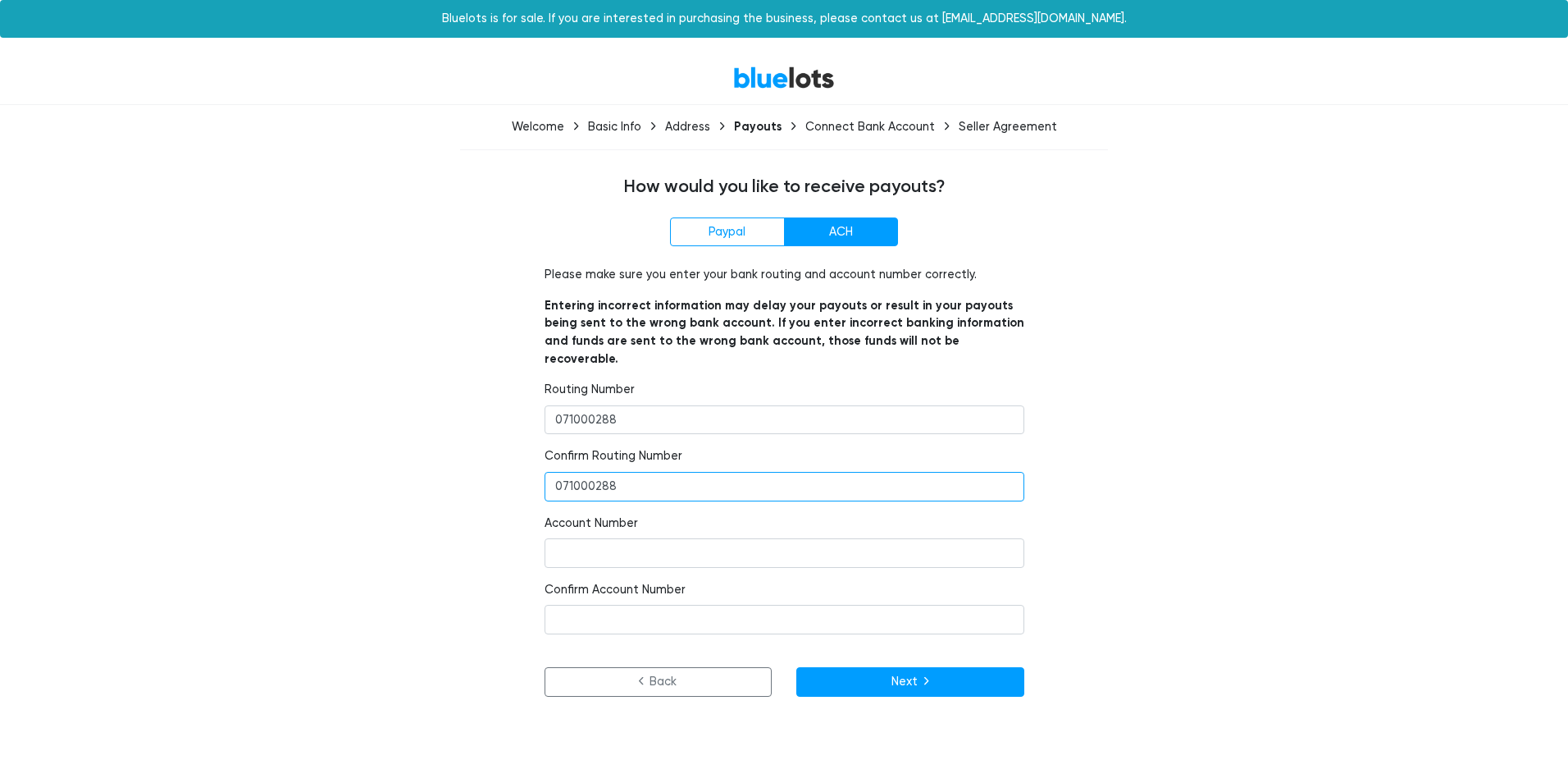
type input "071000288"
type input "1845379"
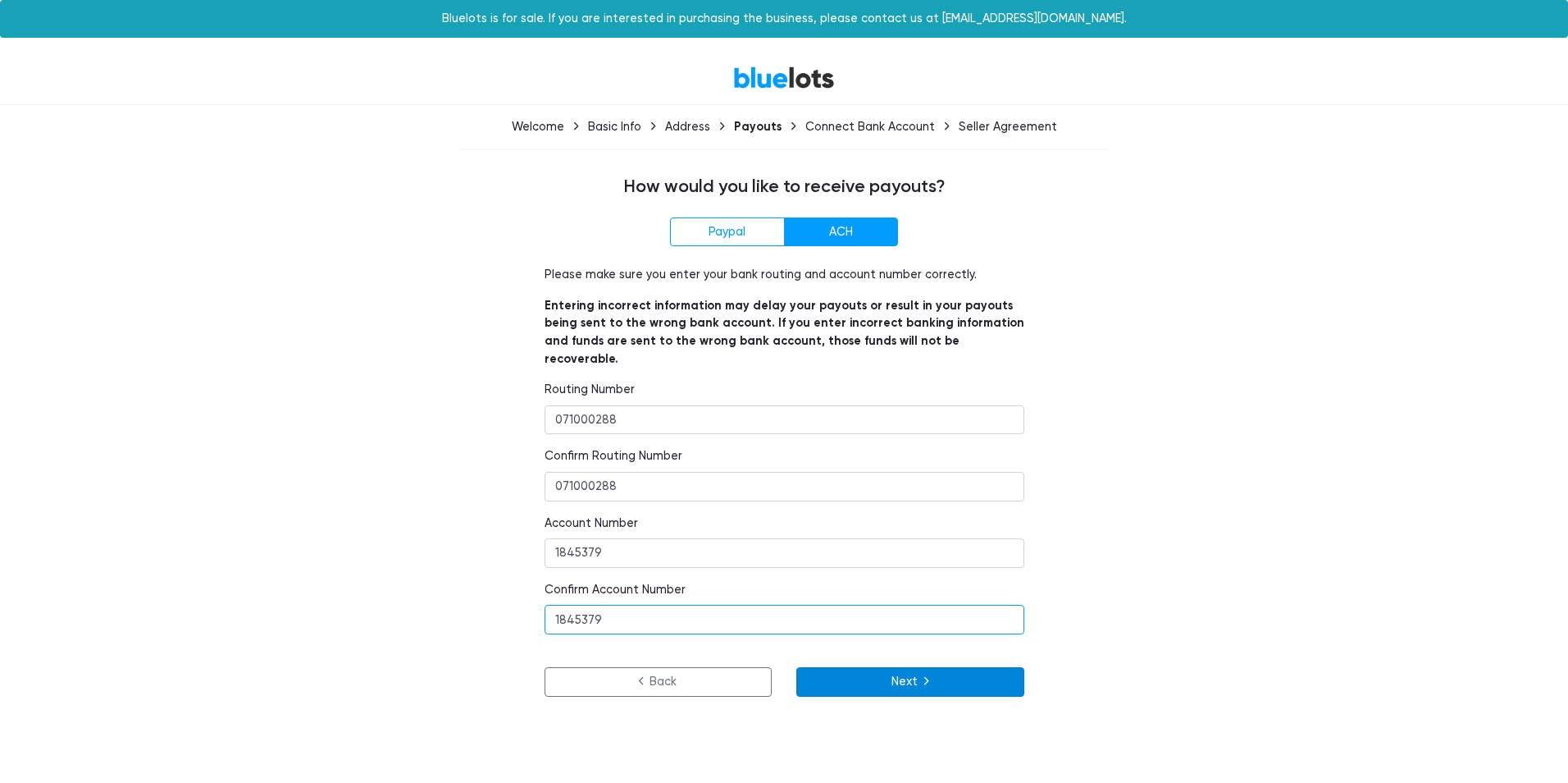
type input "1845379"
click at [940, 667] on button "Next" at bounding box center [910, 682] width 228 height 30
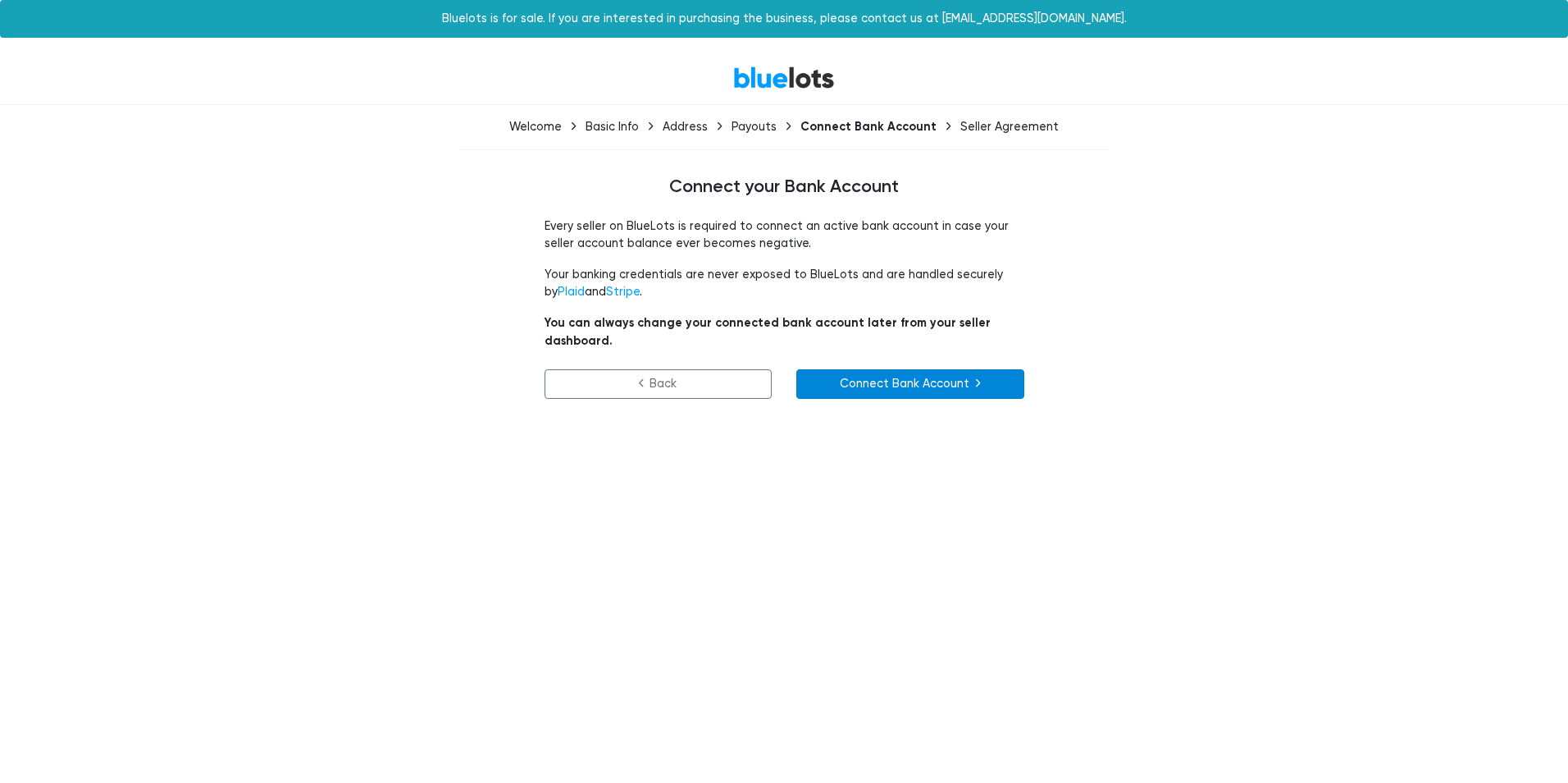
click at [959, 371] on link "Connect Bank Account" at bounding box center [910, 384] width 228 height 30
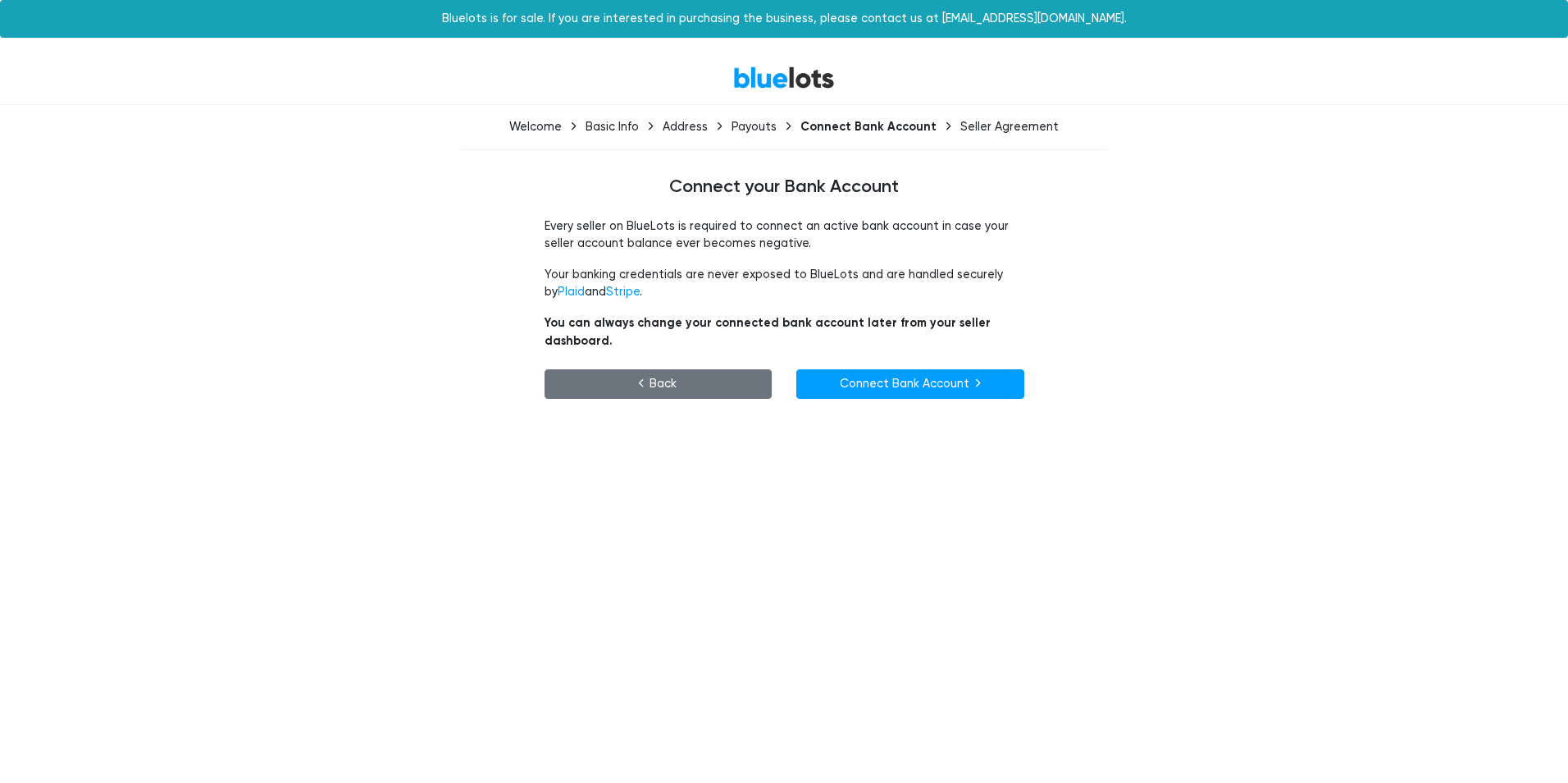
click at [664, 376] on link "Back" at bounding box center [658, 384] width 228 height 30
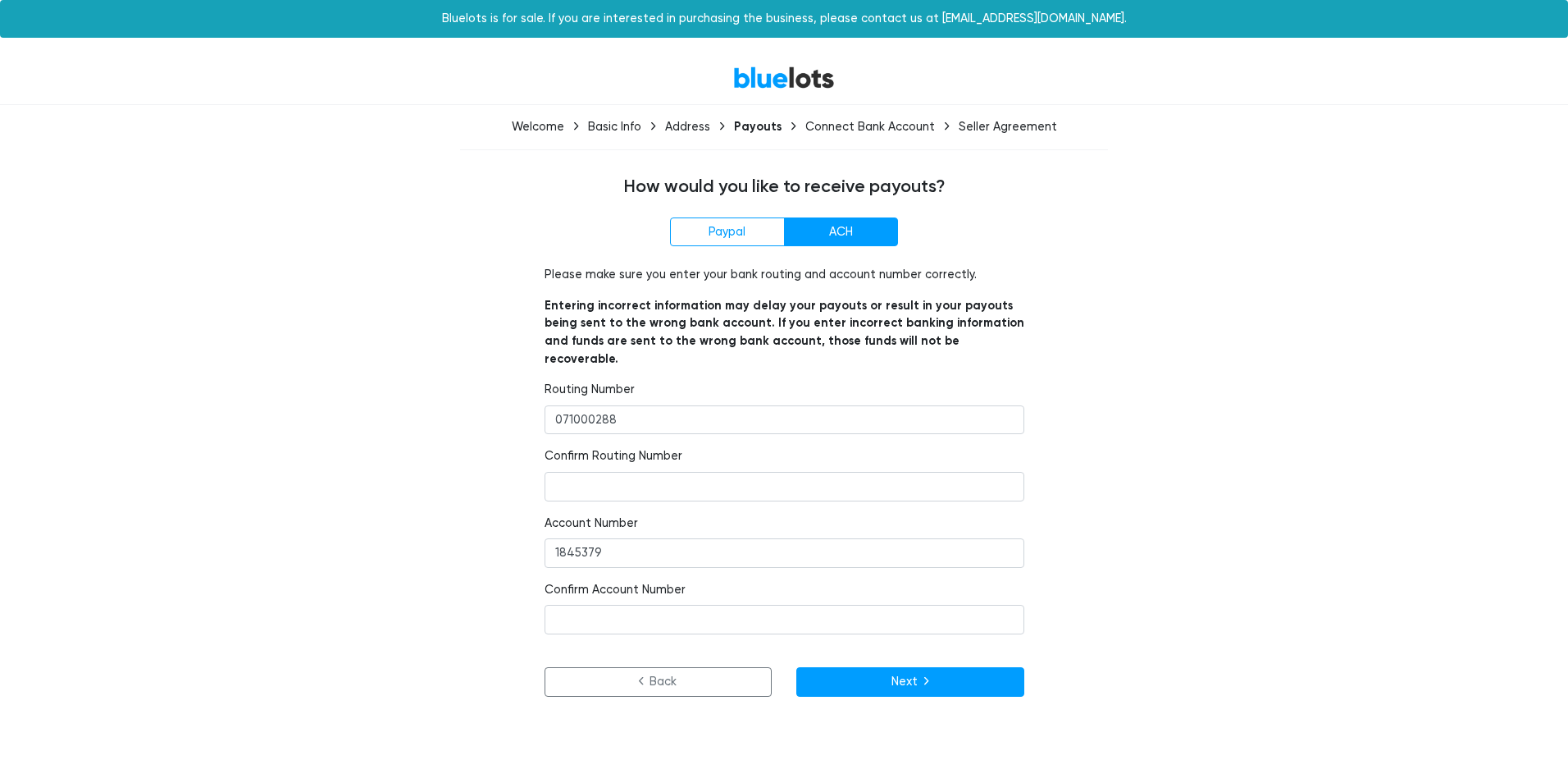
click at [772, 78] on link "BlueLots" at bounding box center [784, 77] width 102 height 24
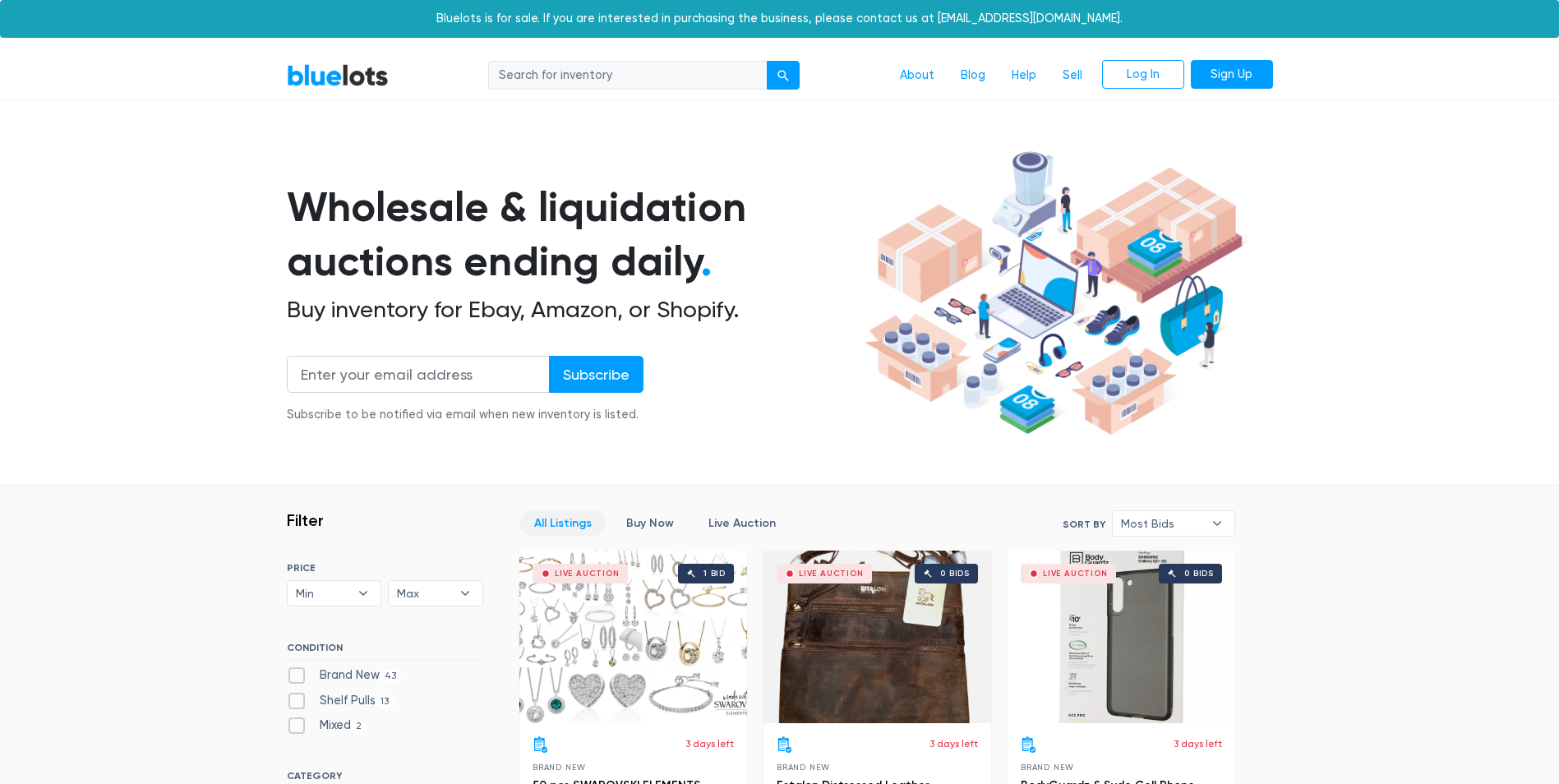
click at [776, 314] on h2 "Buy inventory for Ebay, Amazon, or Shopify." at bounding box center [573, 310] width 572 height 28
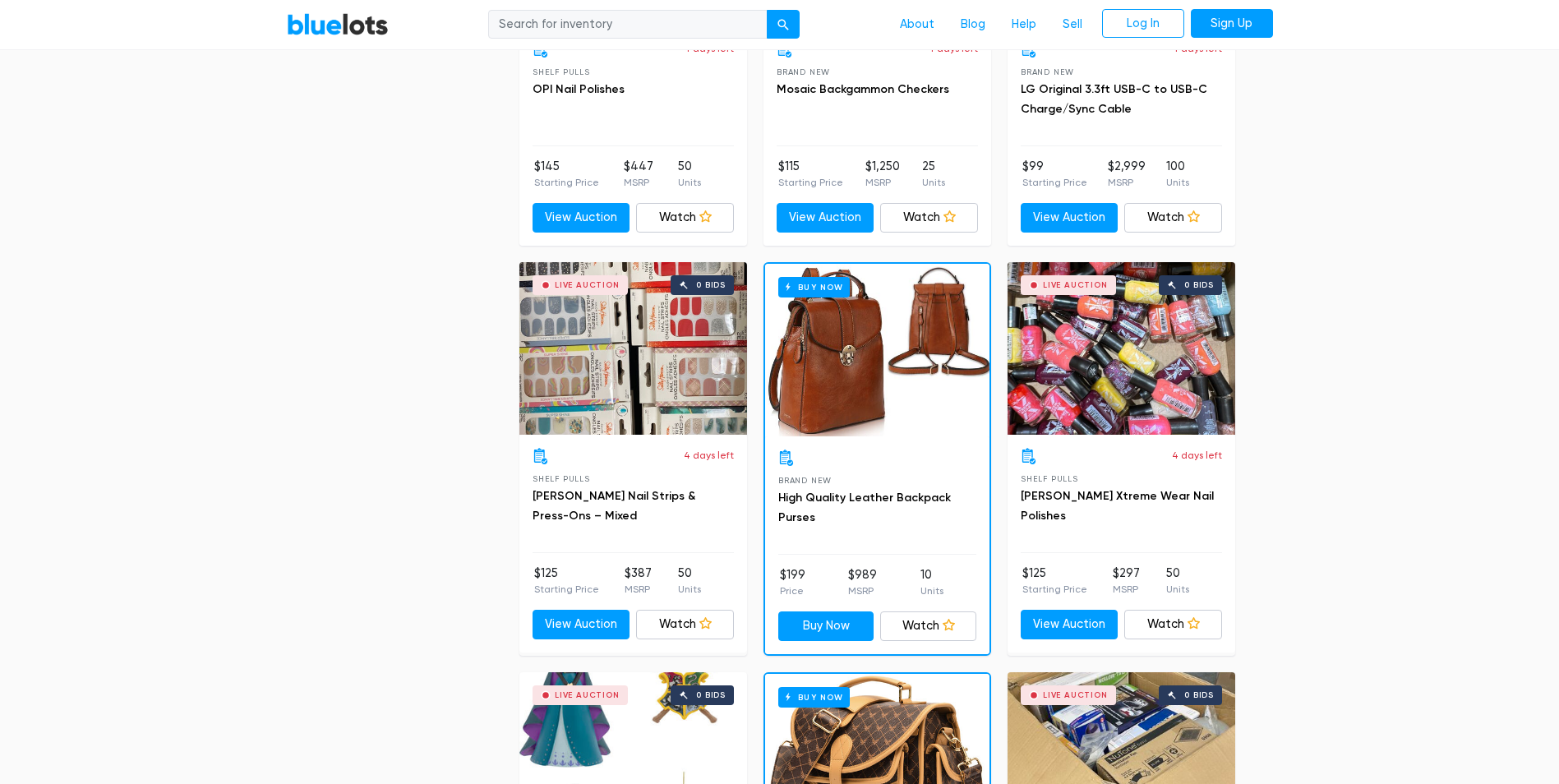
scroll to position [7075, 0]
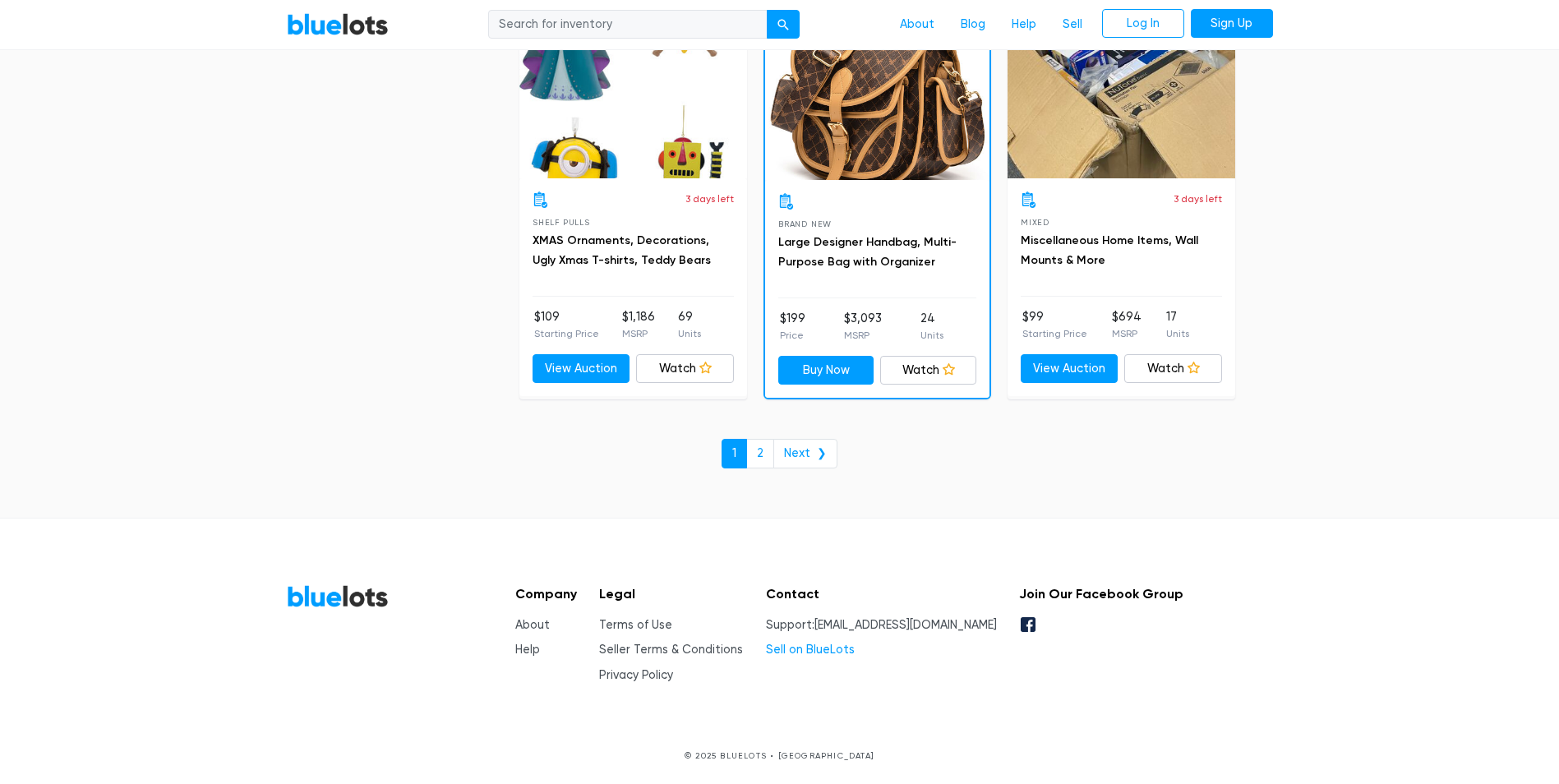
click at [855, 645] on link "Sell on BlueLots" at bounding box center [810, 649] width 89 height 14
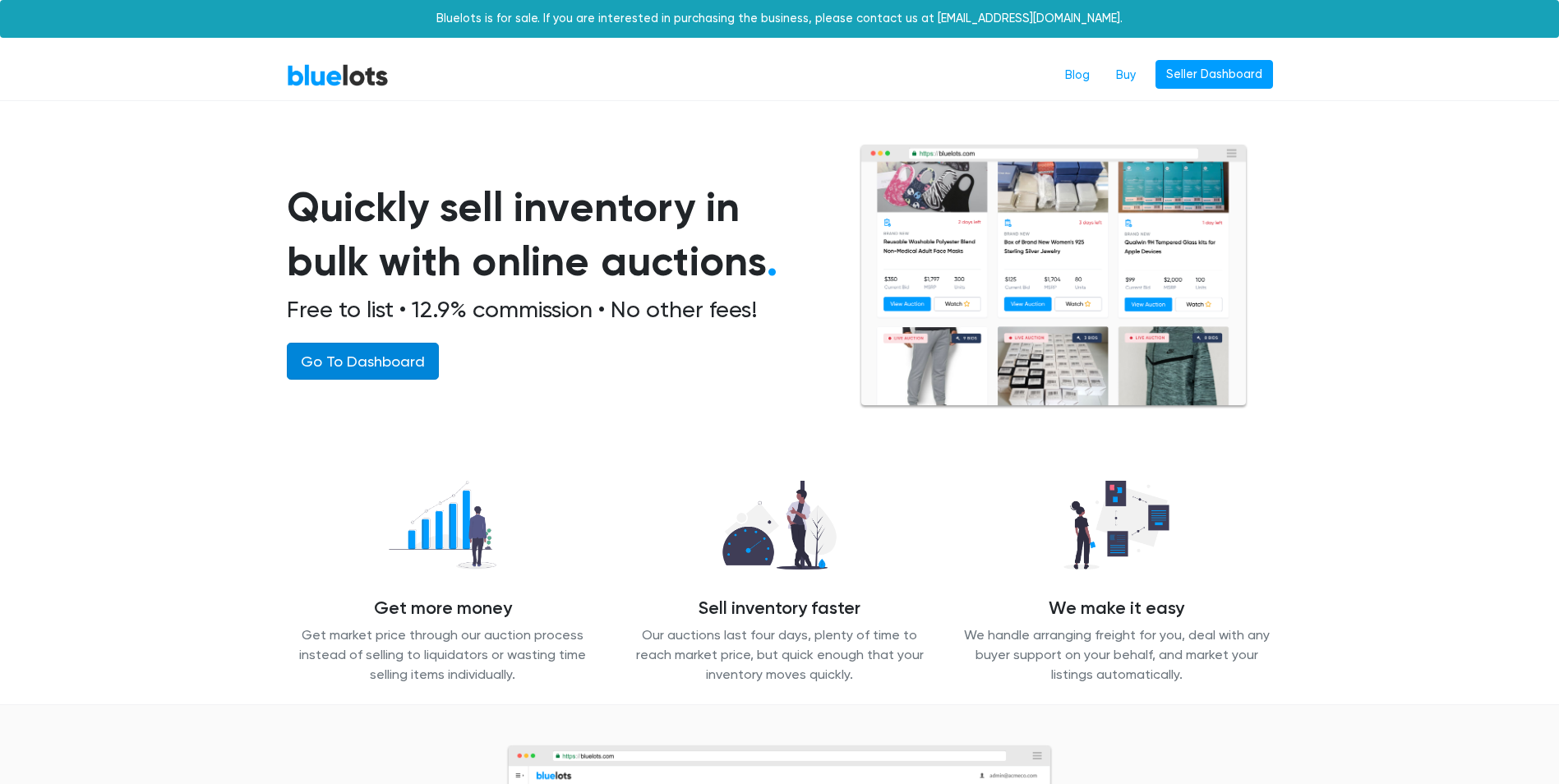
click at [349, 364] on link "Go To Dashboard" at bounding box center [363, 361] width 152 height 37
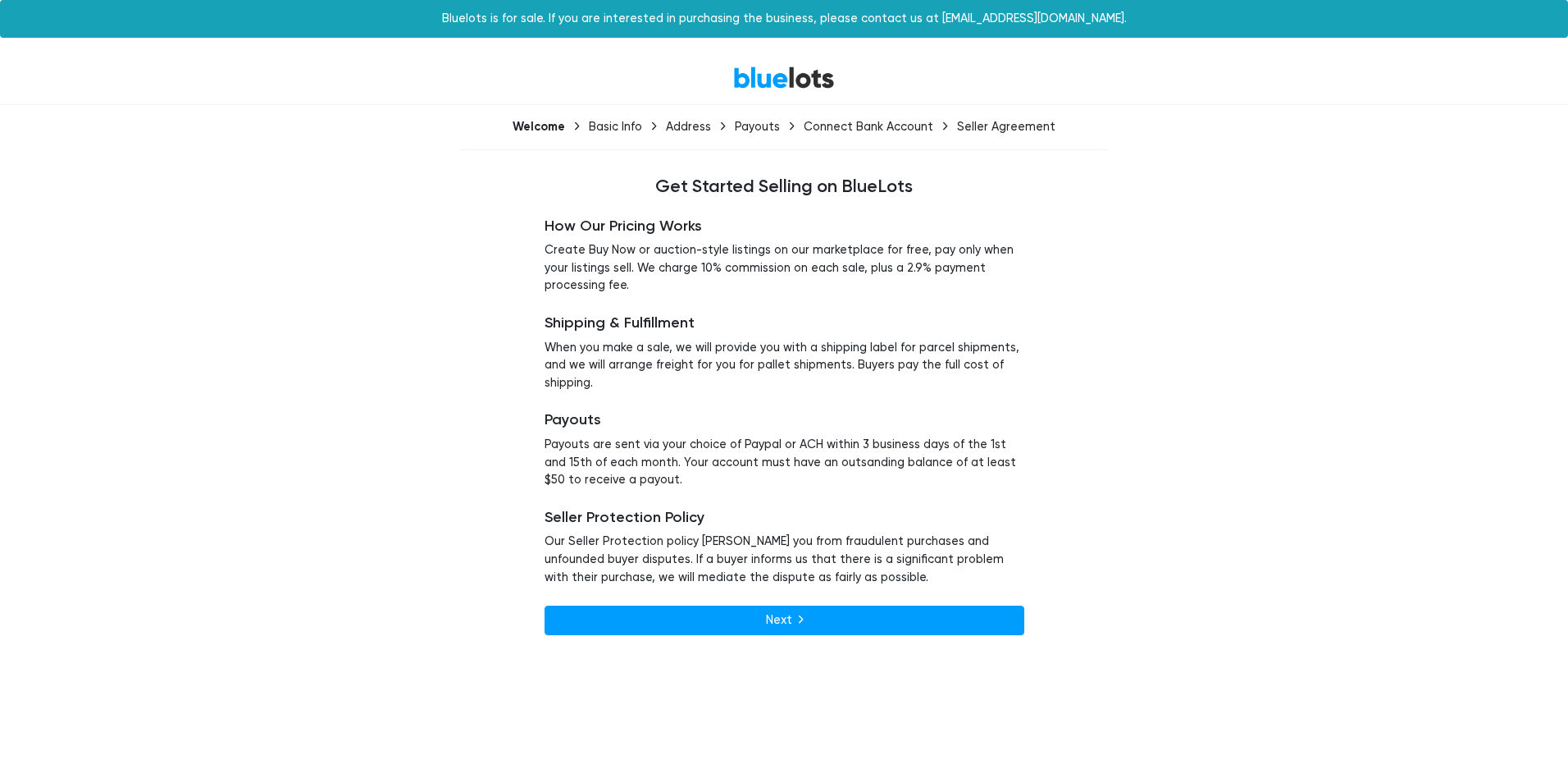
click at [602, 124] on div "Basic Info" at bounding box center [616, 127] width 54 height 14
click at [862, 618] on link "Next" at bounding box center [784, 620] width 480 height 30
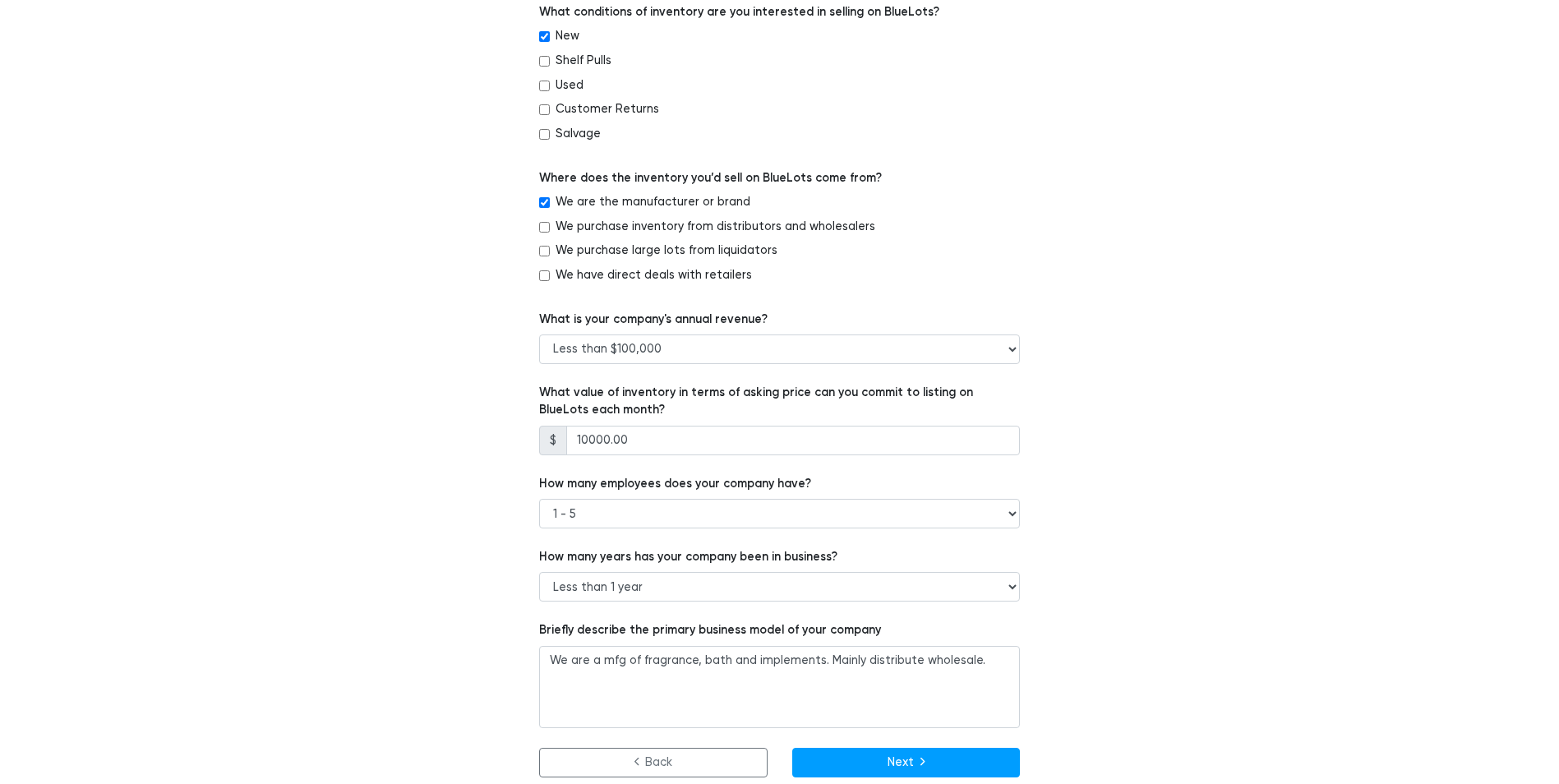
scroll to position [845, 0]
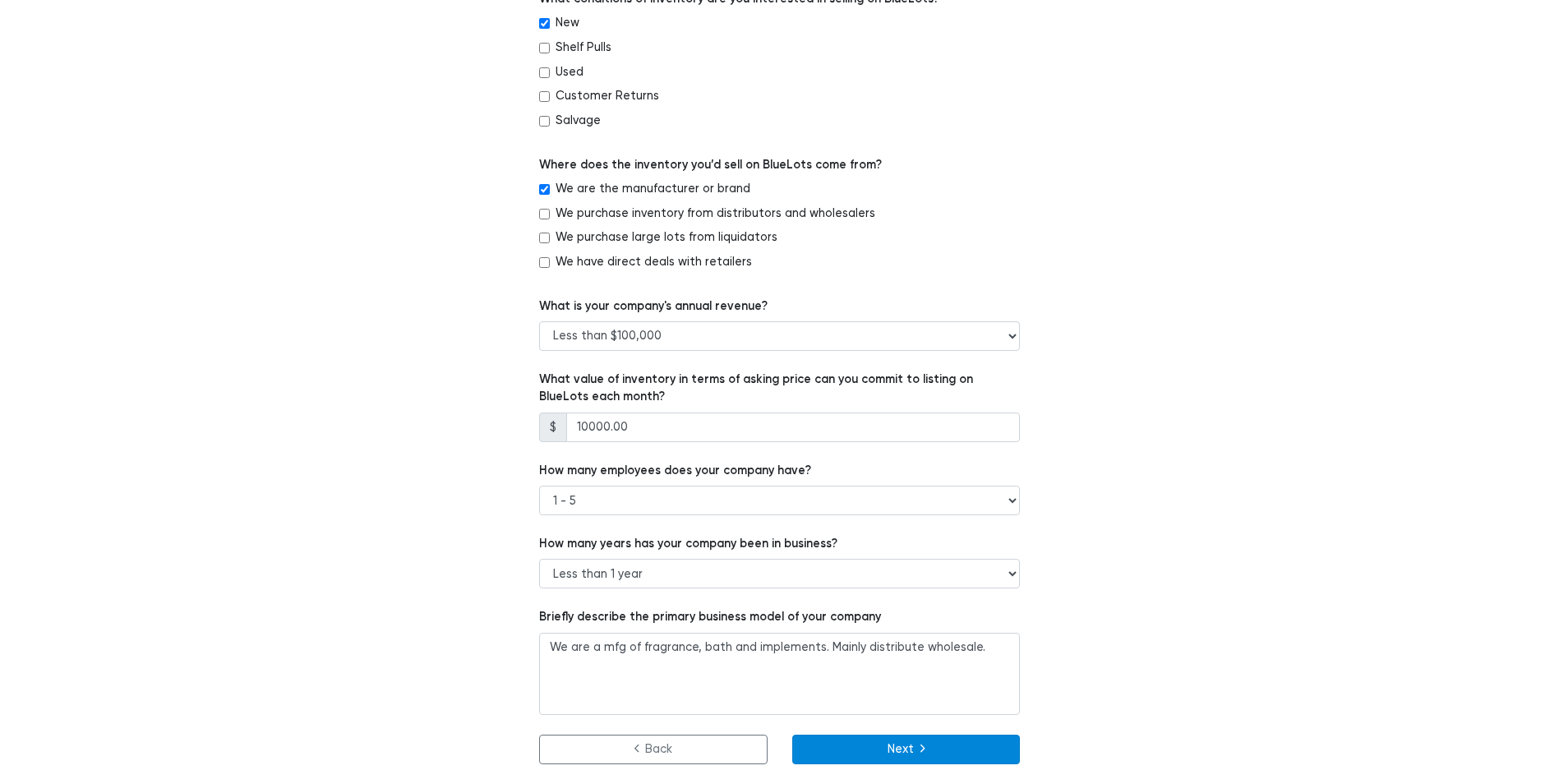
click at [952, 743] on button "Next" at bounding box center [906, 750] width 228 height 30
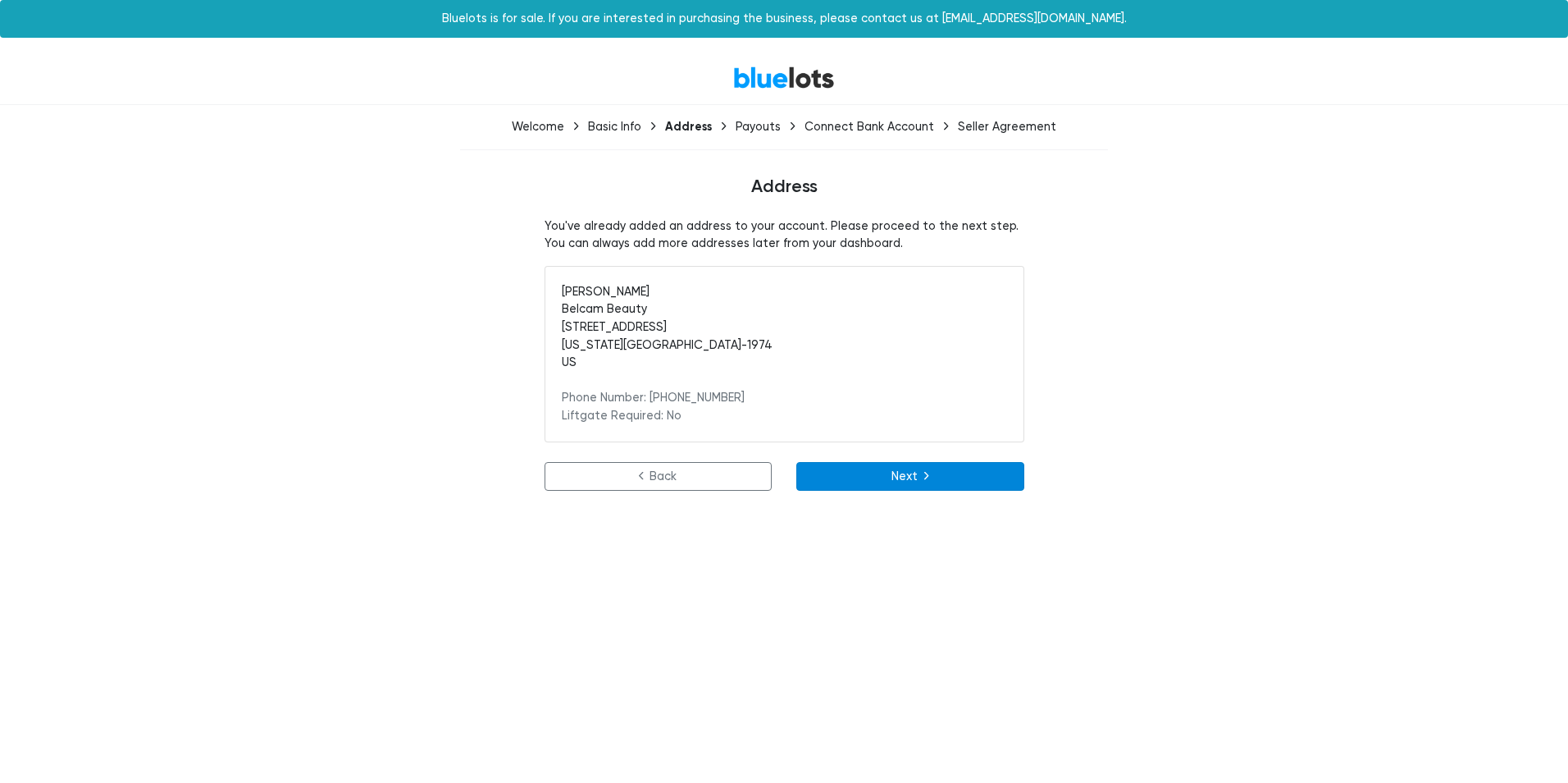
click at [867, 470] on link "Next" at bounding box center [910, 477] width 228 height 30
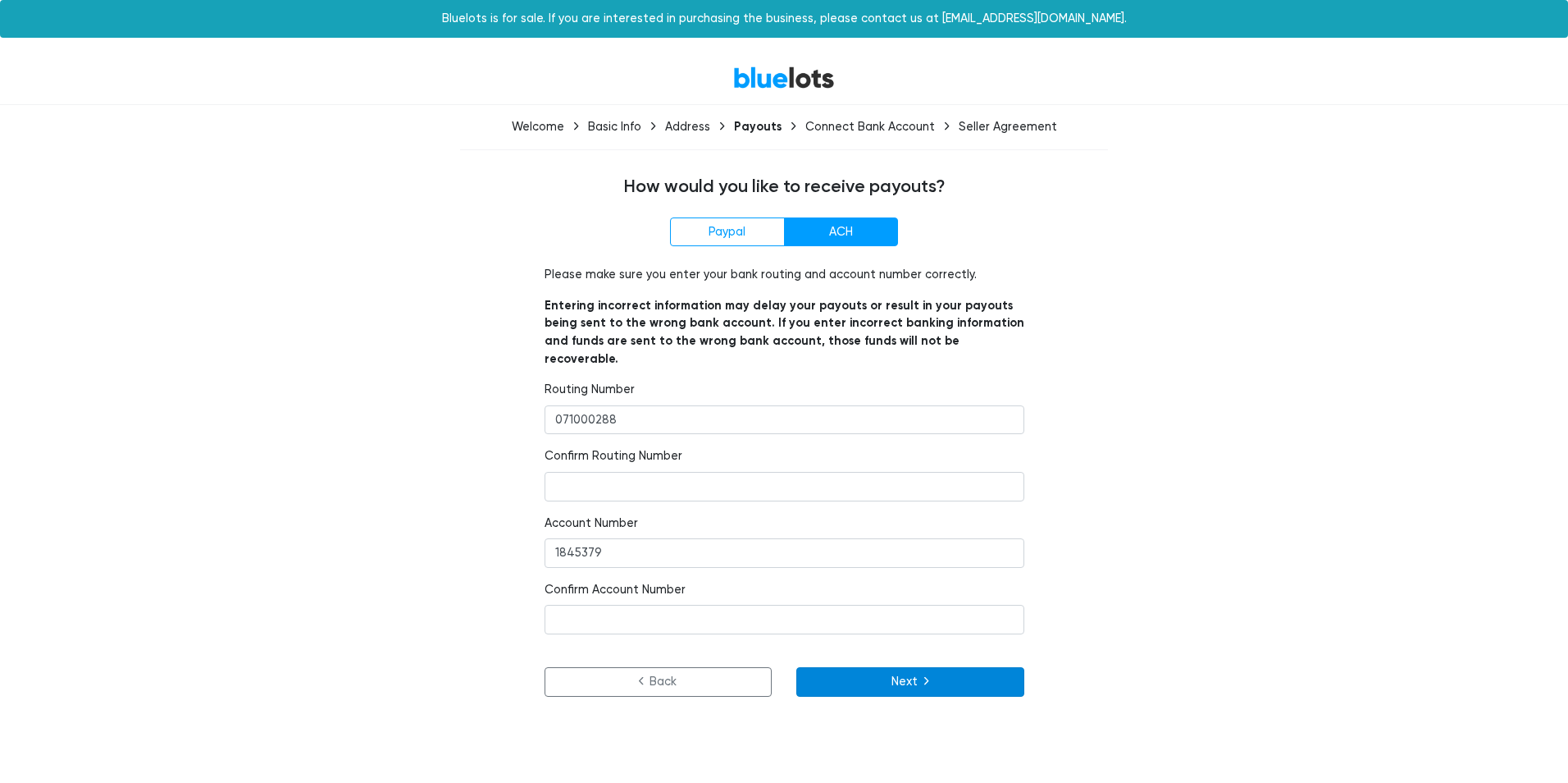
click at [910, 668] on button "Next" at bounding box center [910, 682] width 228 height 30
click at [580, 472] on input "number" at bounding box center [784, 487] width 480 height 30
type input "071000288"
click at [661, 608] on input "number" at bounding box center [784, 619] width 480 height 30
type input "1845379"
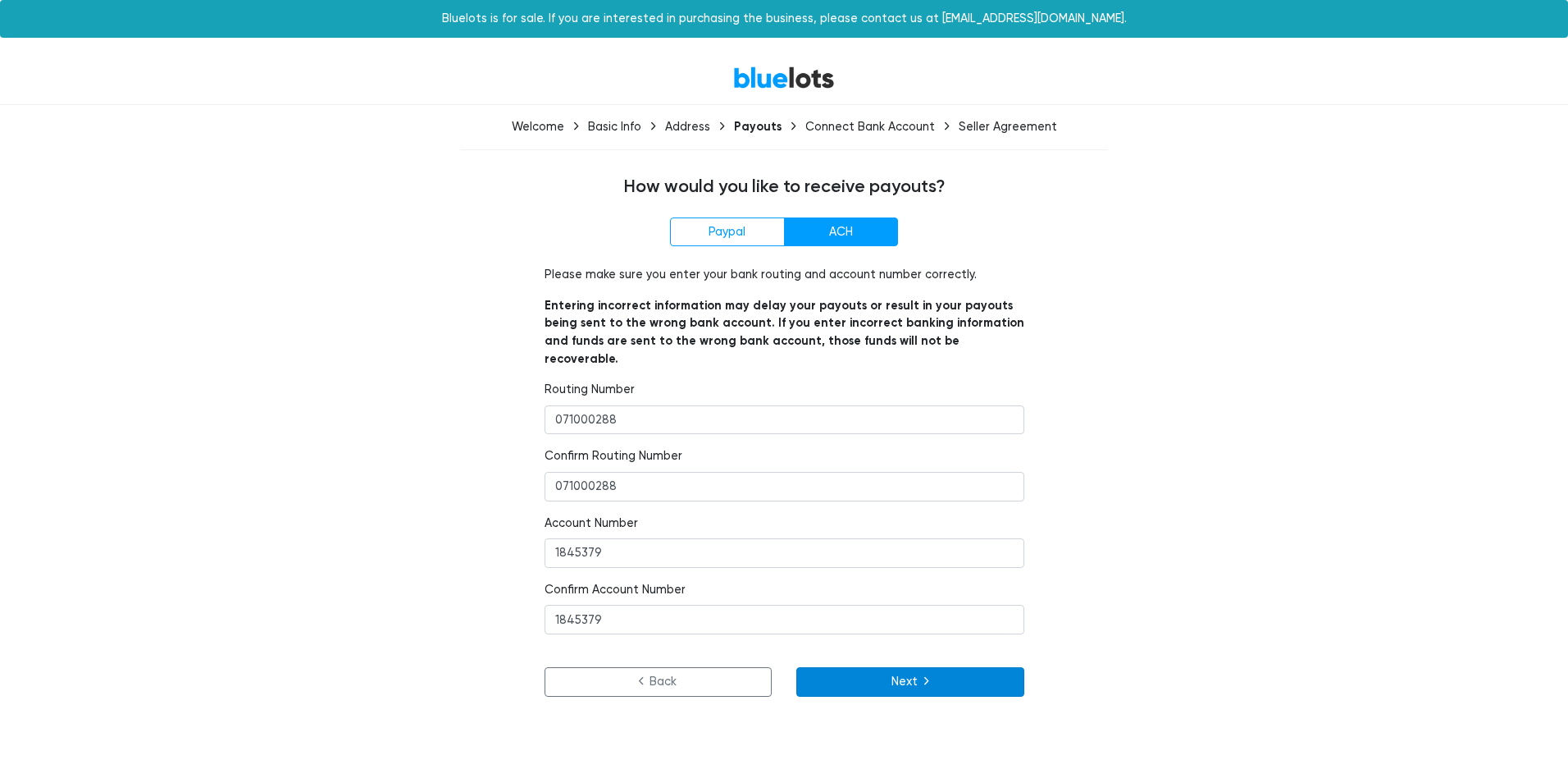
click at [959, 670] on button "Next" at bounding box center [910, 682] width 228 height 30
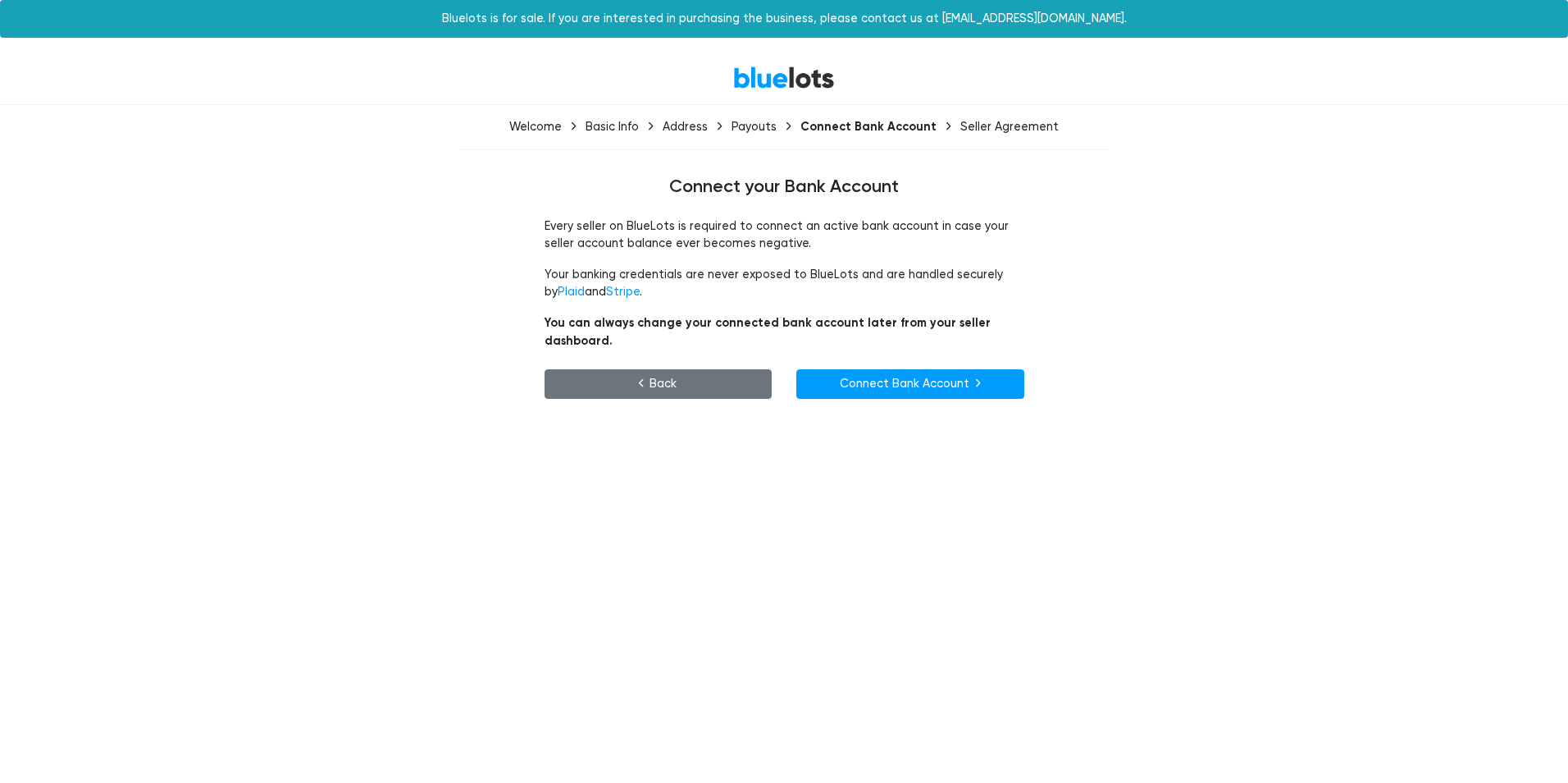
click at [644, 370] on link "Back" at bounding box center [658, 384] width 228 height 30
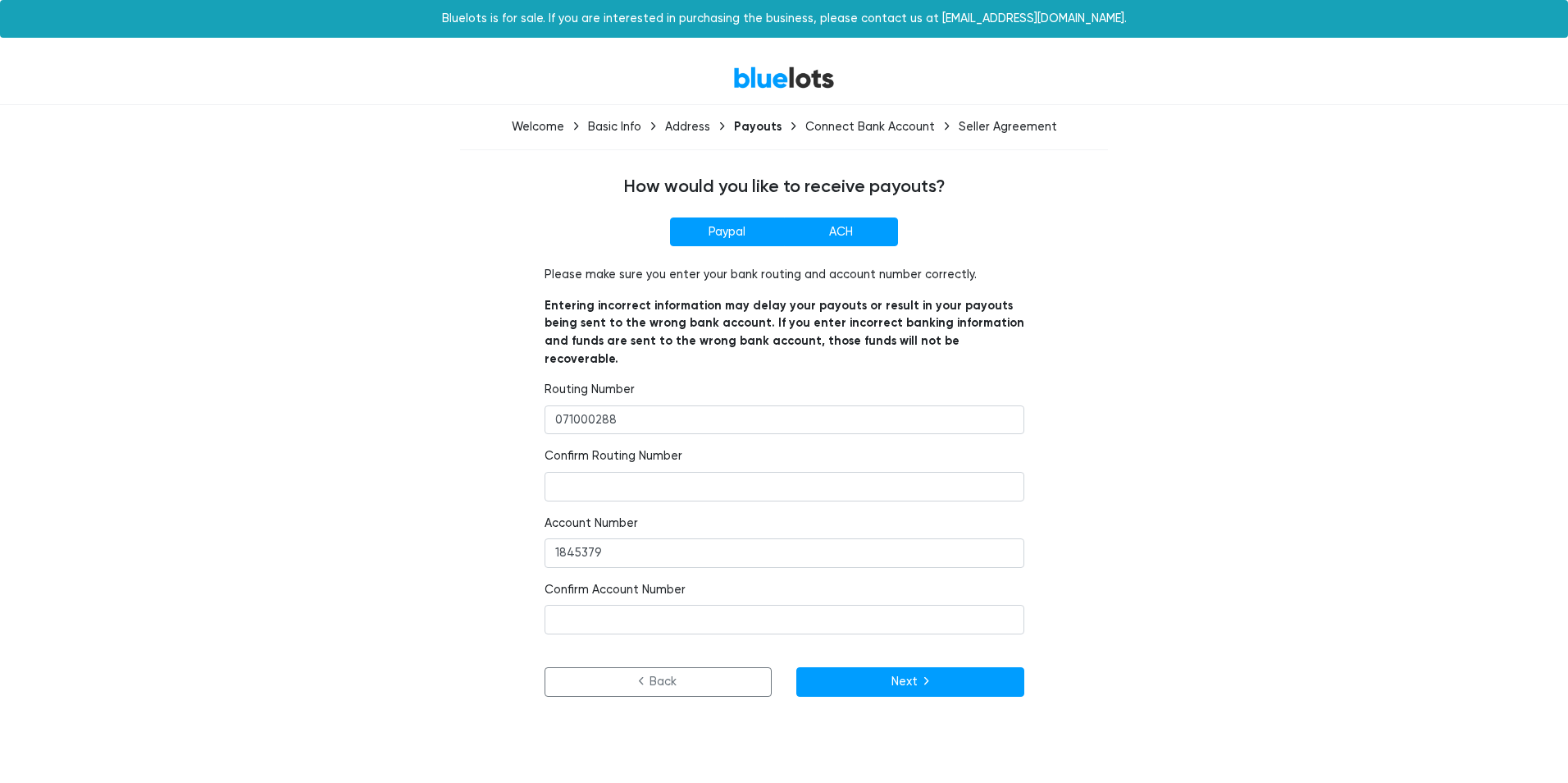
click at [704, 230] on label "Paypal" at bounding box center [727, 232] width 114 height 30
radio input"] "true"
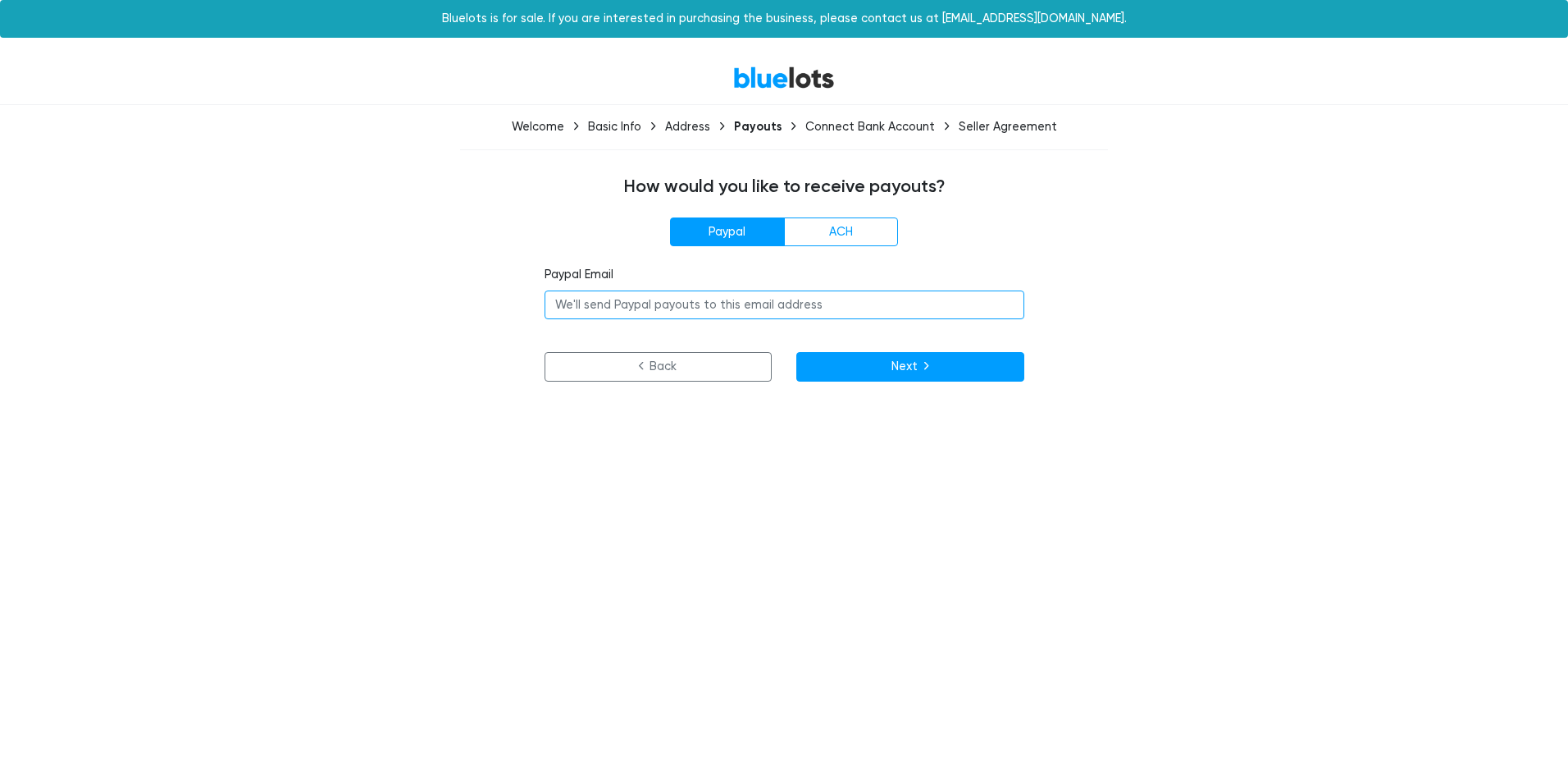
click at [711, 306] on input "email" at bounding box center [784, 305] width 480 height 30
click at [471, 215] on div "How would you like to receive payouts? Paypal ACH Paypal Email Please make sure…" at bounding box center [784, 289] width 1009 height 225
click at [857, 238] on label "ACH" at bounding box center [842, 232] width 114 height 30
radio input"] "true"
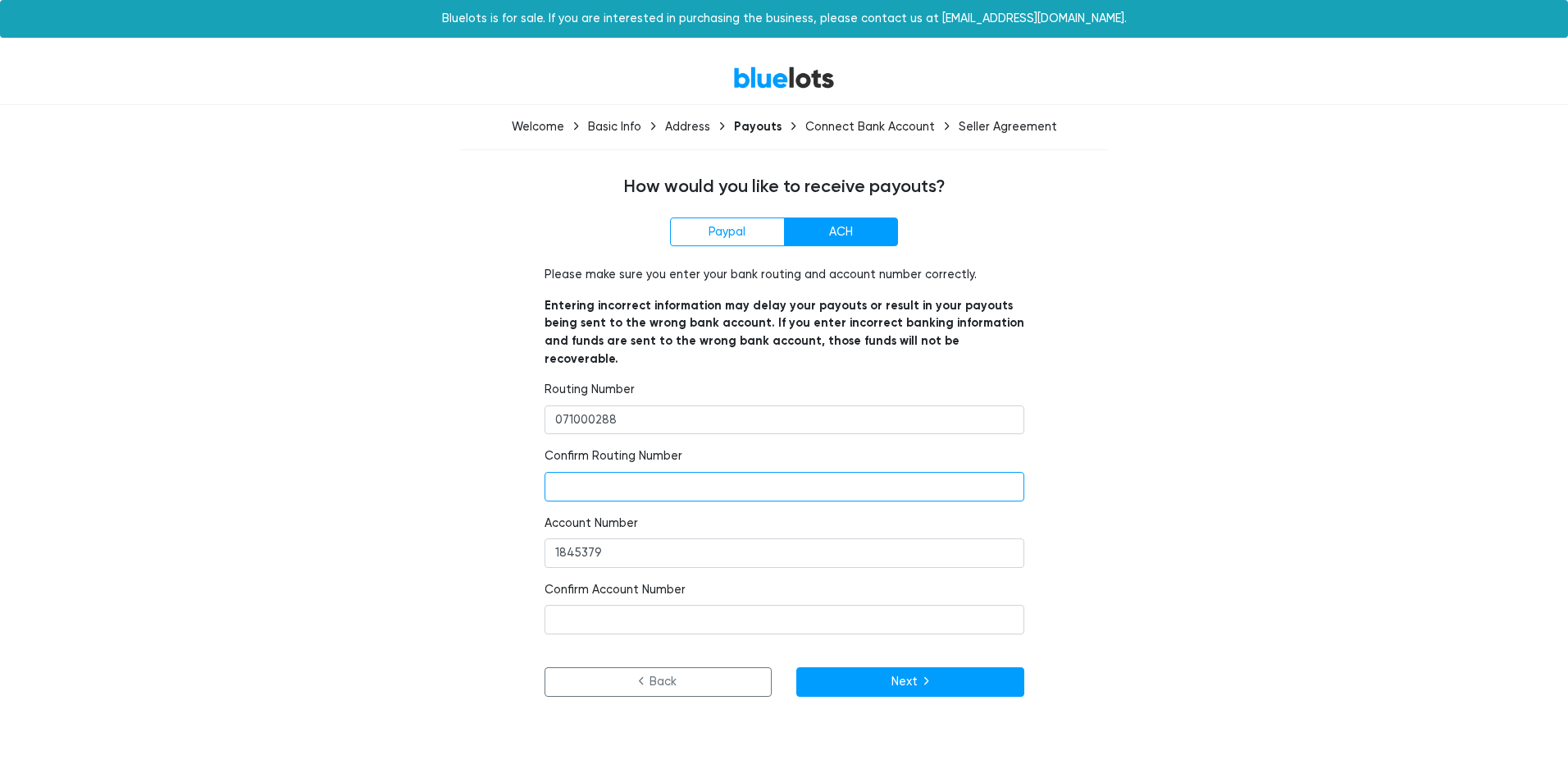
click at [640, 472] on input "number" at bounding box center [784, 487] width 480 height 30
type input "071000288"
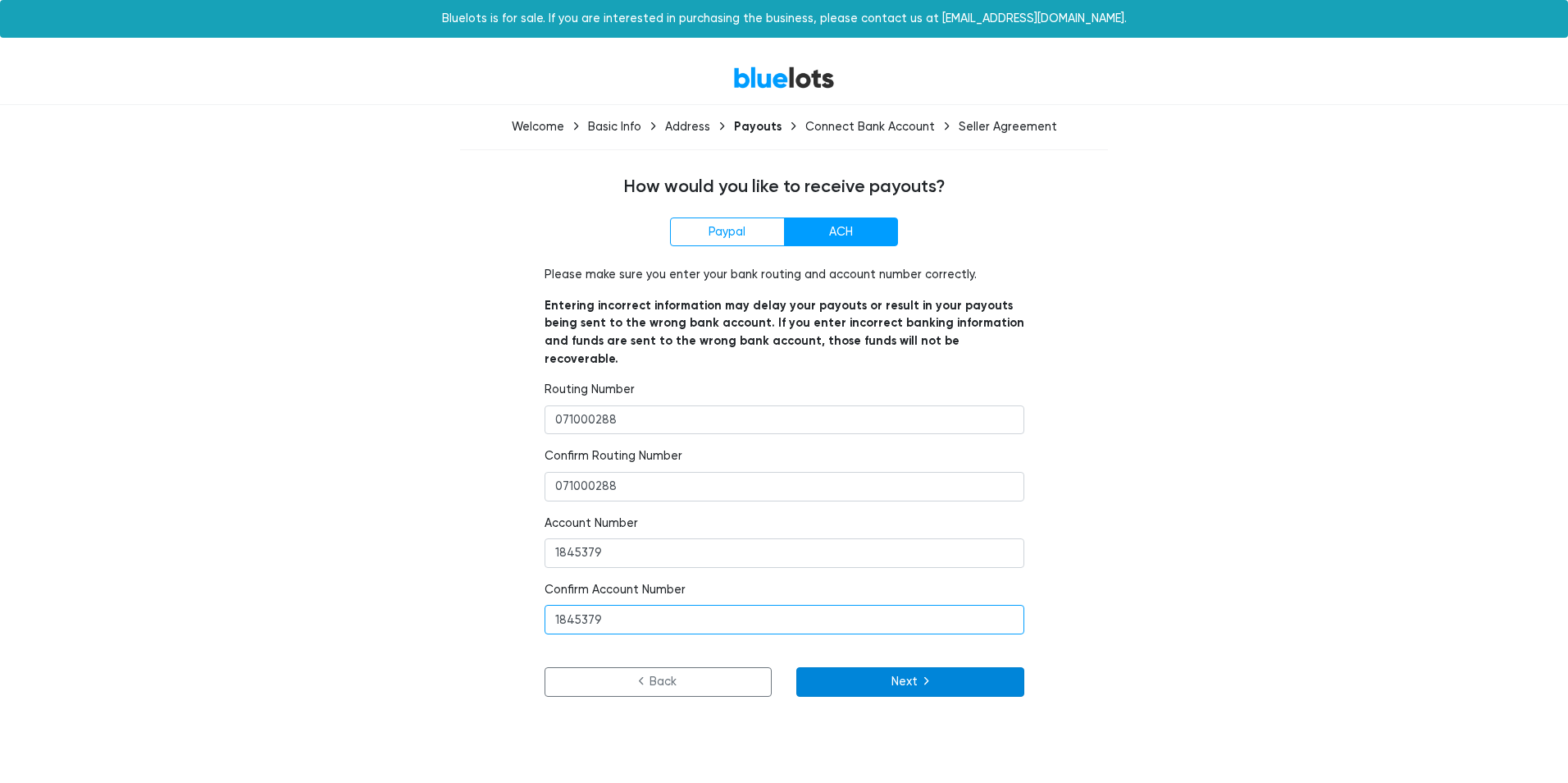
type input "1845379"
click at [929, 667] on button "Next" at bounding box center [910, 682] width 228 height 30
